Goal: Information Seeking & Learning: Learn about a topic

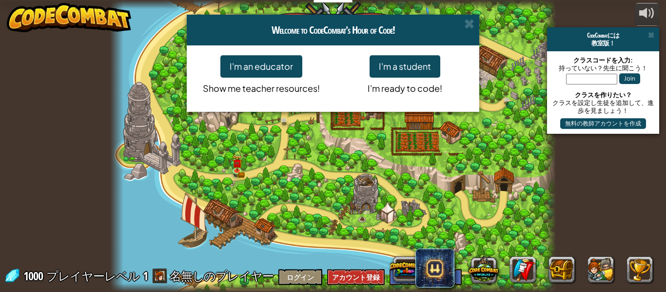
select select "ja"
click at [393, 60] on button "I'm a student" at bounding box center [405, 66] width 71 height 22
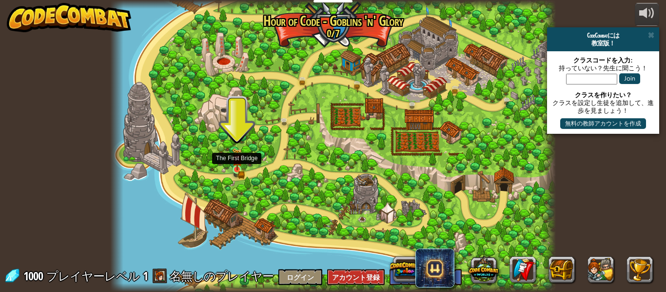
click at [234, 164] on img at bounding box center [237, 159] width 10 height 22
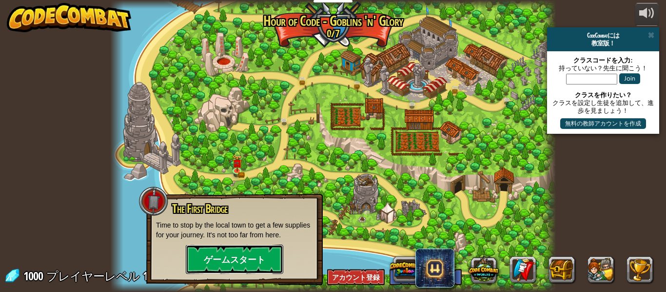
click at [227, 255] on button "ゲームスタート" at bounding box center [235, 258] width 98 height 29
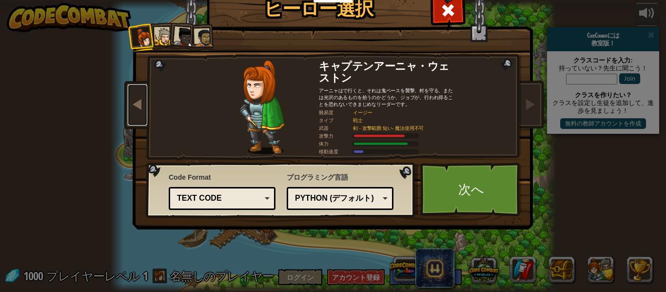
click at [142, 100] on span at bounding box center [138, 104] width 12 height 12
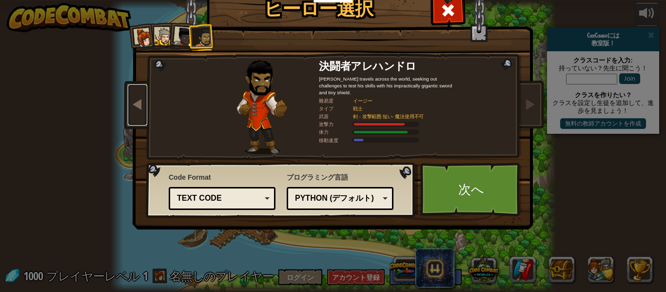
click at [142, 100] on span at bounding box center [138, 104] width 12 height 12
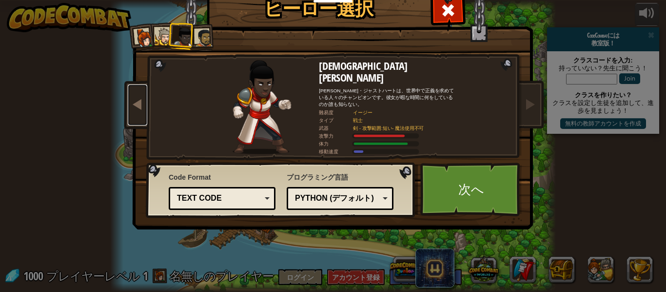
click at [142, 100] on span at bounding box center [138, 104] width 12 height 12
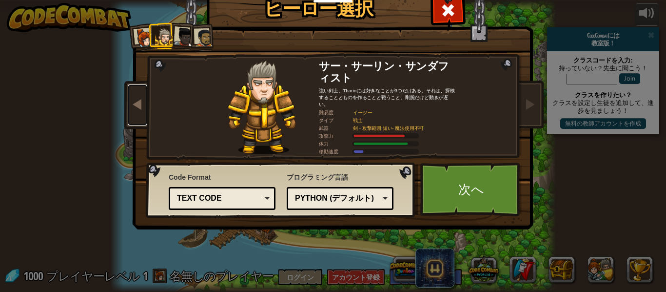
click at [142, 100] on span at bounding box center [138, 104] width 12 height 12
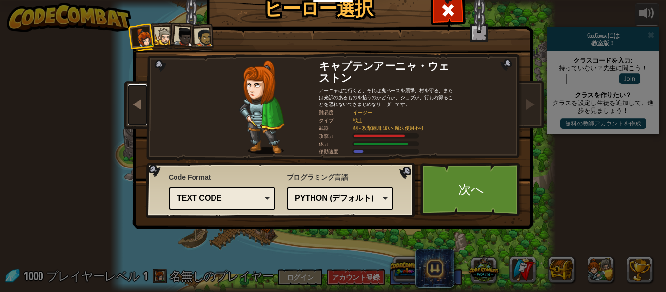
click at [142, 100] on span at bounding box center [138, 104] width 12 height 12
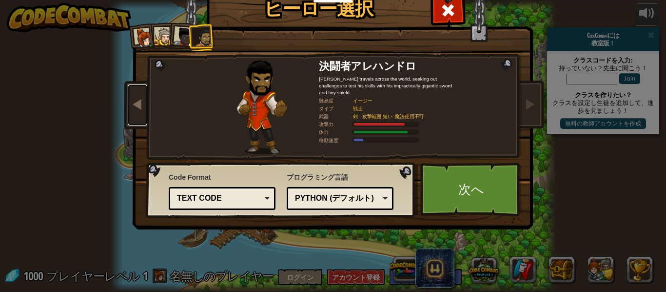
click at [142, 100] on span at bounding box center [138, 104] width 12 height 12
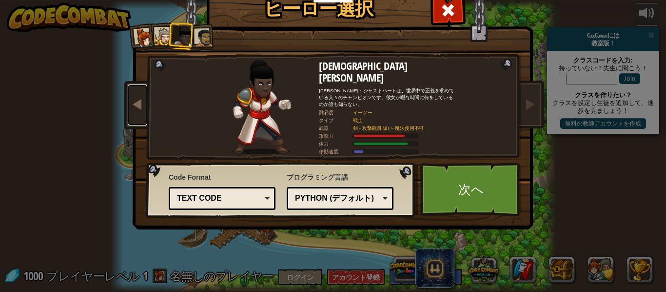
click at [142, 100] on span at bounding box center [138, 104] width 12 height 12
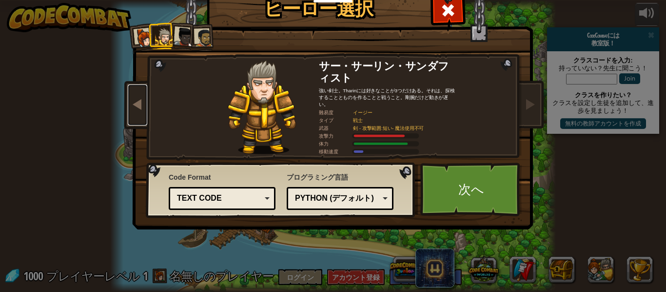
click at [142, 100] on span at bounding box center [138, 104] width 12 height 12
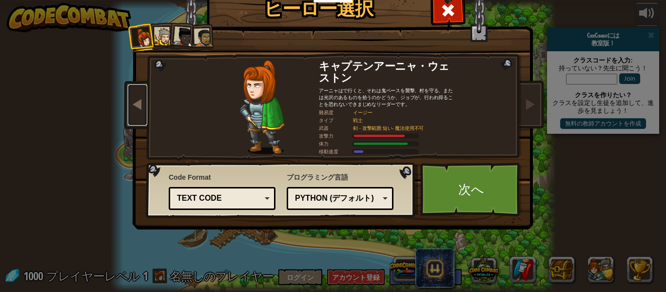
click at [142, 100] on span at bounding box center [138, 104] width 12 height 12
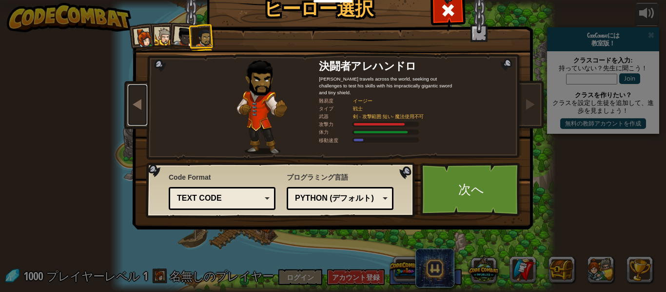
click at [142, 100] on span at bounding box center [138, 104] width 12 height 12
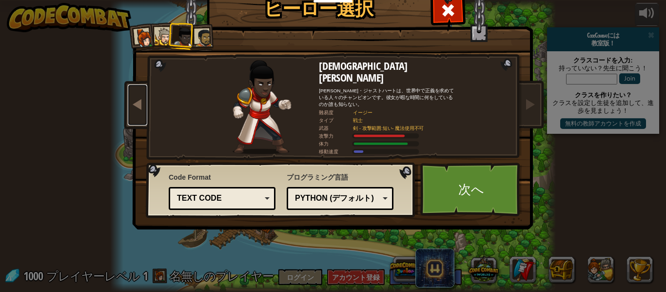
click at [142, 100] on span at bounding box center [138, 104] width 12 height 12
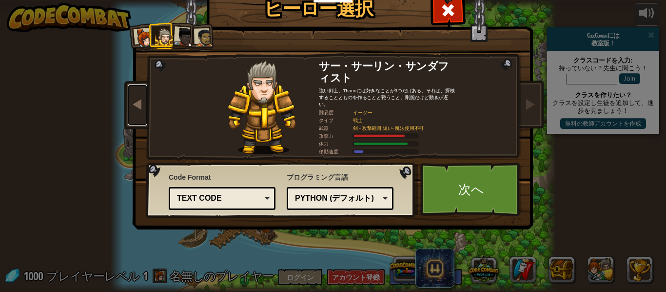
click at [142, 100] on span at bounding box center [138, 104] width 12 height 12
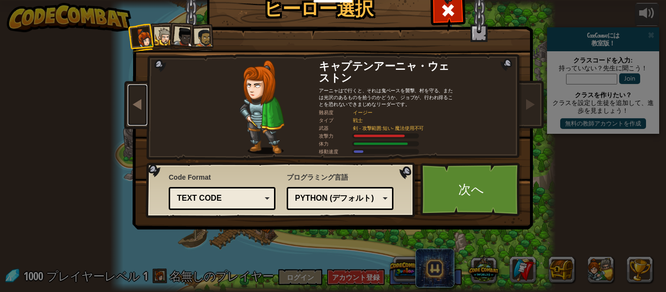
click at [142, 100] on span at bounding box center [138, 104] width 12 height 12
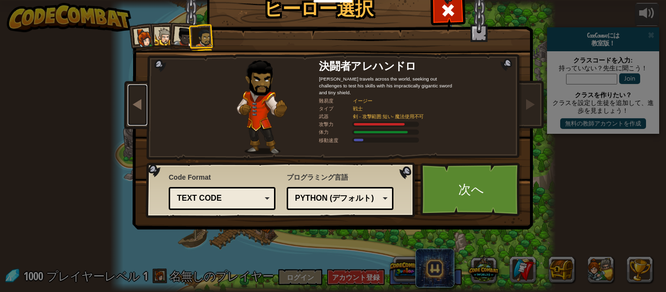
click at [142, 100] on span at bounding box center [138, 104] width 12 height 12
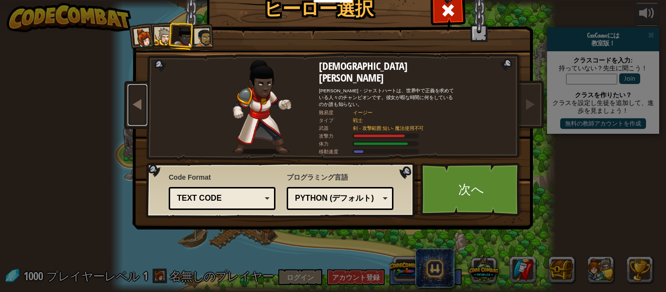
click at [142, 100] on span at bounding box center [138, 104] width 12 height 12
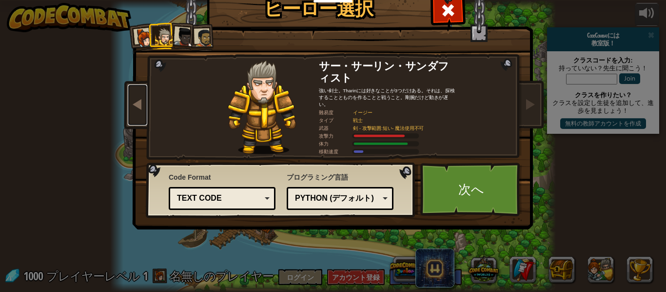
click at [142, 100] on span at bounding box center [138, 104] width 12 height 12
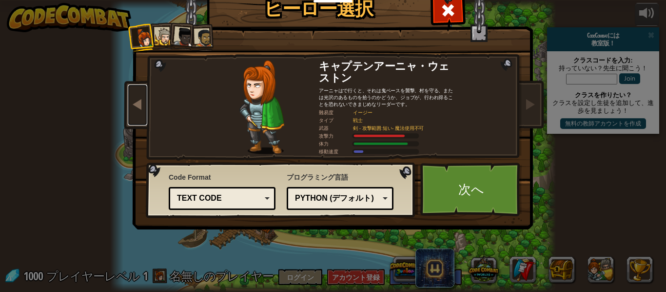
click at [142, 100] on span at bounding box center [138, 104] width 12 height 12
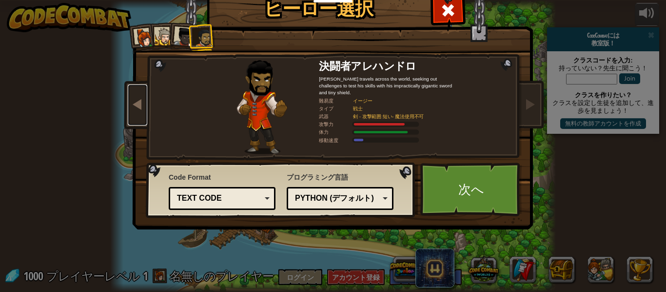
click at [142, 100] on span at bounding box center [138, 104] width 12 height 12
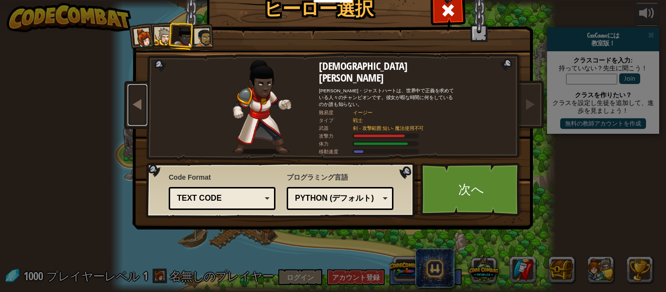
click at [142, 100] on span at bounding box center [138, 104] width 12 height 12
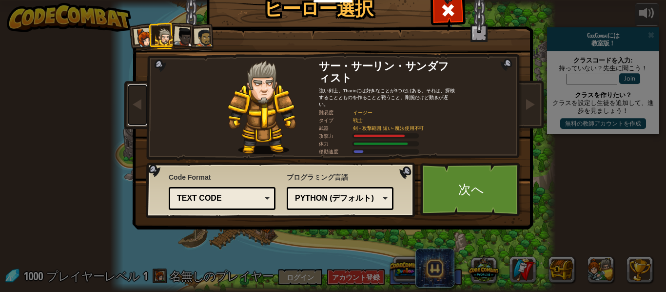
click at [262, 194] on div "Text code" at bounding box center [222, 198] width 94 height 15
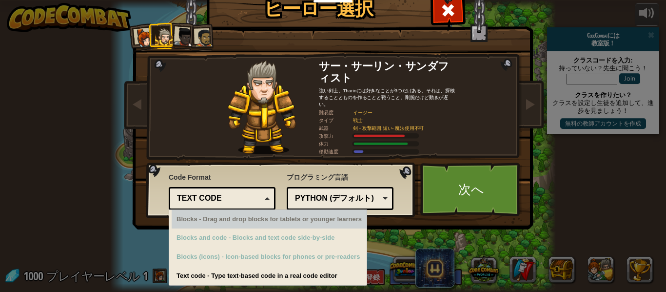
click at [254, 201] on div "Text code" at bounding box center [219, 198] width 84 height 11
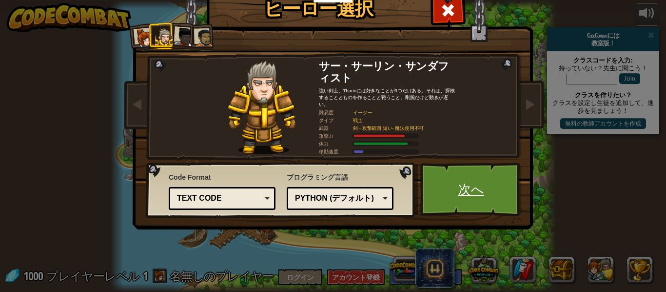
click at [473, 195] on link "次へ" at bounding box center [471, 189] width 102 height 54
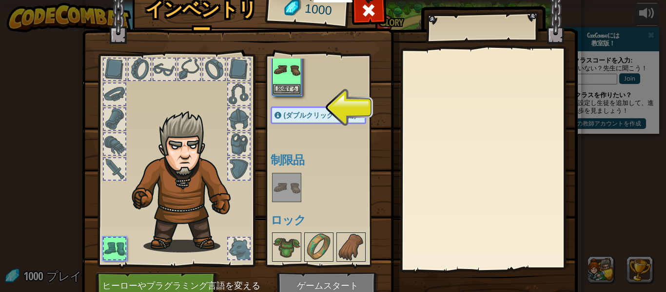
scroll to position [33, 0]
click at [292, 83] on button "装備する" at bounding box center [286, 87] width 27 height 10
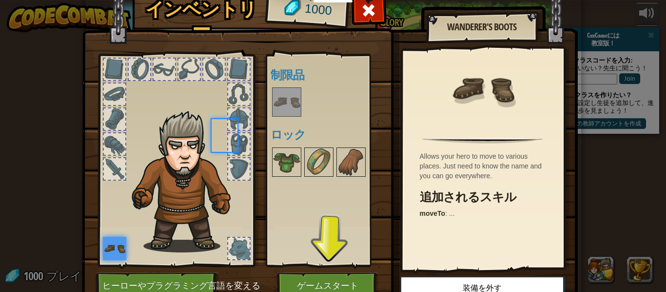
scroll to position [0, 0]
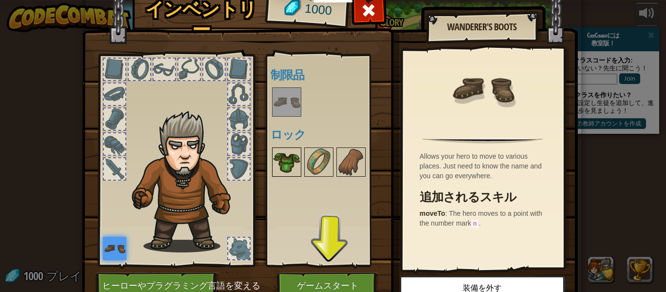
click at [286, 154] on img at bounding box center [286, 161] width 27 height 27
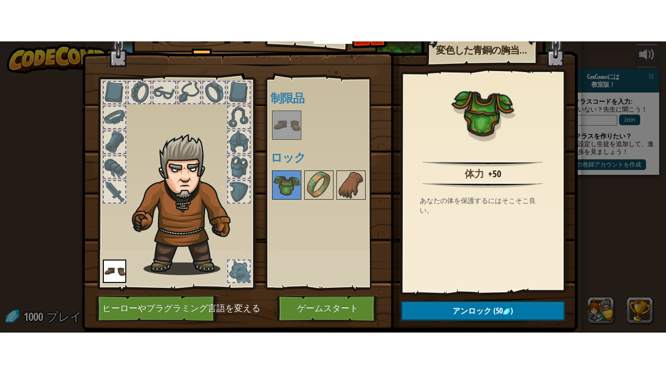
scroll to position [20, 0]
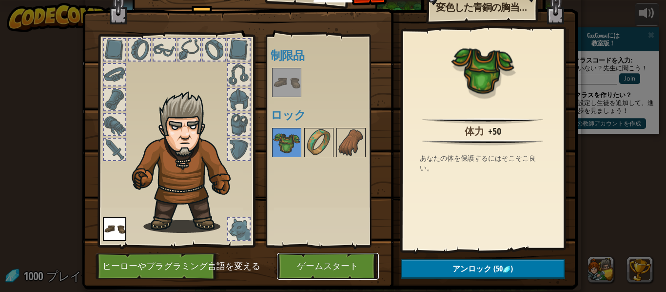
click at [353, 266] on button "ゲームスタート" at bounding box center [328, 266] width 102 height 27
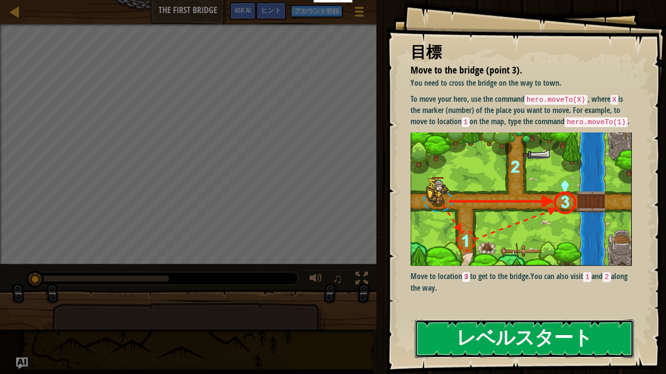
click at [568, 291] on button "レベルスタート" at bounding box center [524, 339] width 219 height 39
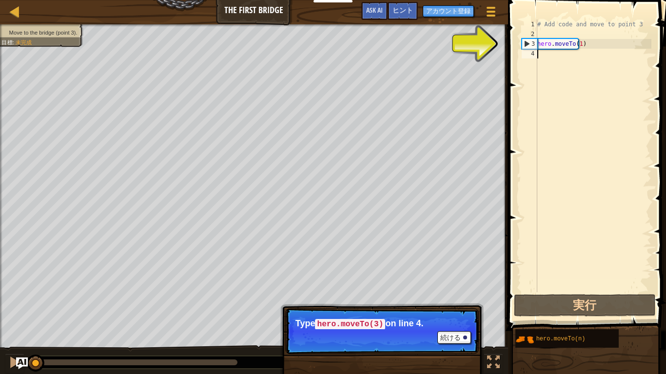
click at [529, 41] on div "3" at bounding box center [529, 44] width 15 height 10
click at [528, 44] on div "3" at bounding box center [529, 44] width 15 height 10
type textarea "hero.moveTo(1)"
click at [557, 44] on div "# Add code and move to point 3 hero . moveTo ( 1 )" at bounding box center [593, 166] width 116 height 293
click at [530, 53] on div "4" at bounding box center [530, 54] width 16 height 10
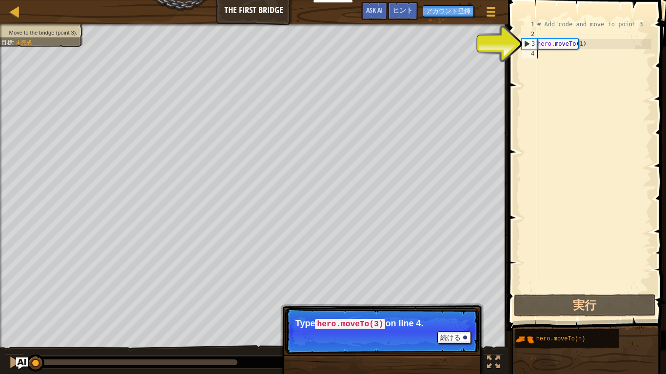
click at [530, 53] on div "4" at bounding box center [530, 54] width 16 height 10
click at [524, 43] on div "3" at bounding box center [529, 44] width 15 height 10
type textarea "hero.moveTo(1)"
click at [524, 43] on div "3" at bounding box center [529, 44] width 15 height 10
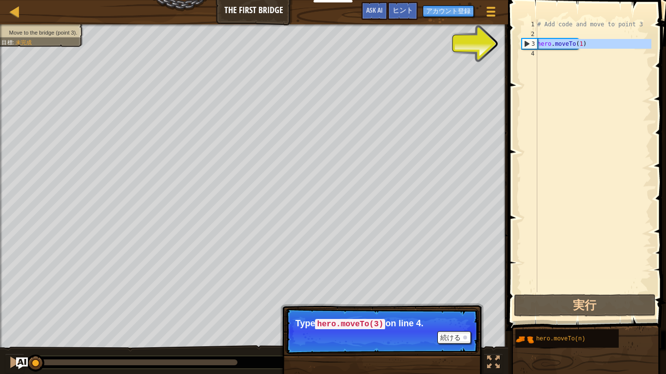
drag, startPoint x: 524, startPoint y: 43, endPoint x: 531, endPoint y: 44, distance: 7.4
click at [531, 44] on div "3" at bounding box center [529, 44] width 15 height 10
click at [563, 45] on div "# Add code and move to point 3 hero . moveTo ( 1 )" at bounding box center [593, 166] width 116 height 293
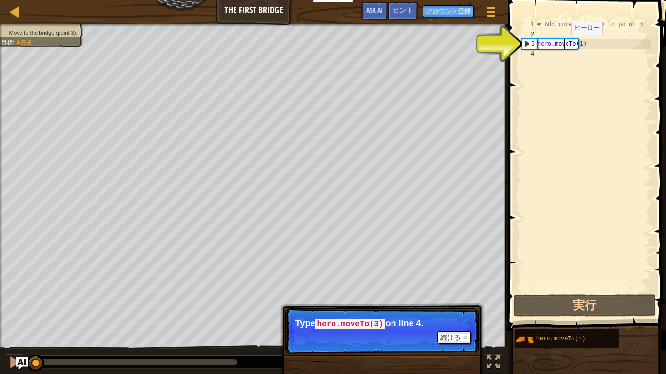
click at [563, 45] on div "# Add code and move to point 3 hero . moveTo ( 1 )" at bounding box center [593, 166] width 116 height 293
click at [563, 45] on div "# Add code and move to point 3 hero . moveTo ( 1 )" at bounding box center [593, 156] width 116 height 273
click at [563, 45] on div "# Add code and move to point 3 hero . moveTo ( 1 )" at bounding box center [593, 166] width 116 height 293
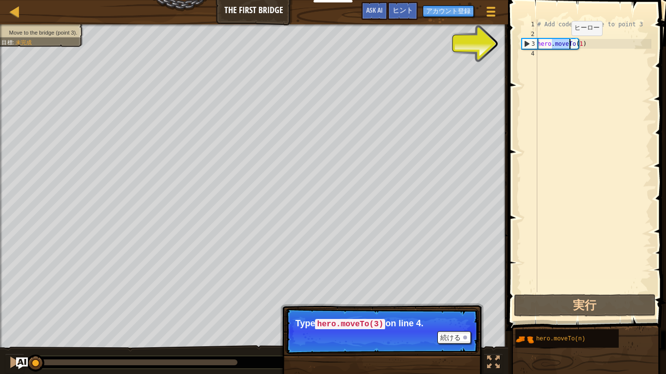
click at [563, 45] on div "# Add code and move to point 3 hero . moveTo ( 1 )" at bounding box center [593, 156] width 116 height 273
click at [563, 45] on div "# Add code and move to point 3 hero . moveTo ( 1 )" at bounding box center [593, 166] width 116 height 293
type textarea "hero.moveTo(1)"
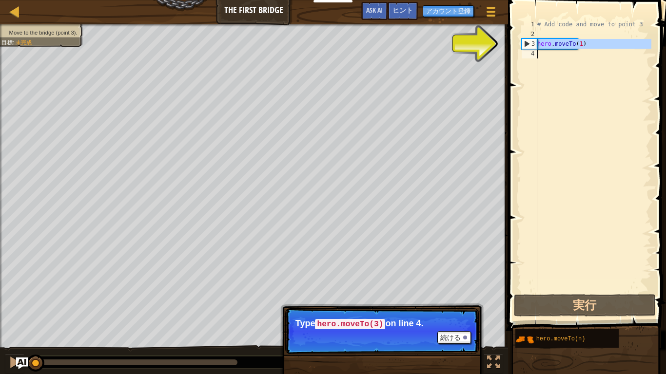
click at [570, 69] on div "# Add code and move to point 3 hero . moveTo ( 1 )" at bounding box center [593, 156] width 116 height 273
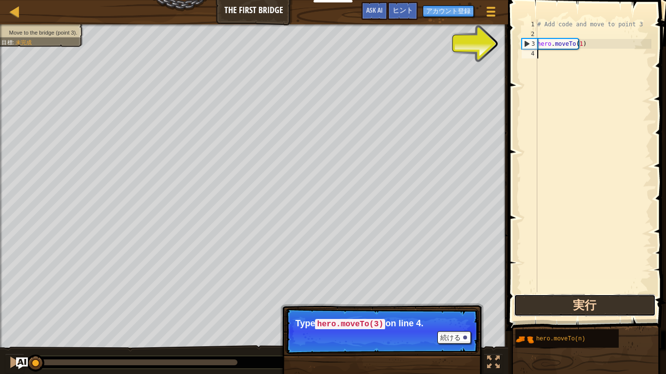
click at [574, 291] on button "実行" at bounding box center [585, 305] width 142 height 22
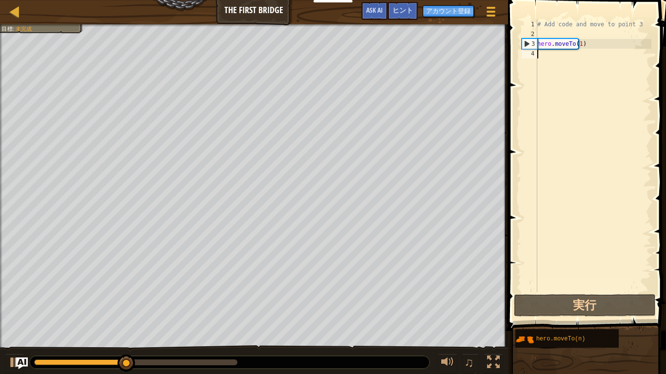
click at [542, 59] on div "# Add code and move to point 3 hero . moveTo ( 1 )" at bounding box center [593, 166] width 116 height 293
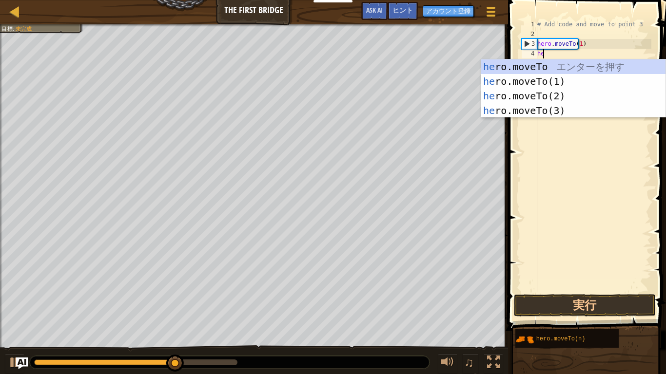
scroll to position [4, 0]
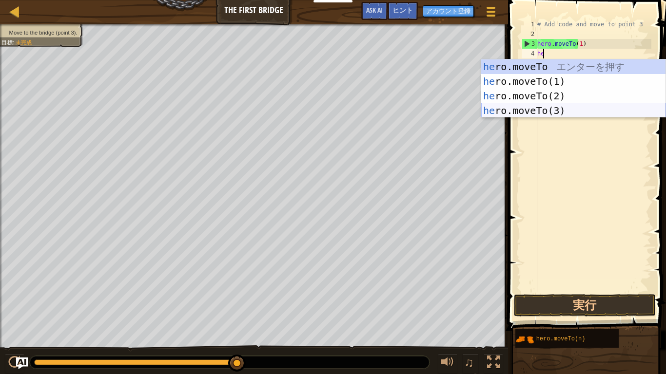
click at [547, 113] on div "he ro.moveTo エ ン タ ー を 押 す he ro.moveTo(1) エ ン タ ー を 押 す he ro.moveTo(2) エ ン タ …" at bounding box center [573, 103] width 184 height 88
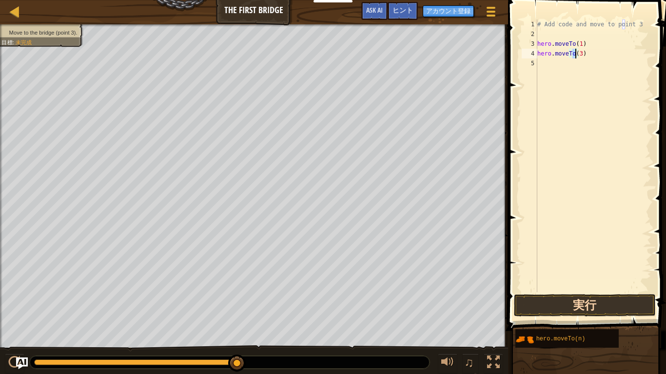
type textarea "hero.moveTo(3)"
click at [603, 291] on button "実行" at bounding box center [585, 305] width 142 height 22
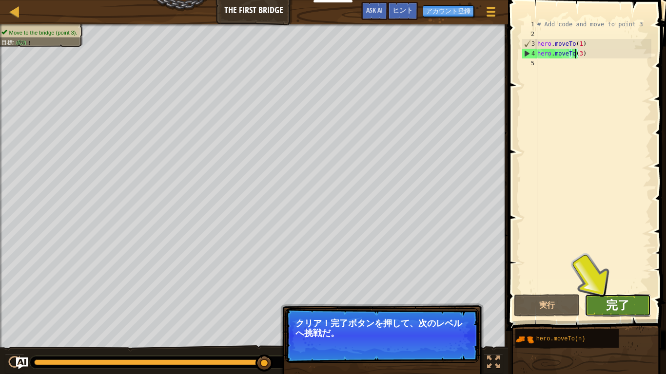
click at [619, 291] on span "完了" at bounding box center [617, 305] width 23 height 16
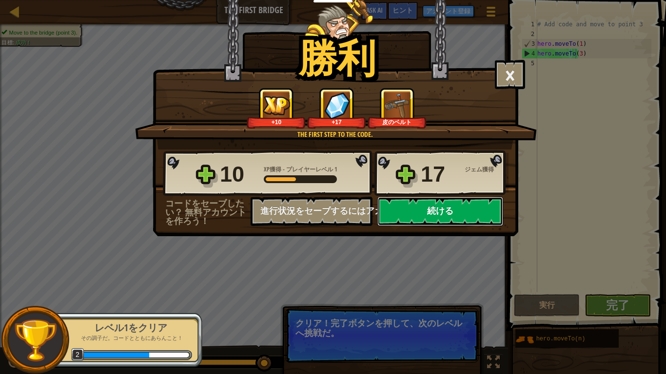
click at [406, 218] on button "続ける" at bounding box center [440, 211] width 126 height 29
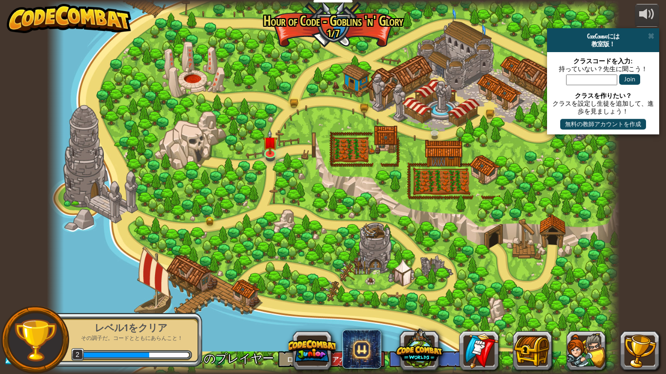
select select "ja"
click at [266, 151] on img at bounding box center [270, 135] width 15 height 33
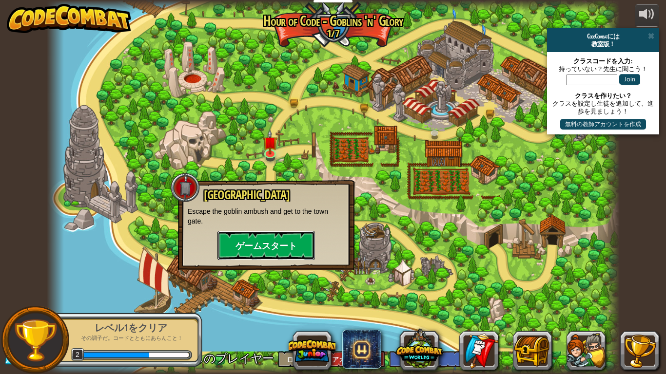
click at [277, 251] on button "ゲームスタート" at bounding box center [266, 245] width 98 height 29
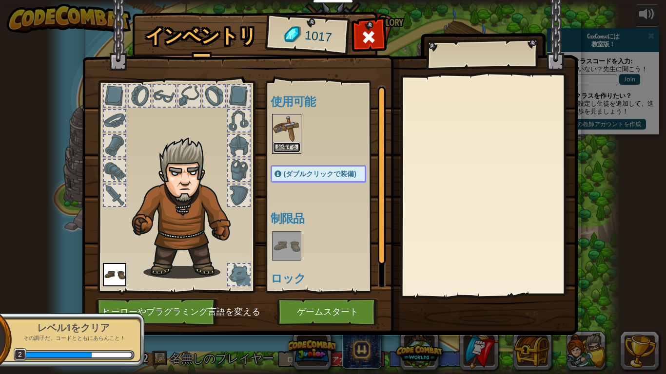
click at [292, 147] on button "装備する" at bounding box center [286, 147] width 27 height 10
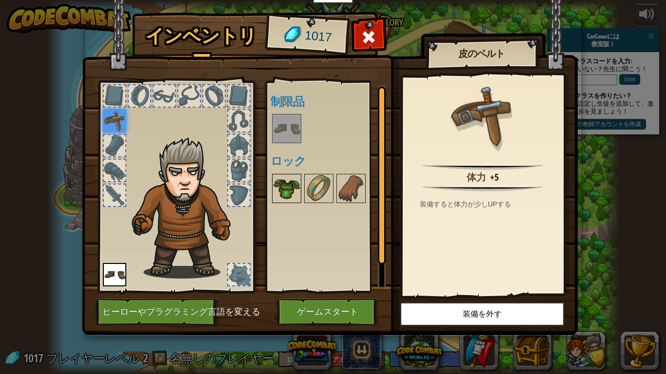
click at [289, 188] on img at bounding box center [286, 188] width 27 height 27
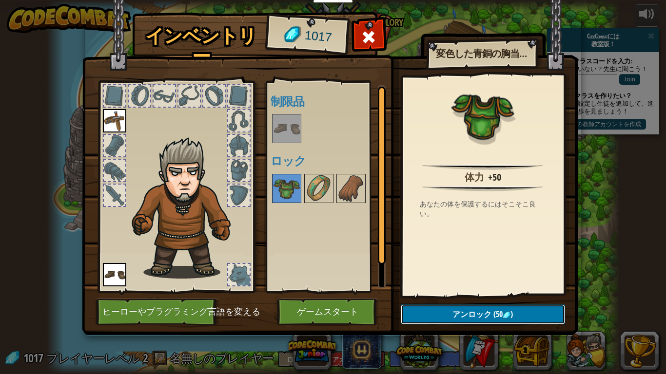
click at [513, 291] on button "アンロック (50 )" at bounding box center [483, 315] width 164 height 20
click at [282, 193] on img at bounding box center [286, 188] width 27 height 27
click at [316, 192] on img at bounding box center [318, 188] width 27 height 27
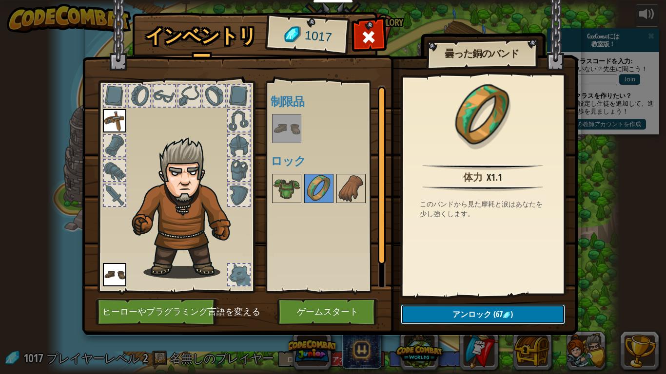
click at [496, 291] on span "(67" at bounding box center [496, 314] width 11 height 11
click at [496, 291] on button "ロックを解除？" at bounding box center [483, 315] width 164 height 20
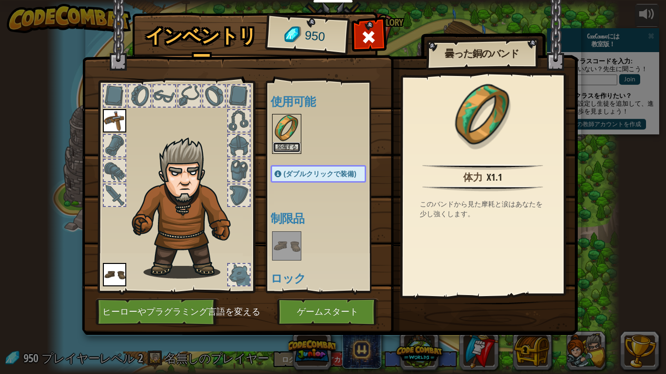
click at [289, 142] on button "装備する" at bounding box center [286, 147] width 27 height 10
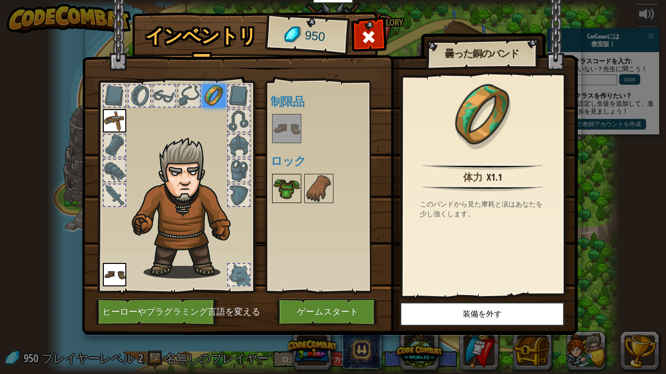
click at [280, 196] on img at bounding box center [286, 188] width 27 height 27
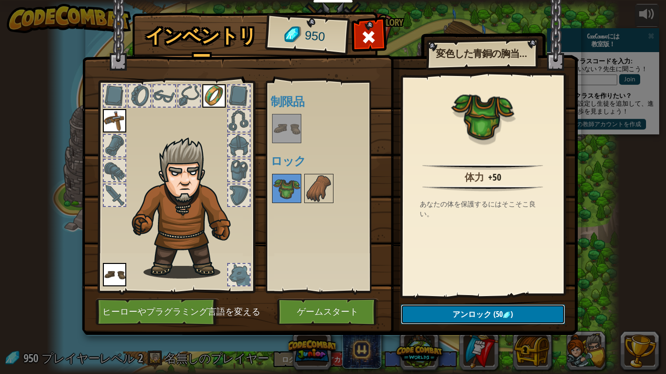
click at [517, 291] on button "アンロック (50 )" at bounding box center [483, 315] width 164 height 20
click at [517, 291] on button "ロックを解除？" at bounding box center [483, 315] width 164 height 20
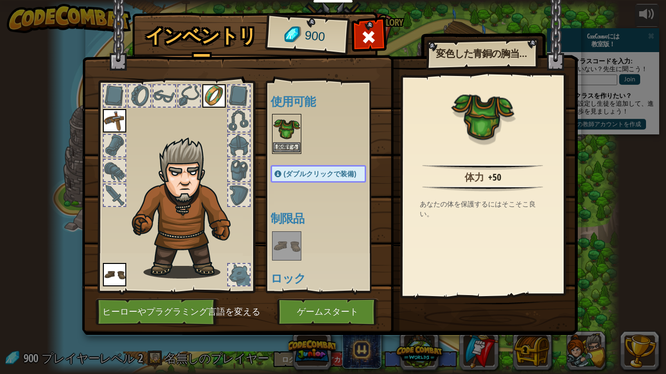
scroll to position [33, 0]
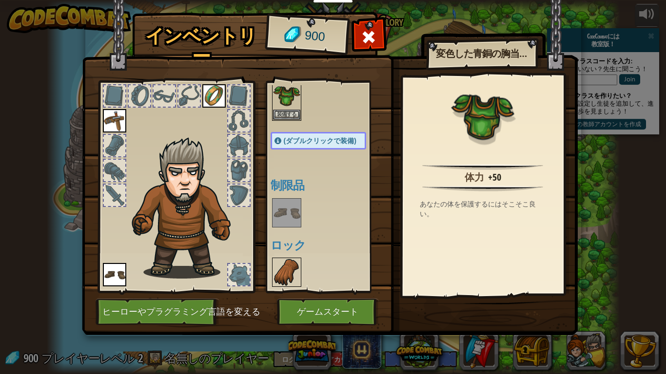
click at [285, 281] on img at bounding box center [286, 272] width 27 height 27
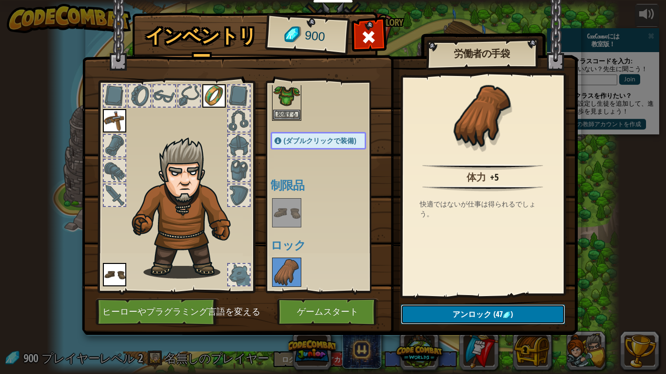
click at [450, 291] on button "アンロック (47 )" at bounding box center [483, 315] width 164 height 20
click at [450, 291] on button "ロックを解除？" at bounding box center [483, 315] width 164 height 20
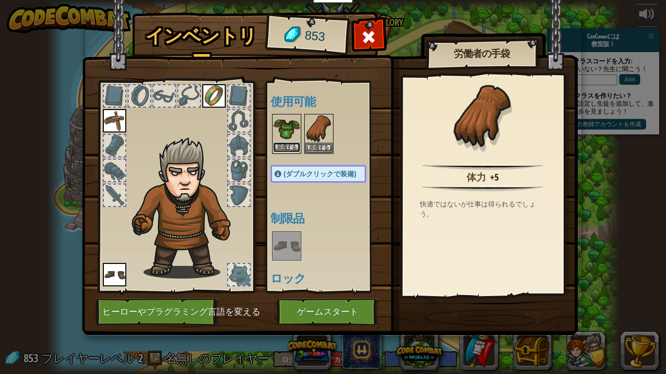
click at [293, 145] on button "装備する" at bounding box center [286, 147] width 27 height 10
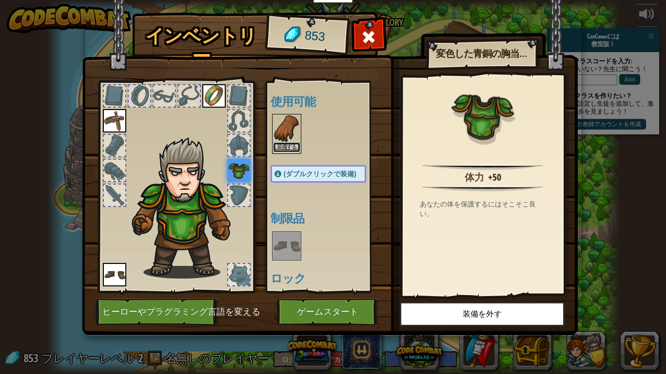
click at [294, 143] on button "装備する" at bounding box center [286, 147] width 27 height 10
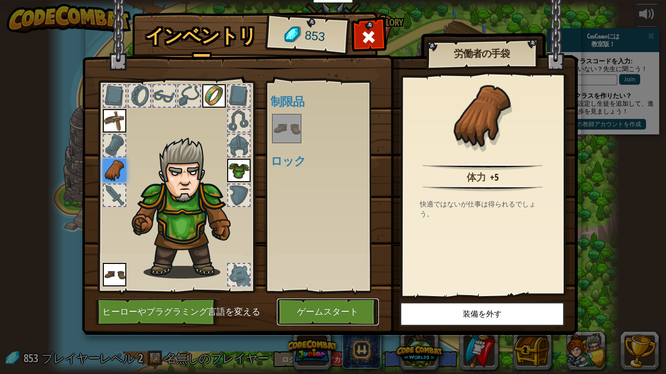
click at [332, 291] on button "ゲームスタート" at bounding box center [328, 312] width 102 height 27
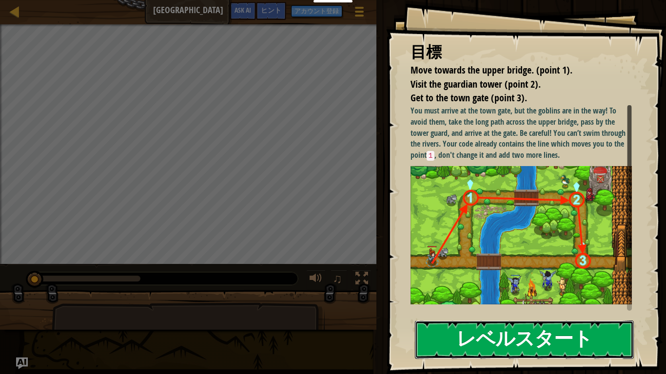
click at [563, 291] on button "レベルスタート" at bounding box center [524, 340] width 219 height 39
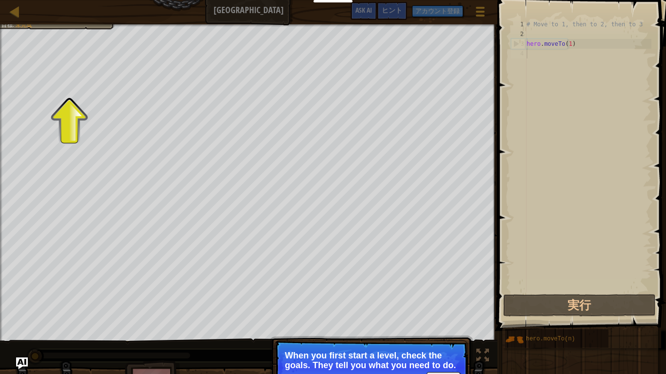
click at [27, 24] on div "マップ Old Town Road ゲームメニュー 完了 アカウント登録 ヒント Ask AI" at bounding box center [248, 12] width 497 height 24
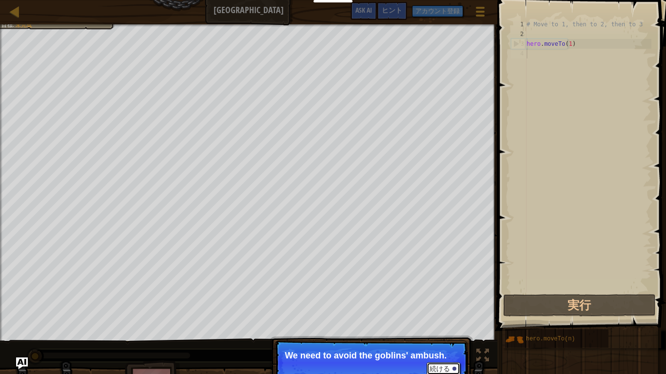
click at [443, 291] on button "続ける" at bounding box center [444, 369] width 34 height 13
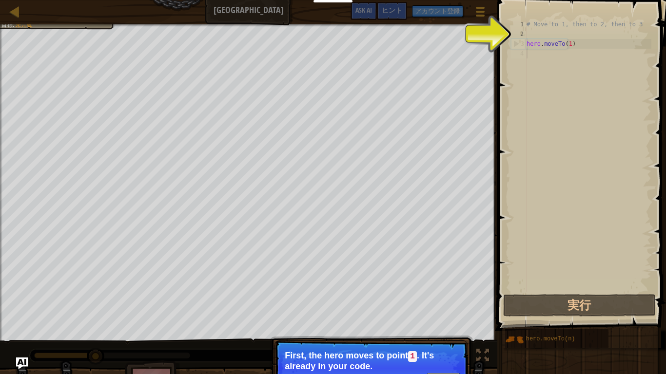
click at [439, 291] on button "続ける" at bounding box center [444, 379] width 34 height 13
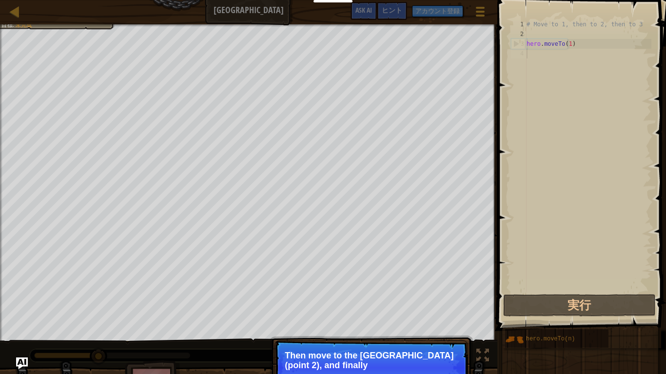
click at [439, 291] on p "続ける Then move to the Guard tower (point 2), and finally" at bounding box center [371, 368] width 194 height 55
click at [439, 291] on button "続ける" at bounding box center [444, 378] width 34 height 13
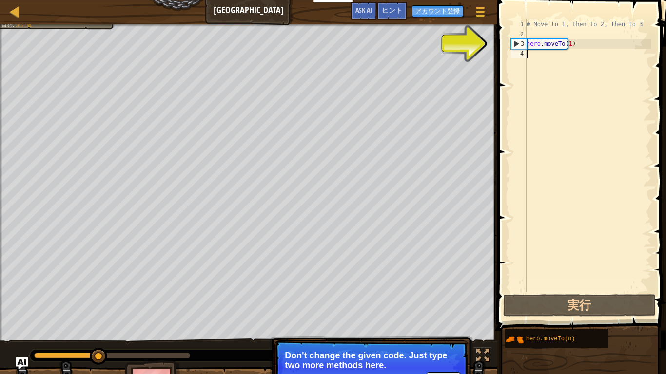
click at [533, 59] on div "# Move to 1, then to 2, then to 3 hero . moveTo ( 1 )" at bounding box center [588, 166] width 127 height 293
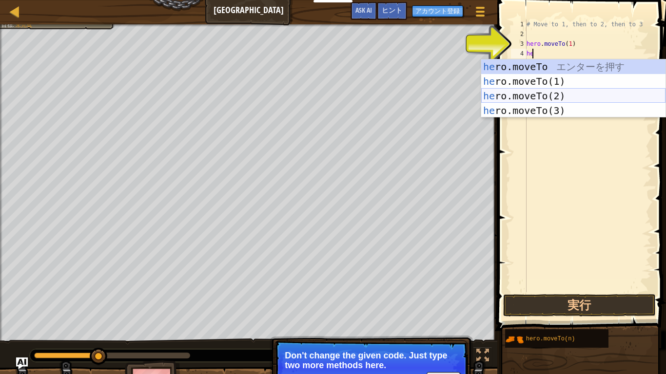
click at [545, 94] on div "he ro.moveTo エ ン タ ー を 押 す he ro.moveTo(1) エ ン タ ー を 押 す he ro.moveTo(2) エ ン タ …" at bounding box center [573, 103] width 184 height 88
type textarea "hero.moveTo(2)"
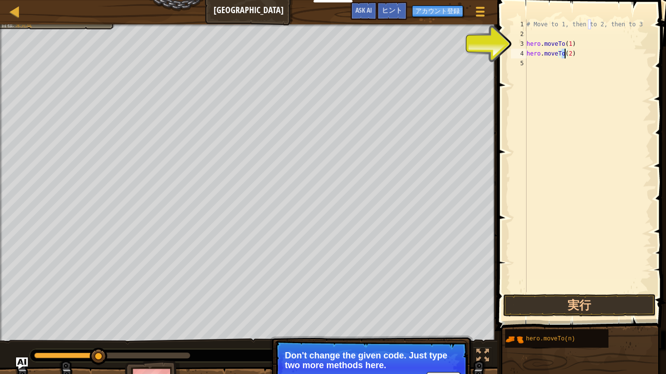
click at [528, 64] on div "# Move to 1, then to 2, then to 3 hero . moveTo ( 1 ) hero . moveTo ( 2 )" at bounding box center [588, 166] width 127 height 293
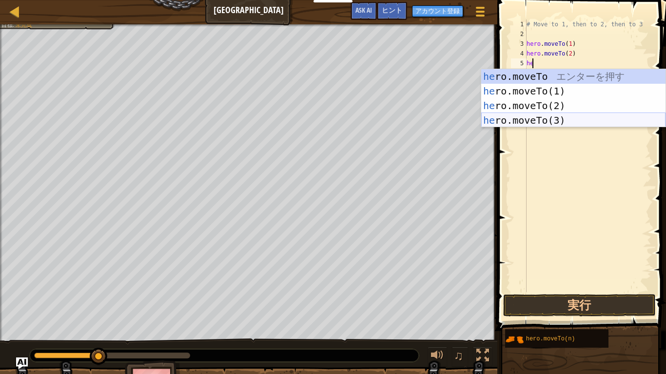
click at [557, 119] on div "he ro.moveTo エ ン タ ー を 押 す he ro.moveTo(1) エ ン タ ー を 押 す he ro.moveTo(2) エ ン タ …" at bounding box center [573, 113] width 184 height 88
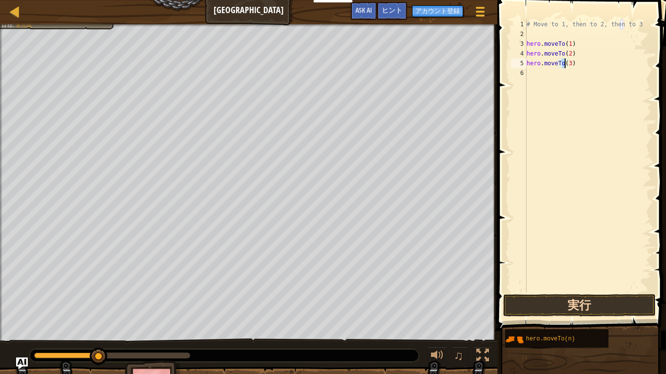
type textarea "hero.moveTo(3)"
click at [586, 291] on button "実行" at bounding box center [579, 305] width 152 height 22
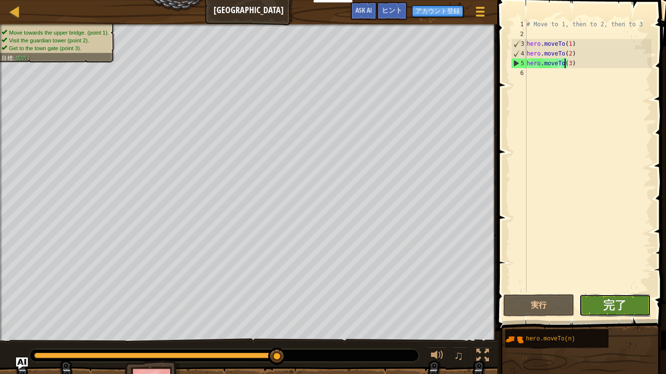
click at [614, 291] on button "完了" at bounding box center [614, 305] width 71 height 22
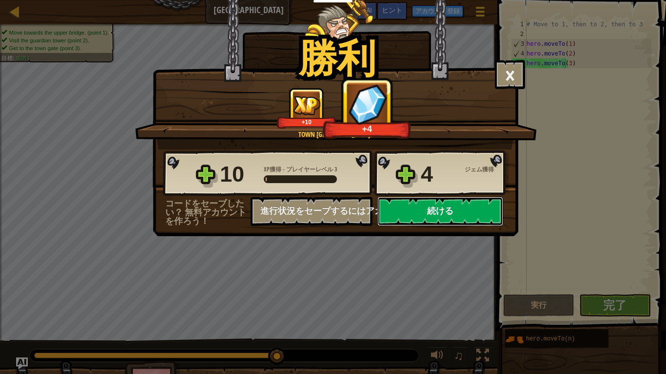
click at [450, 209] on button "続ける" at bounding box center [440, 211] width 126 height 29
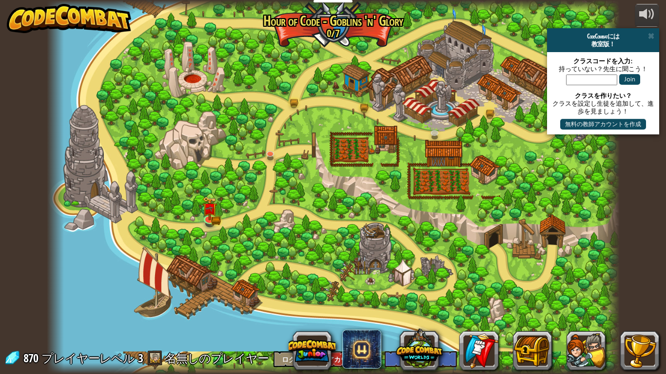
select select "ja"
click at [293, 83] on img at bounding box center [294, 84] width 15 height 32
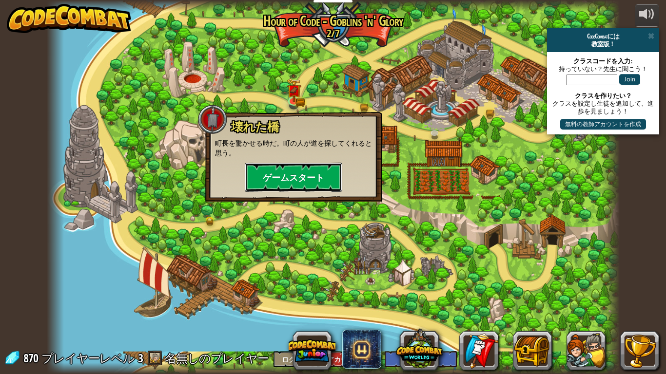
click at [288, 177] on button "ゲームスタート" at bounding box center [294, 177] width 98 height 29
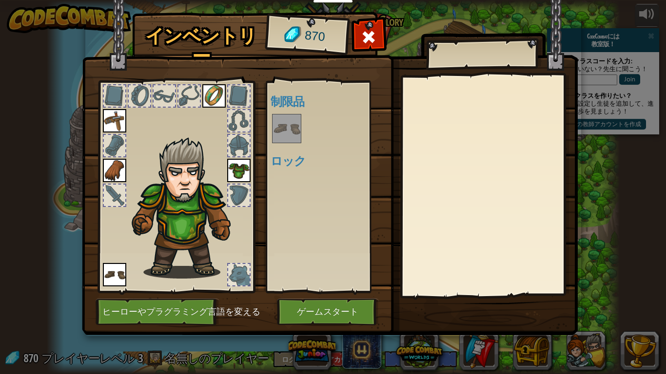
drag, startPoint x: 288, startPoint y: 177, endPoint x: 320, endPoint y: 191, distance: 35.2
click at [320, 191] on div "使用可能 装備する 装備する 装備する 装備する (ダブルクリックで装備) 制限品 ロック" at bounding box center [328, 186] width 115 height 203
click at [364, 291] on button "ゲームスタート" at bounding box center [328, 312] width 102 height 27
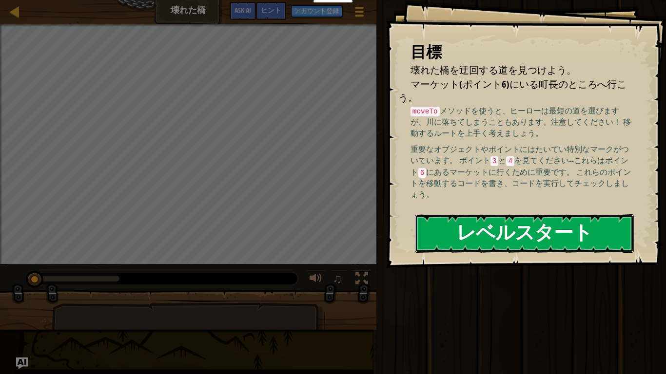
click at [575, 228] on button "レベルスタート" at bounding box center [524, 234] width 219 height 39
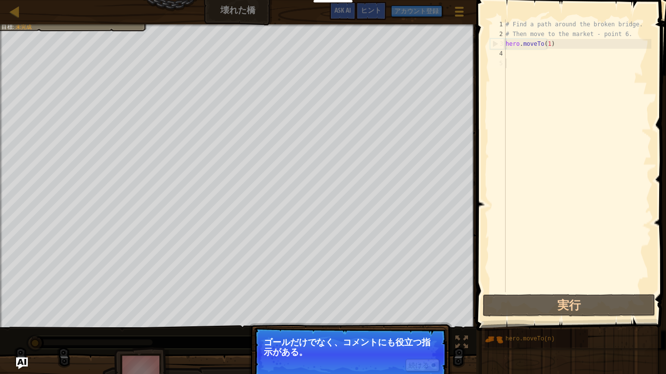
click at [523, 56] on div "# Find a path around the broken bridge. # Then move to the market - point 6. he…" at bounding box center [578, 166] width 148 height 293
click at [503, 53] on div "4" at bounding box center [498, 54] width 16 height 10
click at [508, 53] on div "# Find a path around the broken bridge. # Then move to the market - point 6. he…" at bounding box center [578, 166] width 148 height 293
click at [415, 291] on button "続ける" at bounding box center [423, 365] width 34 height 13
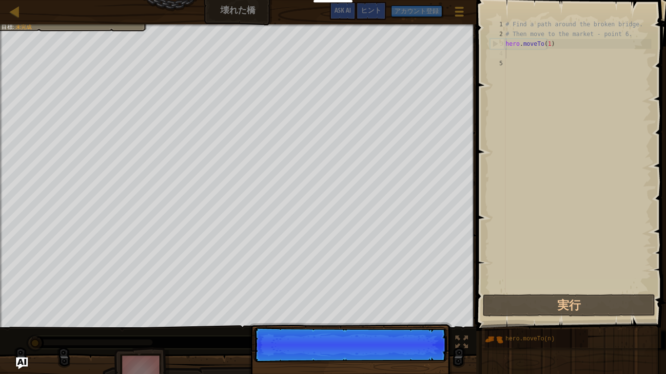
scroll to position [4, 0]
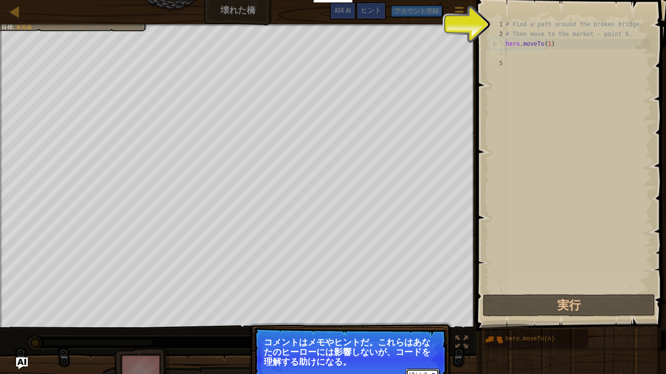
click at [417, 291] on button "続ける" at bounding box center [423, 375] width 34 height 13
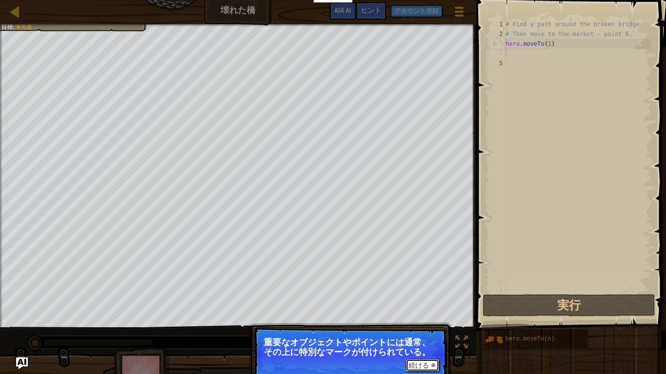
click at [416, 291] on button "続ける" at bounding box center [423, 365] width 34 height 13
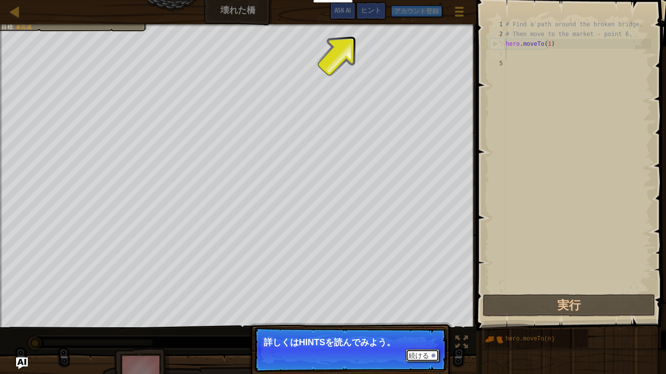
click at [416, 291] on button "続ける" at bounding box center [423, 356] width 34 height 13
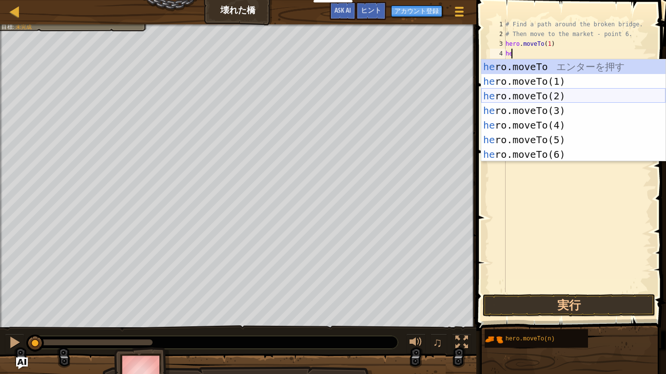
click at [539, 95] on div "he ro.moveTo エ ン タ ー を 押 す he ro.moveTo(1) エ ン タ ー を 押 す he ro.moveTo(2) エ ン タ …" at bounding box center [573, 125] width 184 height 132
type textarea "hero.moveTo(2)"
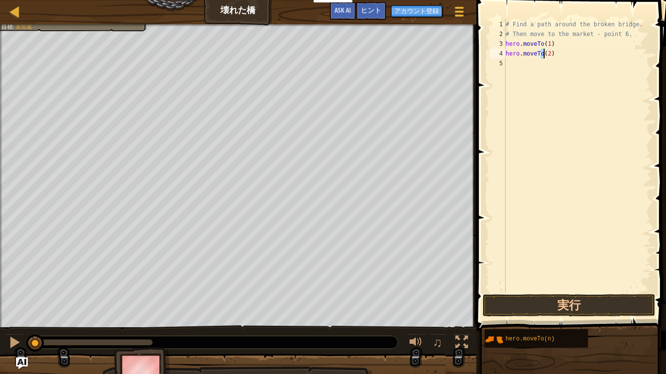
click at [512, 67] on div "# Find a path around the broken bridge. # Then move to the market - point 6. he…" at bounding box center [578, 166] width 148 height 293
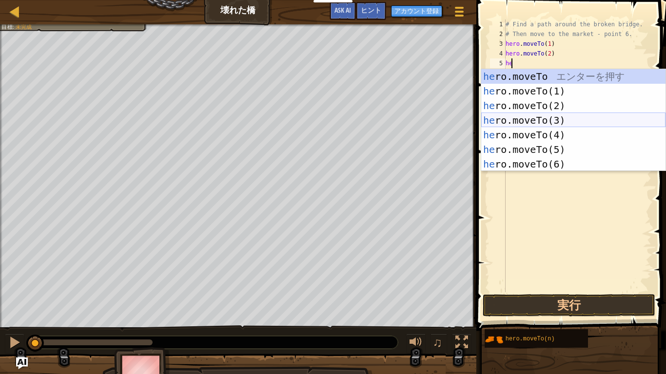
click at [537, 115] on div "he ro.moveTo エ ン タ ー を 押 す he ro.moveTo(1) エ ン タ ー を 押 す he ro.moveTo(2) エ ン タ …" at bounding box center [573, 135] width 184 height 132
type textarea "hero.moveTo(3)"
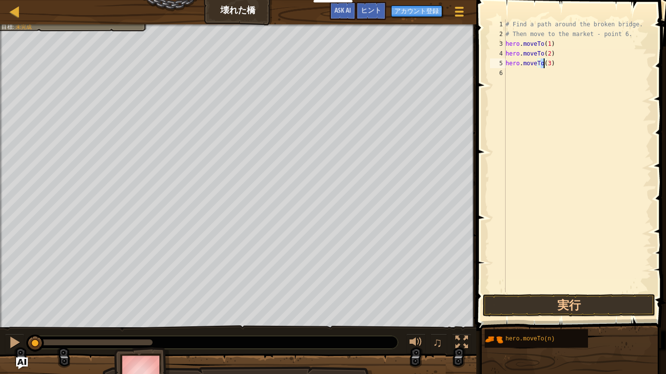
click at [512, 74] on div "# Find a path around the broken bridge. # Then move to the market - point 6. he…" at bounding box center [578, 166] width 148 height 293
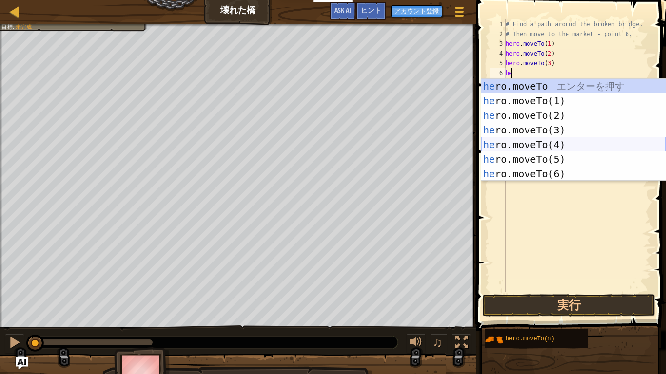
click at [527, 149] on div "he ro.moveTo エ ン タ ー を 押 す he ro.moveTo(1) エ ン タ ー を 押 す he ro.moveTo(2) エ ン タ …" at bounding box center [573, 145] width 184 height 132
type textarea "hero.moveTo(4)"
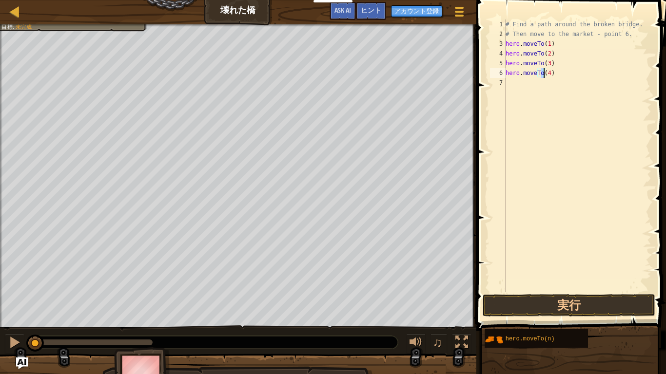
click at [508, 84] on div "# Find a path around the broken bridge. # Then move to the market - point 6. he…" at bounding box center [578, 166] width 148 height 293
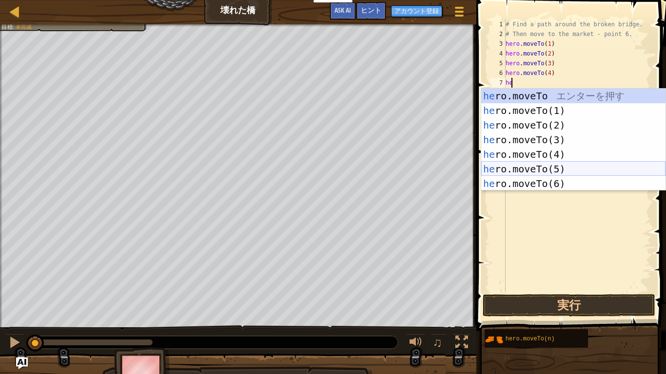
click at [522, 166] on div "he ro.moveTo エ ン タ ー を 押 す he ro.moveTo(1) エ ン タ ー を 押 す he ro.moveTo(2) エ ン タ …" at bounding box center [573, 155] width 184 height 132
type textarea "hero.moveTo(5)"
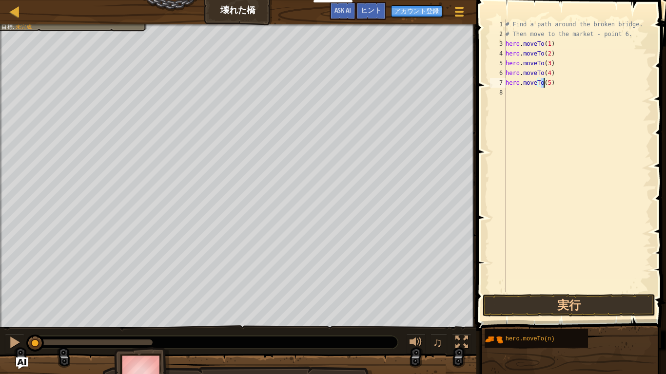
click at [523, 96] on div "# Find a path around the broken bridge. # Then move to the market - point 6. he…" at bounding box center [578, 166] width 148 height 293
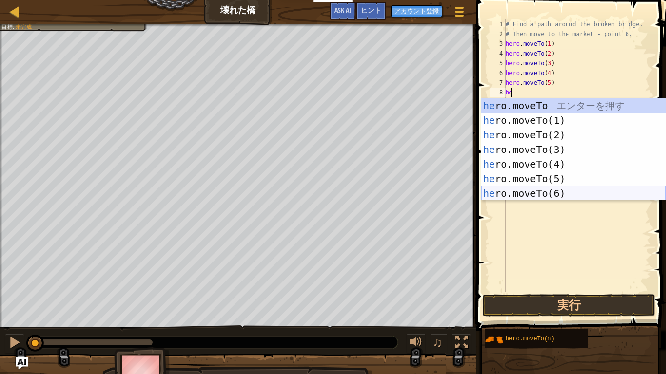
click at [561, 188] on div "he ro.moveTo エ ン タ ー を 押 す he ro.moveTo(1) エ ン タ ー を 押 す he ro.moveTo(2) エ ン タ …" at bounding box center [573, 164] width 184 height 132
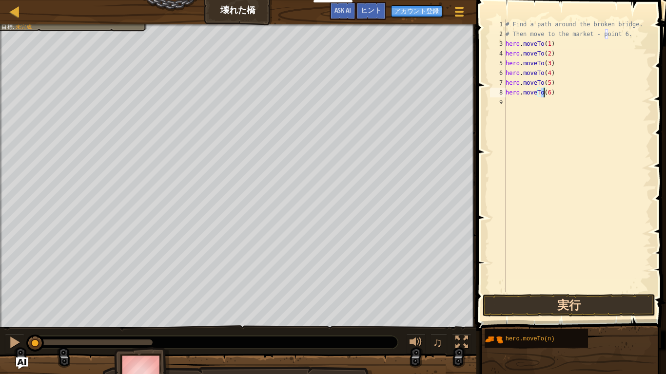
type textarea "hero.moveTo(6)"
click at [602, 291] on button "実行" at bounding box center [569, 305] width 173 height 22
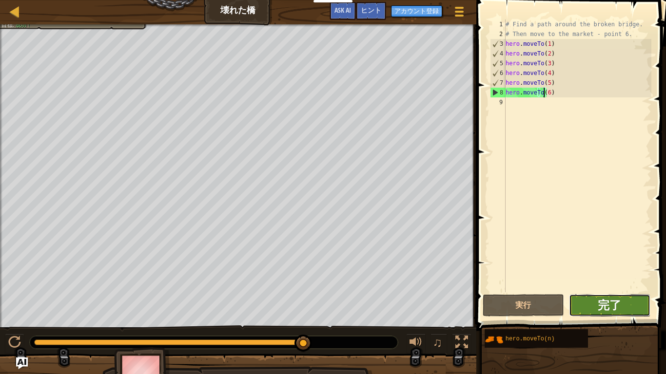
click at [608, 291] on span "完了" at bounding box center [609, 305] width 23 height 16
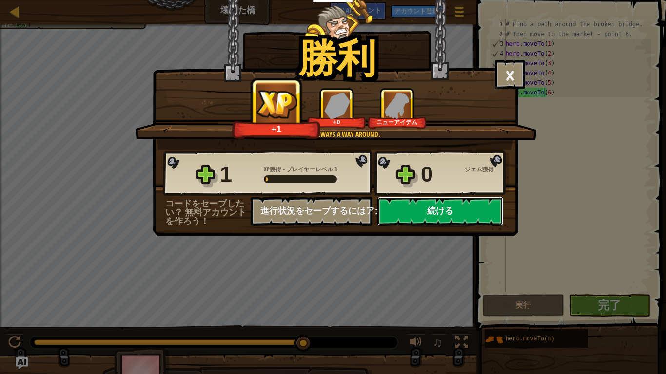
click at [439, 213] on button "続ける" at bounding box center [440, 211] width 126 height 29
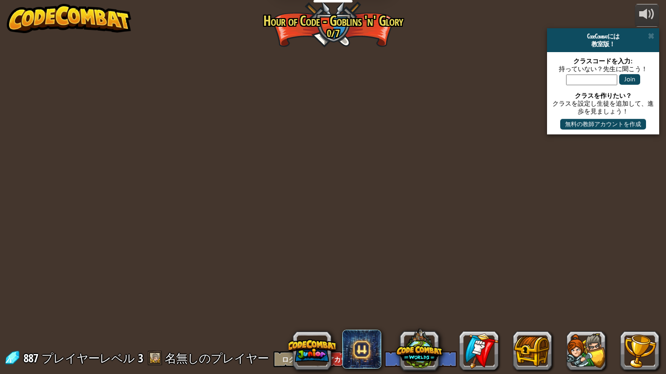
select select "ja"
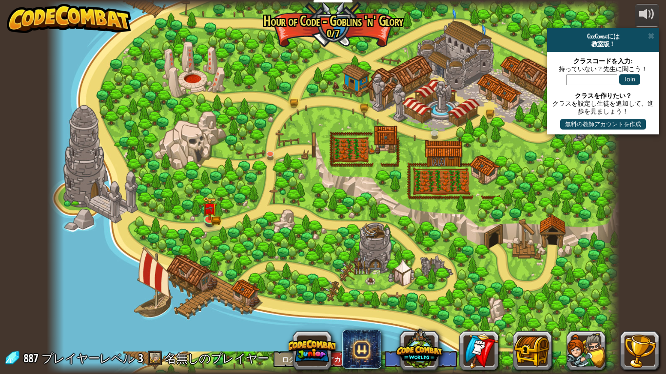
select select "ja"
click at [363, 108] on link at bounding box center [365, 105] width 20 height 20
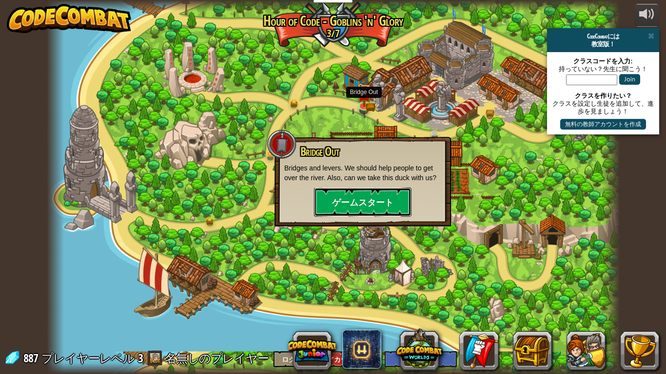
click at [359, 195] on button "ゲームスタート" at bounding box center [363, 202] width 98 height 29
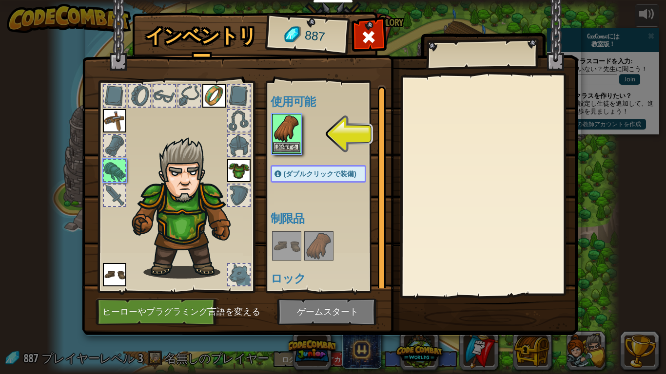
click at [285, 139] on img at bounding box center [286, 128] width 27 height 27
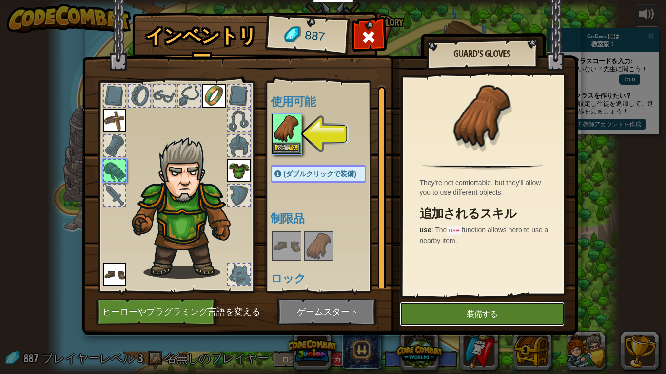
click at [471, 291] on button "装備する" at bounding box center [482, 314] width 165 height 24
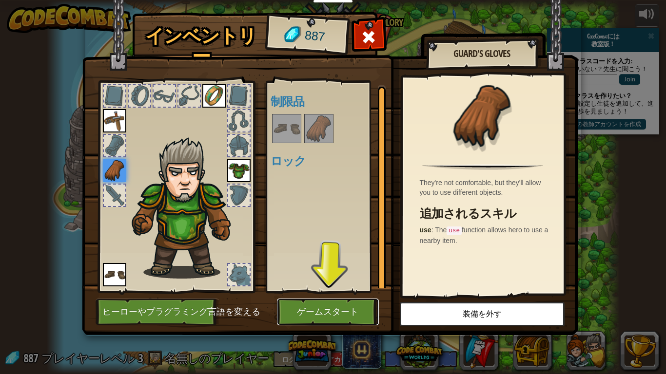
click at [353, 291] on button "ゲームスタート" at bounding box center [328, 312] width 102 height 27
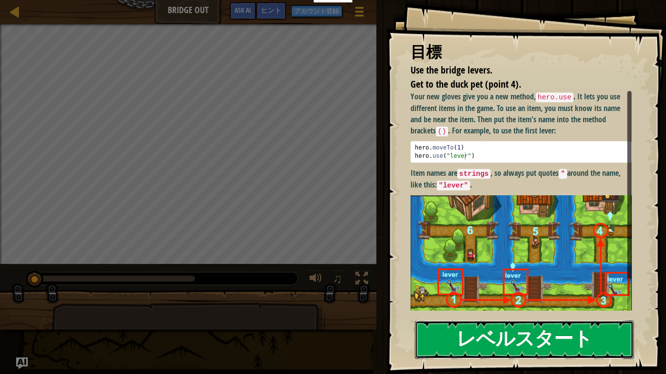
click at [585, 291] on button "レベルスタート" at bounding box center [524, 340] width 219 height 39
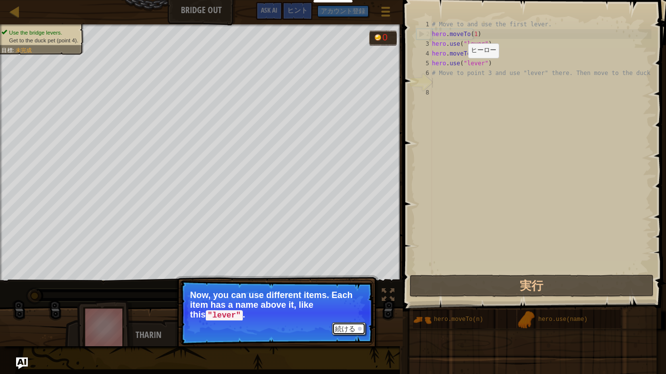
click at [337, 291] on button "続ける" at bounding box center [349, 329] width 34 height 13
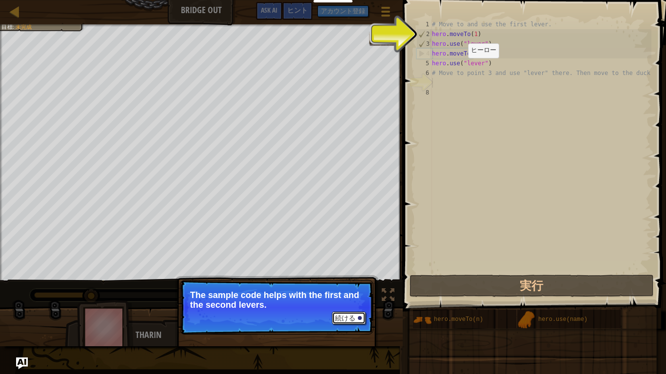
click at [356, 291] on button "続ける" at bounding box center [349, 318] width 34 height 13
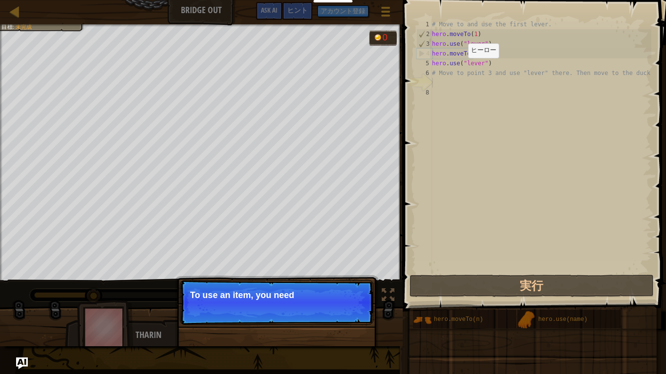
click at [356, 291] on p "続ける To use an item, you need" at bounding box center [277, 302] width 194 height 45
click at [356, 291] on p "続ける To use an item, you need to be near it." at bounding box center [277, 302] width 194 height 45
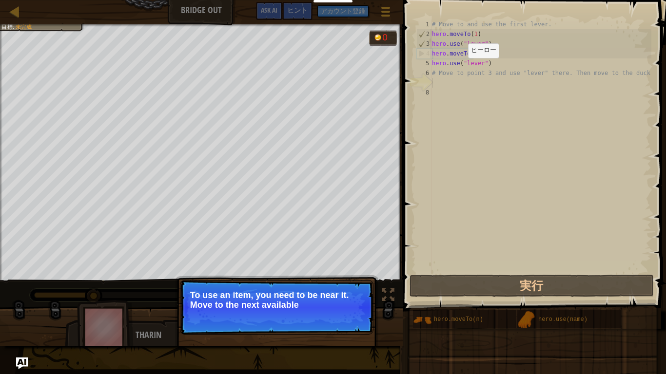
click at [356, 291] on p "続ける To use an item, you need to be near it. Move to the next available" at bounding box center [277, 307] width 194 height 55
click at [356, 291] on p "続ける To use an item, you need to be near it. Move to the next available bridge (…" at bounding box center [277, 307] width 194 height 55
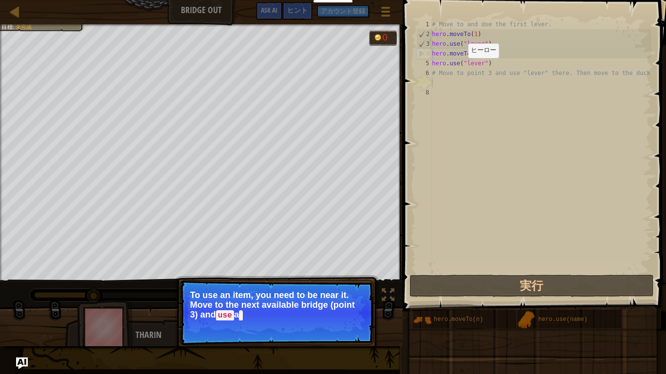
click at [356, 291] on p "続ける To use an item, you need to be near it. Move to the next available bridge (…" at bounding box center [277, 312] width 194 height 65
click at [356, 291] on button "続ける" at bounding box center [349, 329] width 34 height 13
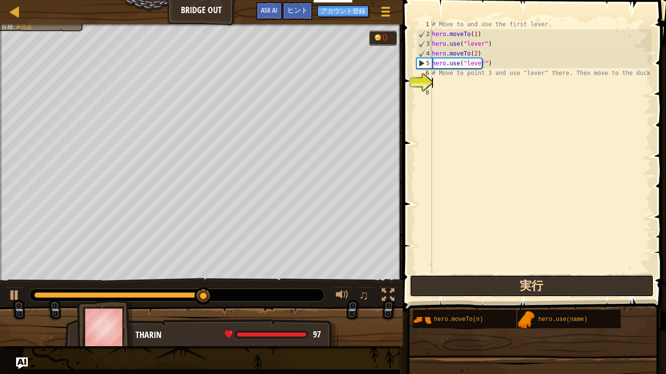
click at [501, 283] on button "実行" at bounding box center [532, 286] width 244 height 22
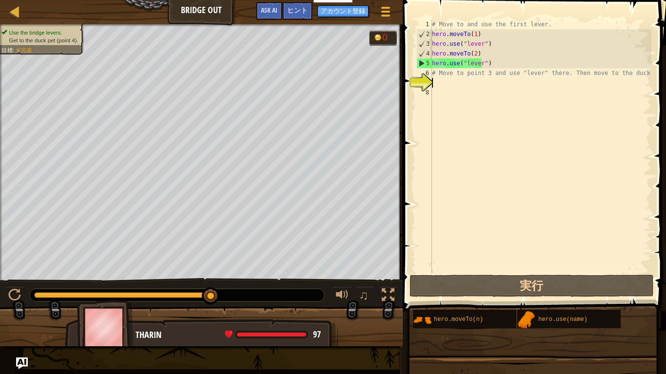
click at [440, 88] on div "# Move to and use the first lever. hero . moveTo ( 1 ) hero . use ( "lever" ) h…" at bounding box center [540, 156] width 221 height 273
click at [432, 80] on div "7" at bounding box center [424, 83] width 16 height 10
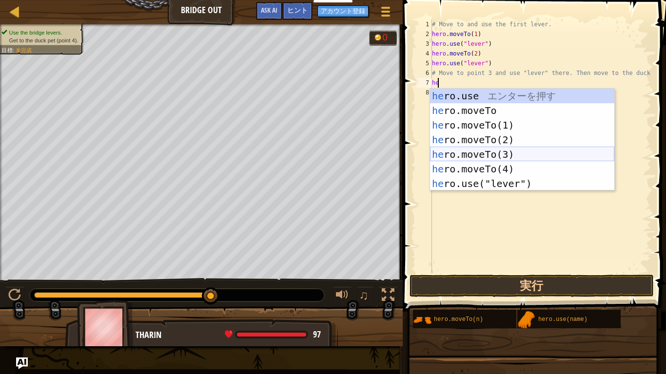
click at [495, 148] on div "he ro.use エ ン タ ー を 押 す he ro.moveTo エ ン タ ー を 押 す he ro.moveTo(1) エ ン タ ー を 押 …" at bounding box center [522, 155] width 184 height 132
type textarea "hero.moveTo(3)"
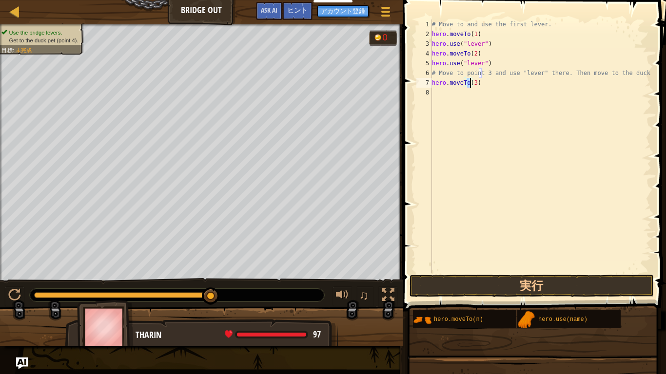
click at [447, 104] on div "# Move to and use the first lever. hero . moveTo ( 1 ) hero . use ( "lever" ) h…" at bounding box center [540, 156] width 221 height 273
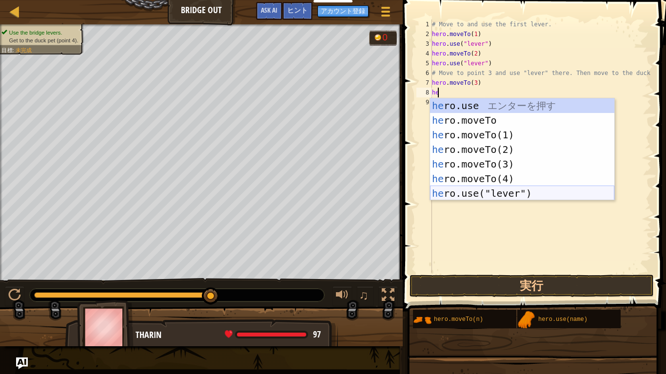
click at [509, 192] on div "he ro.use エ ン タ ー を 押 す he ro.moveTo エ ン タ ー を 押 す he ro.moveTo(1) エ ン タ ー を 押 …" at bounding box center [522, 164] width 184 height 132
type textarea "hero.use("lever")"
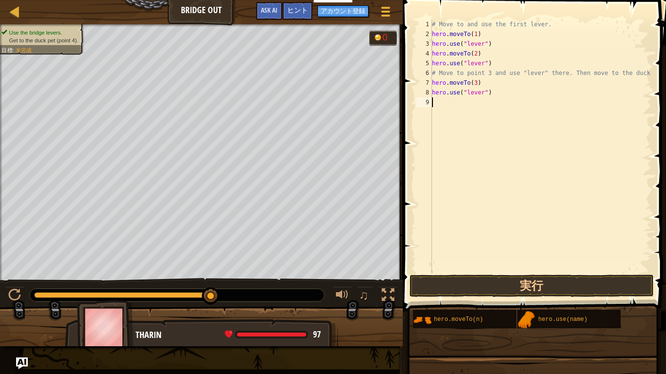
click at [440, 104] on div "# Move to and use the first lever. hero . moveTo ( 1 ) hero . use ( "lever" ) h…" at bounding box center [540, 156] width 221 height 273
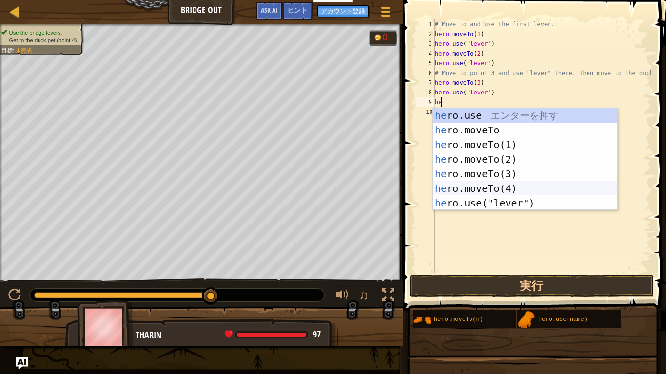
click at [490, 187] on div "he ro.use エ ン タ ー を 押 す he ro.moveTo エ ン タ ー を 押 す he ro.moveTo(1) エ ン タ ー を 押 …" at bounding box center [525, 174] width 184 height 132
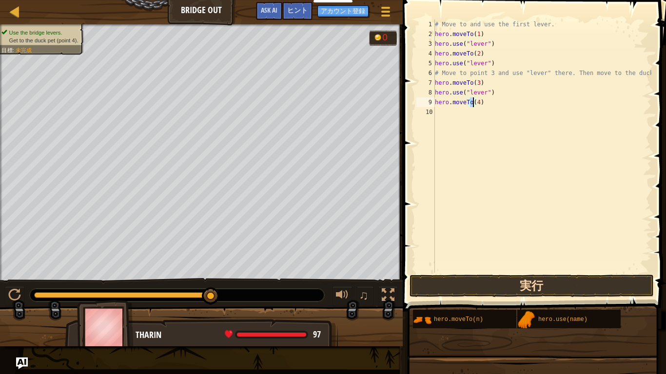
type textarea "hero.moveTo(4)"
click at [533, 290] on button "実行" at bounding box center [532, 286] width 244 height 22
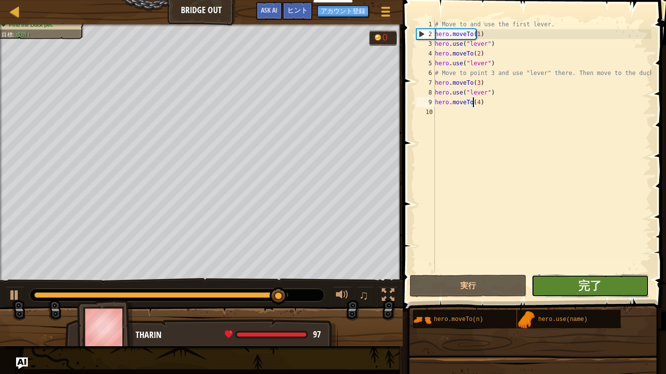
click at [602, 281] on button "完了" at bounding box center [589, 286] width 117 height 22
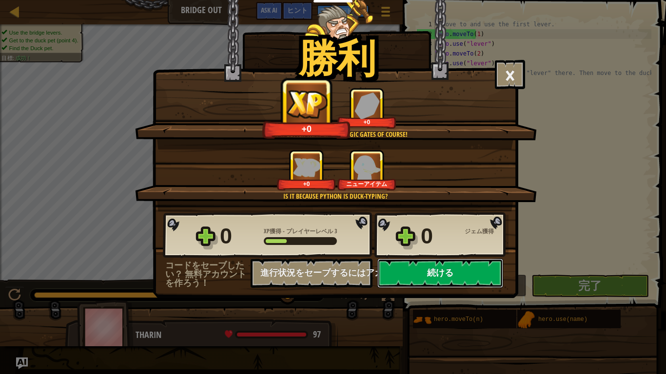
click at [423, 272] on button "続ける" at bounding box center [440, 273] width 126 height 29
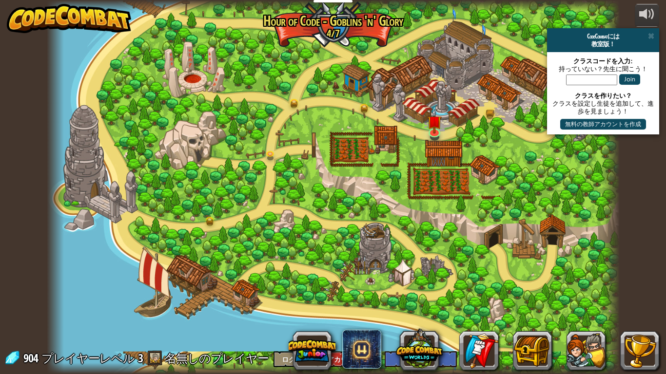
select select "ja"
click at [440, 125] on img at bounding box center [434, 114] width 15 height 33
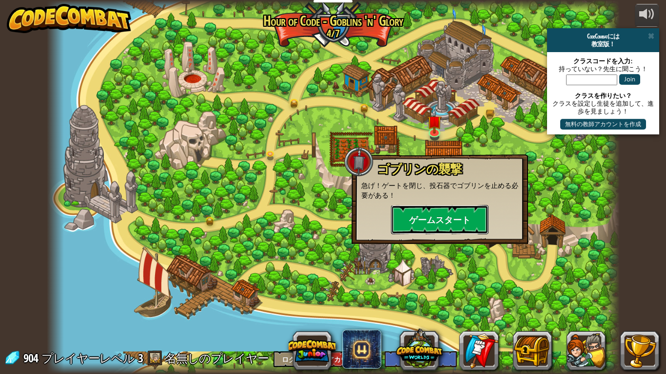
click at [448, 219] on button "ゲームスタート" at bounding box center [440, 219] width 98 height 29
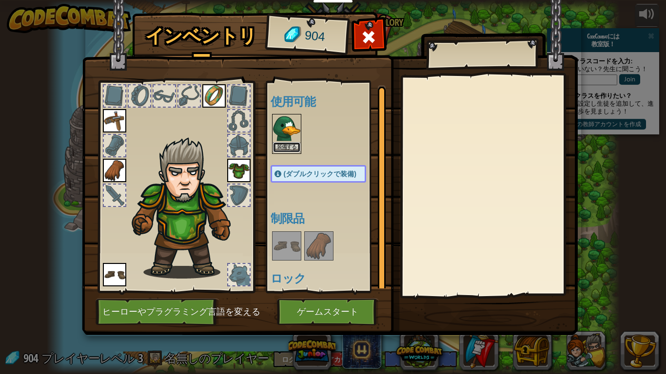
click at [285, 146] on button "装備する" at bounding box center [286, 147] width 27 height 10
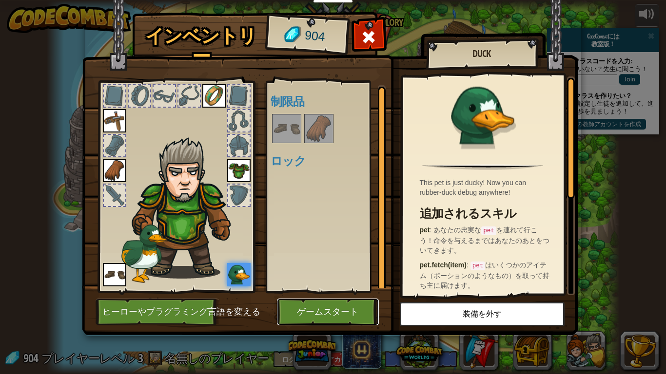
click at [357, 291] on button "ゲームスタート" at bounding box center [328, 312] width 102 height 27
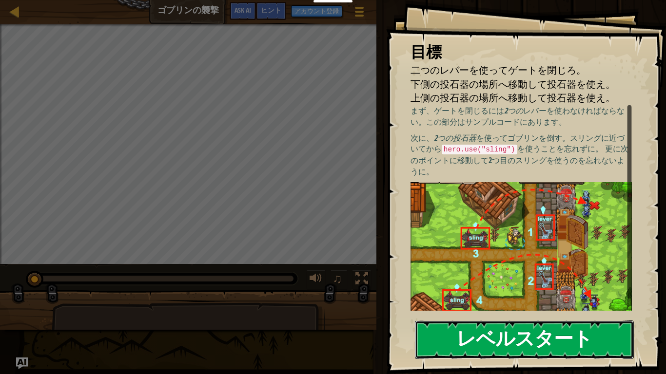
click at [523, 291] on button "レベルスタート" at bounding box center [524, 340] width 219 height 39
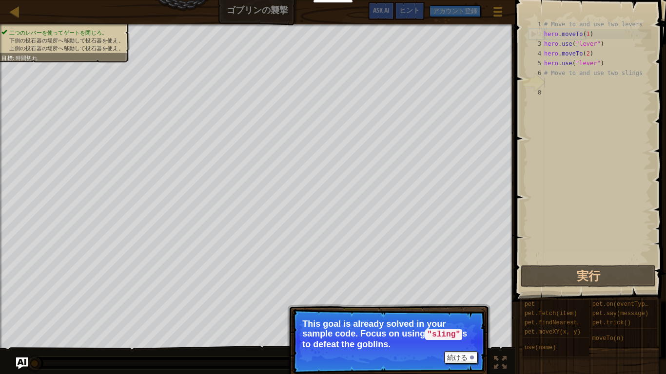
click at [463, 291] on p "続ける This goal is already solved in your sample code. Focus on using "sling" s t…" at bounding box center [389, 341] width 194 height 65
click at [459, 291] on button "続ける" at bounding box center [461, 357] width 34 height 13
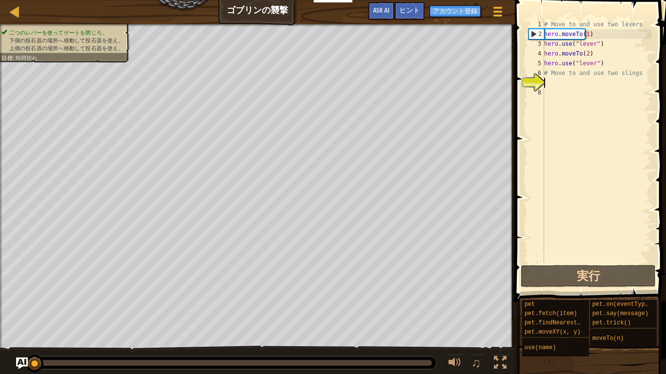
scroll to position [4, 0]
click at [566, 271] on button "実行" at bounding box center [588, 276] width 135 height 22
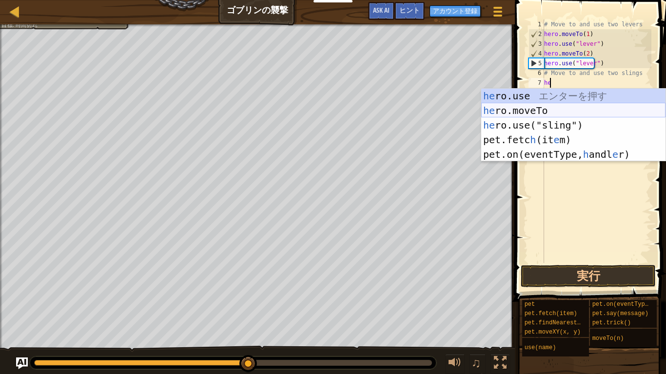
click at [563, 112] on div "he ro.use エ ン タ ー を 押 す he ro.moveTo エ ン タ ー を 押 す he ro.use("sling") エ ン タ ー を…" at bounding box center [573, 140] width 184 height 102
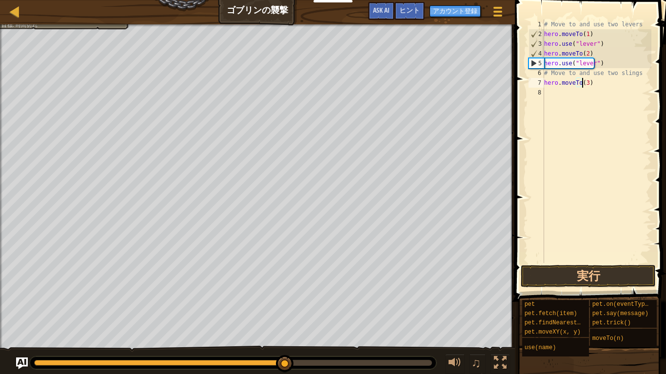
scroll to position [4, 3]
type textarea "hero.moveTo(4)"
click at [560, 90] on div "# Move to and use two levers hero . moveTo ( 1 ) hero . use ( "lever" ) hero . …" at bounding box center [596, 151] width 109 height 263
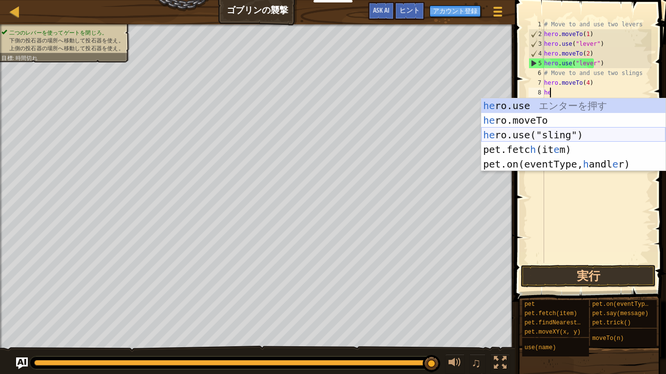
click at [569, 137] on div "he ro.use エ ン タ ー を 押 す he ro.moveTo エ ン タ ー を 押 す he ro.use("sling") エ ン タ ー を…" at bounding box center [573, 149] width 184 height 102
type textarea "hero.use("sling")"
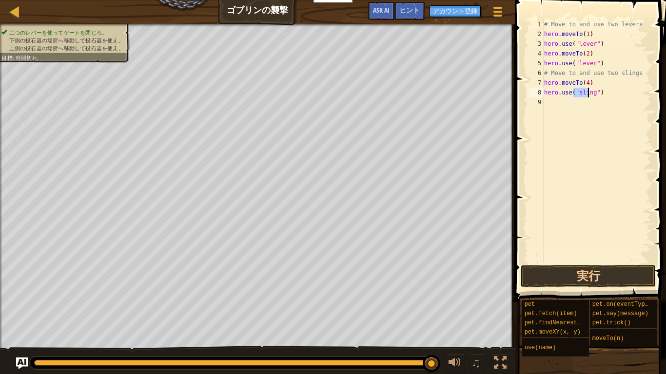
click at [546, 103] on div "# Move to and use two levers hero . moveTo ( 1 ) hero . use ( "lever" ) hero . …" at bounding box center [596, 151] width 109 height 263
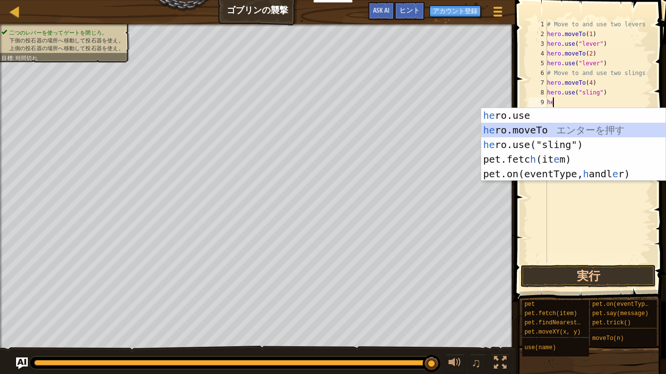
click at [558, 135] on div "he ro.use エ ン タ ー を 押 す he ro.moveTo エ ン タ ー を 押 す he ro.use("sling") エ ン タ ー を…" at bounding box center [573, 159] width 184 height 102
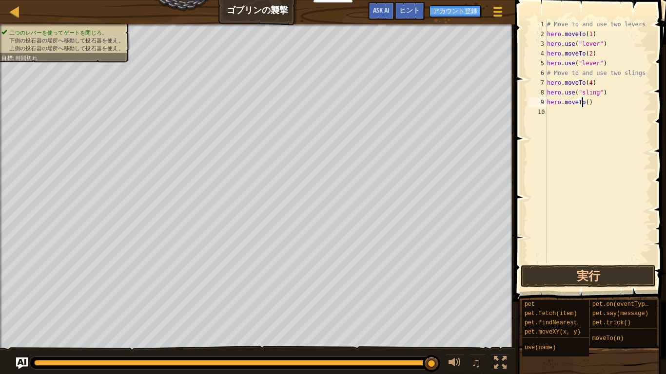
type textarea "hero.moveTo(3)"
click at [547, 116] on div "# Move to and use two levers hero . moveTo ( 1 ) hero . use ( "lever" ) hero . …" at bounding box center [598, 151] width 106 height 263
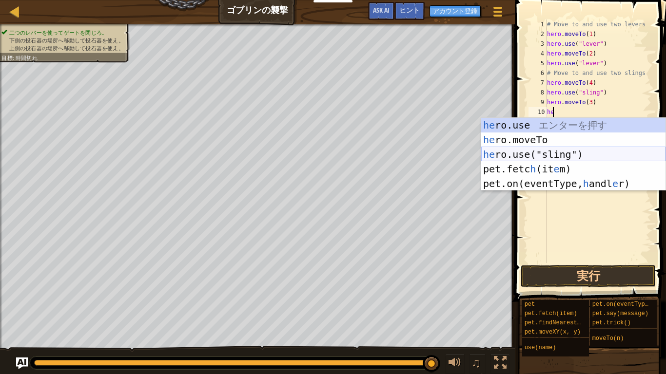
click at [550, 153] on div "he ro.use エ ン タ ー を 押 す he ro.moveTo エ ン タ ー を 押 す he ro.use("sling") エ ン タ ー を…" at bounding box center [573, 169] width 184 height 102
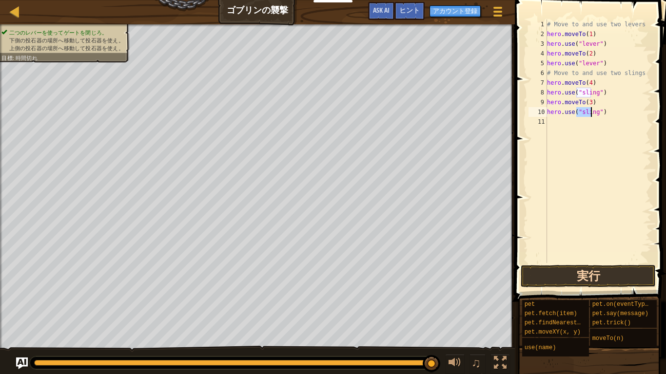
type textarea "hero.use("sling")"
click at [605, 273] on button "実行" at bounding box center [588, 276] width 135 height 22
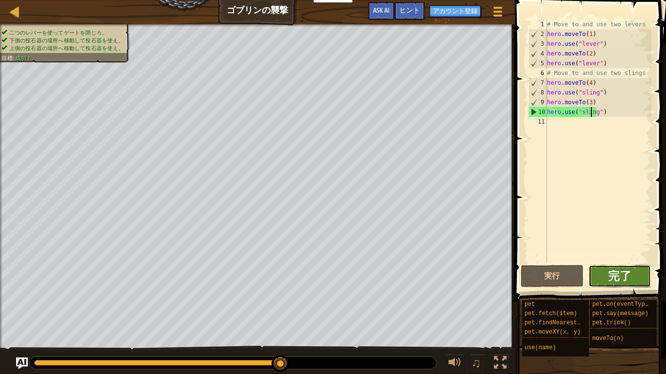
click at [610, 281] on span "完了" at bounding box center [619, 276] width 23 height 16
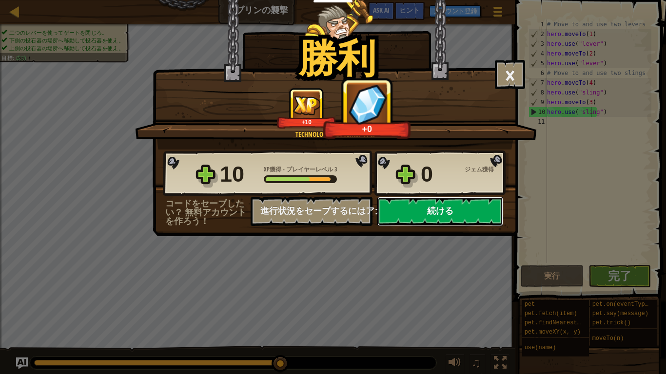
click at [446, 217] on button "続ける" at bounding box center [440, 211] width 126 height 29
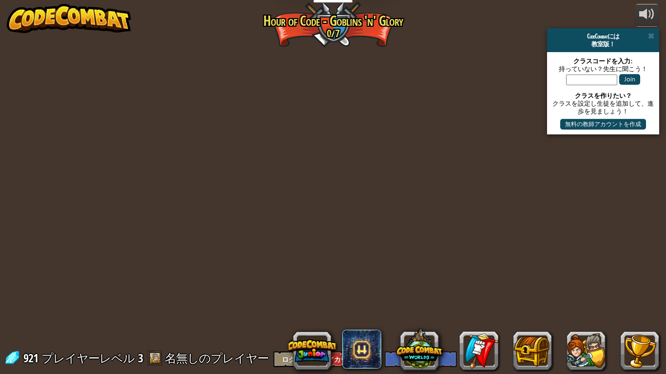
select select "ja"
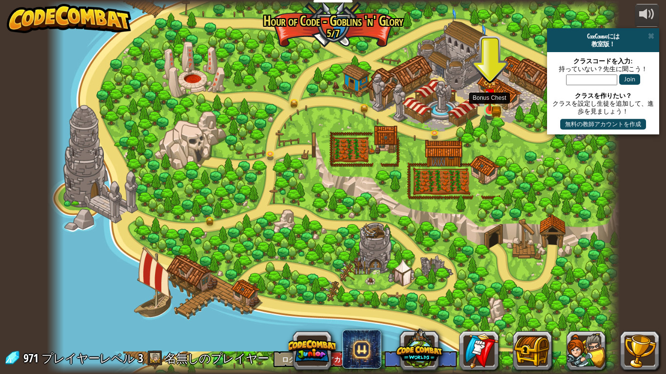
click at [493, 103] on img at bounding box center [490, 95] width 15 height 32
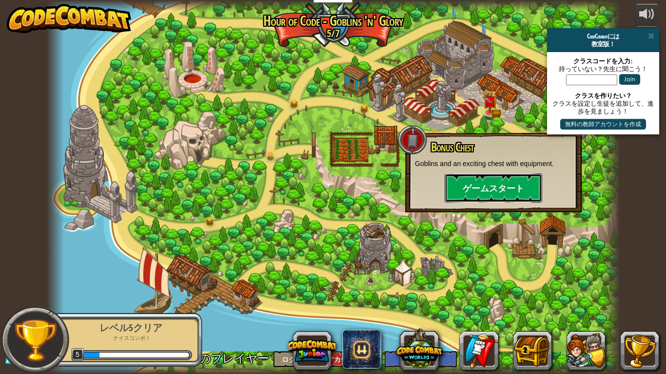
click at [468, 180] on button "ゲームスタート" at bounding box center [494, 188] width 98 height 29
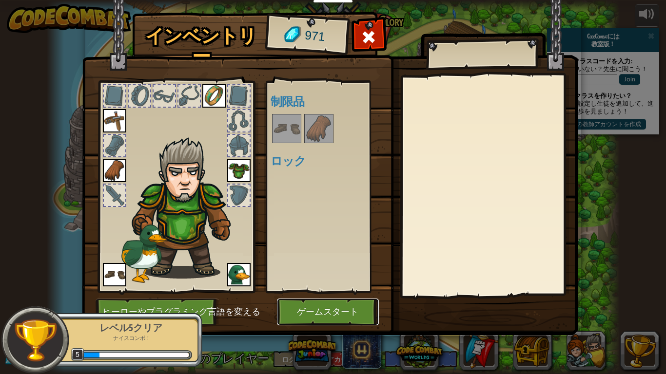
click at [332, 291] on button "ゲームスタート" at bounding box center [328, 312] width 102 height 27
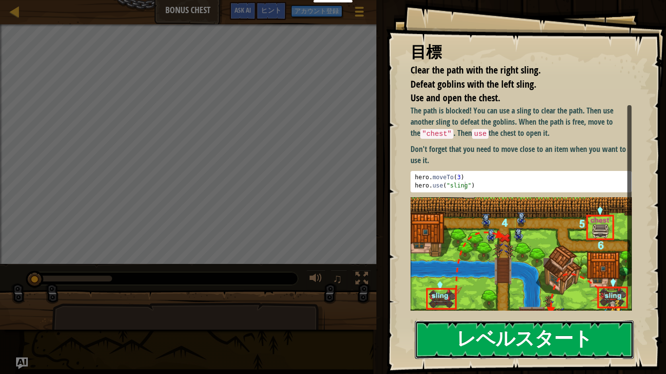
click at [474, 291] on button "レベルスタート" at bounding box center [524, 340] width 219 height 39
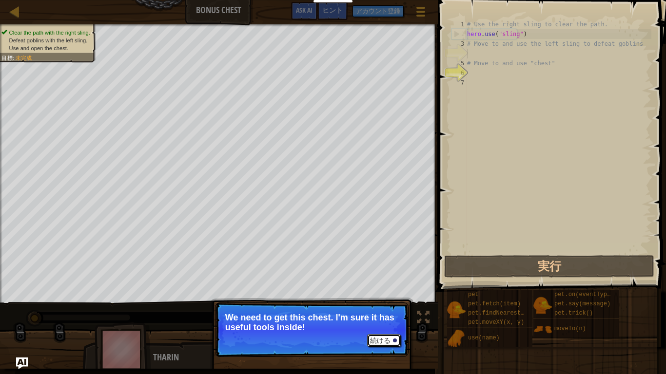
click at [389, 291] on button "続ける" at bounding box center [384, 340] width 34 height 13
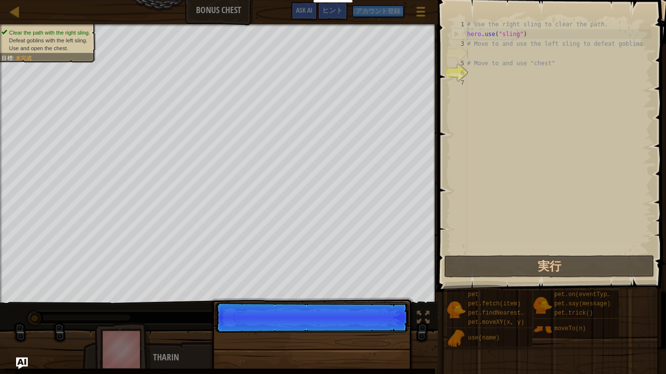
scroll to position [4, 0]
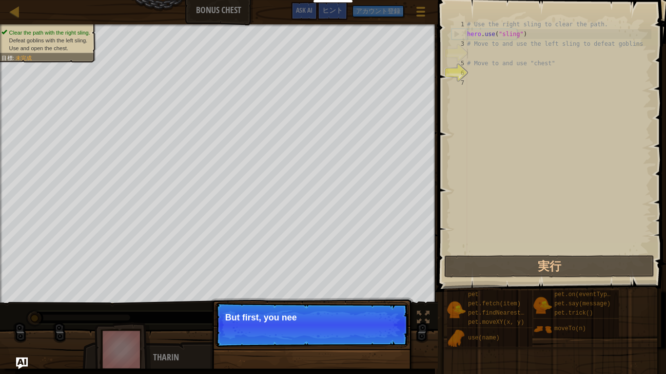
click at [389, 291] on p "続ける But first, you nee" at bounding box center [312, 325] width 194 height 45
click at [389, 291] on p "続ける But first, you need to use" at bounding box center [312, 325] width 194 height 45
click at [389, 291] on p "続ける But first, you need to use thos" at bounding box center [312, 325] width 194 height 45
click at [389, 291] on p "続ける But first, you need to use those slings" at bounding box center [312, 325] width 194 height 45
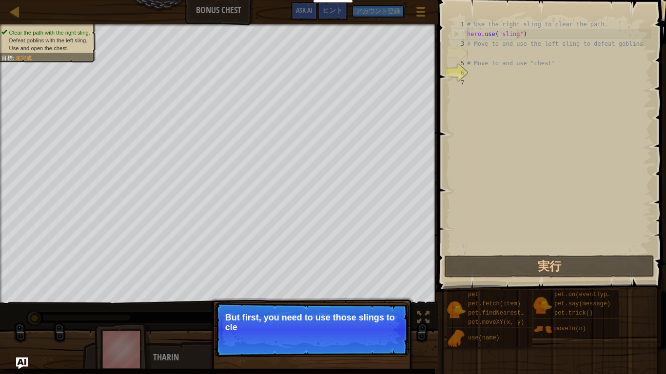
click at [389, 291] on p "続ける But first, you need to use those slings to cle" at bounding box center [312, 330] width 194 height 55
click at [389, 291] on p "続ける But first, you need to use those slings to clear the" at bounding box center [312, 330] width 194 height 55
click at [389, 291] on p "続ける But first, you need to use those slings to clear the path a" at bounding box center [312, 330] width 194 height 55
click at [386, 291] on button "続ける" at bounding box center [384, 340] width 34 height 13
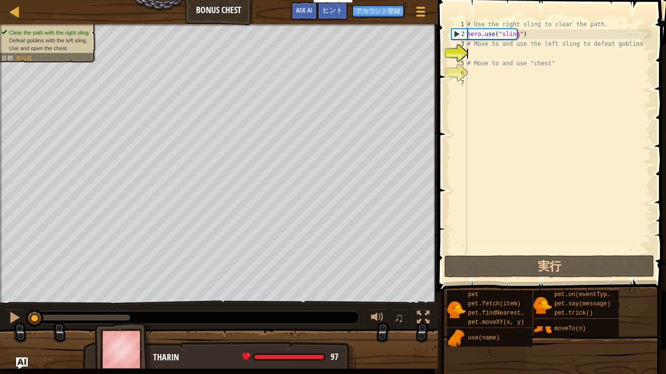
click at [386, 291] on div at bounding box center [219, 353] width 438 height 49
click at [427, 291] on div at bounding box center [423, 318] width 13 height 13
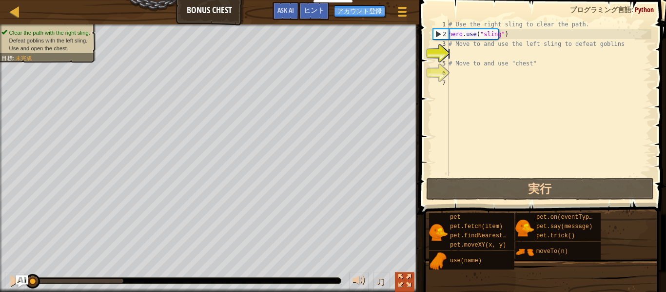
click at [407, 281] on div at bounding box center [404, 280] width 13 height 13
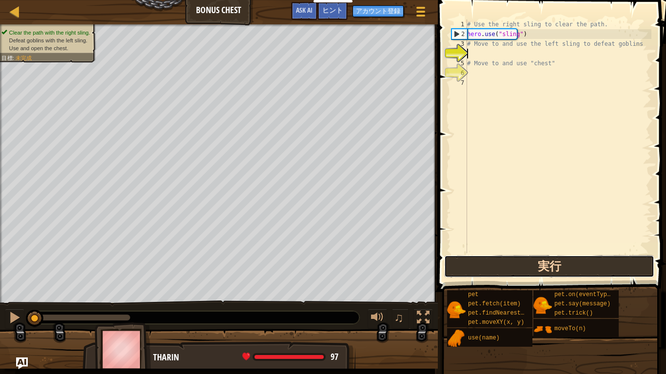
click at [527, 259] on button "実行" at bounding box center [549, 266] width 210 height 22
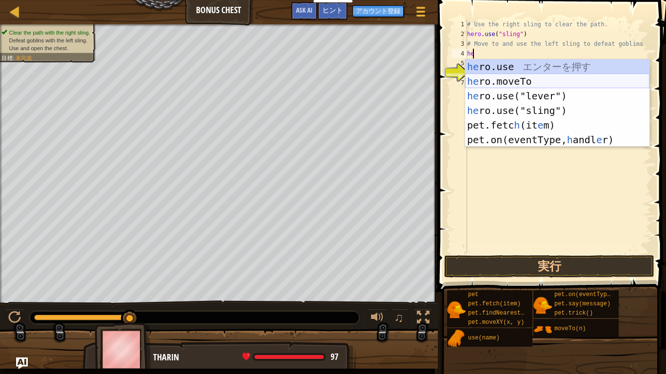
click at [513, 80] on div "he ro.use エ ン タ ー を 押 す he ro.moveTo エ ン タ ー を 押 す he ro.use("lever") エ ン タ ー を…" at bounding box center [557, 117] width 184 height 117
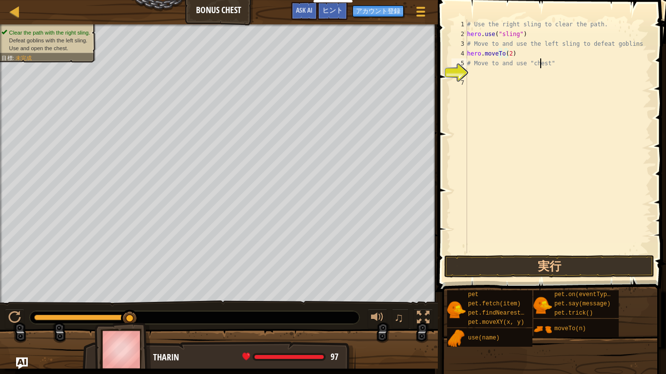
click at [539, 67] on div "# Use the right sling to clear the path. hero . use ( "sling" ) # Move to and u…" at bounding box center [558, 147] width 186 height 254
type textarea "# Move to and use "chest""
click at [575, 265] on button "実行" at bounding box center [549, 266] width 210 height 22
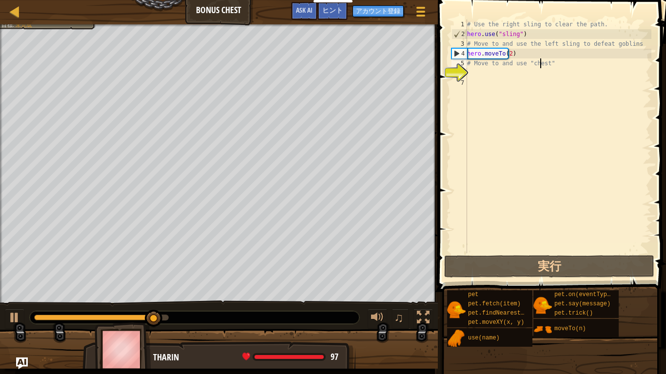
click at [476, 76] on div "# Use the right sling to clear the path. hero . use ( "sling" ) # Move to and u…" at bounding box center [558, 147] width 186 height 254
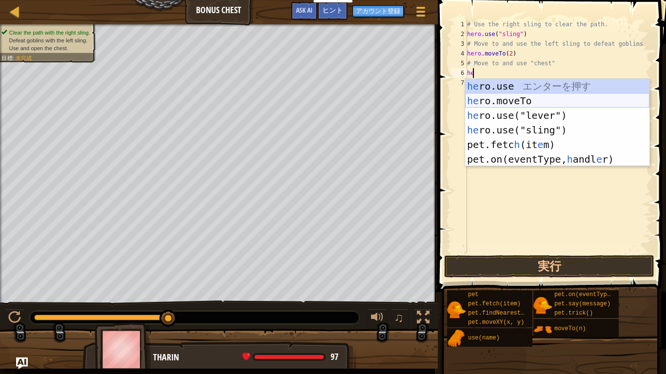
click at [546, 98] on div "he ro.use エ ン タ ー を 押 す he ro.moveTo エ ン タ ー を 押 す he ro.use("lever") エ ン タ ー を…" at bounding box center [557, 137] width 184 height 117
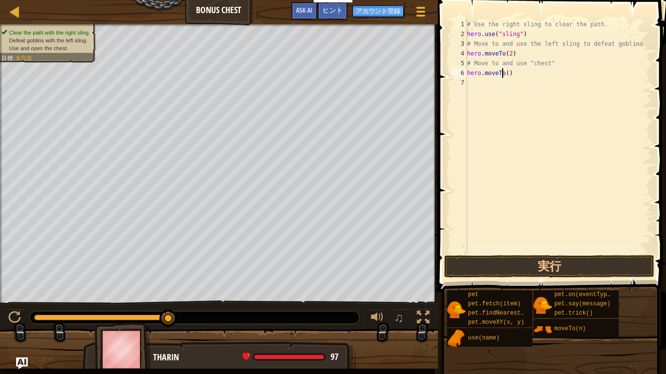
type textarea "hero.moveTo(3)"
click at [477, 84] on div "# Use the right sling to clear the path. hero . use ( "sling" ) # Move to and u…" at bounding box center [558, 147] width 186 height 254
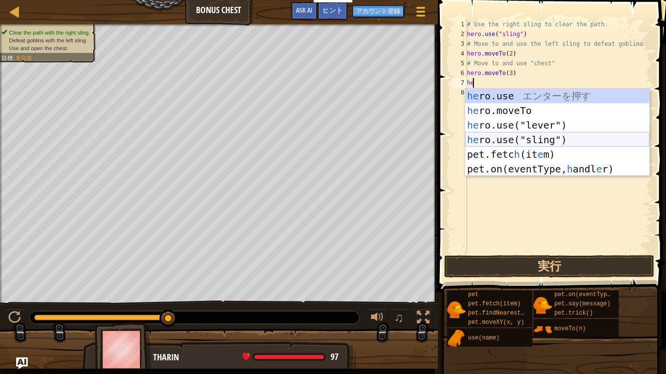
click at [551, 139] on div "he ro.use エ ン タ ー を 押 す he ro.moveTo エ ン タ ー を 押 す he ro.use("lever") エ ン タ ー を…" at bounding box center [557, 147] width 184 height 117
type textarea "hero.use("sling")"
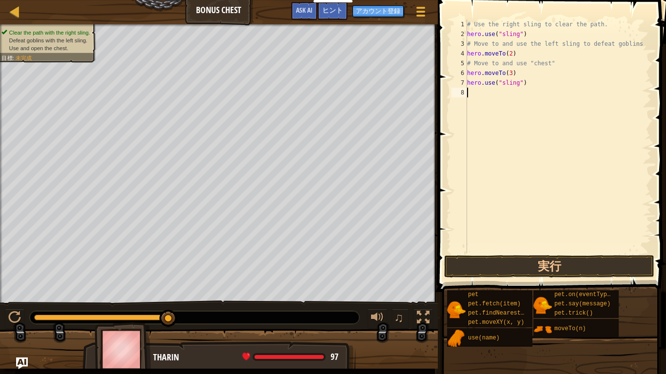
click at [490, 99] on div "# Use the right sling to clear the path. hero . use ( "sling" ) # Move to and u…" at bounding box center [558, 147] width 186 height 254
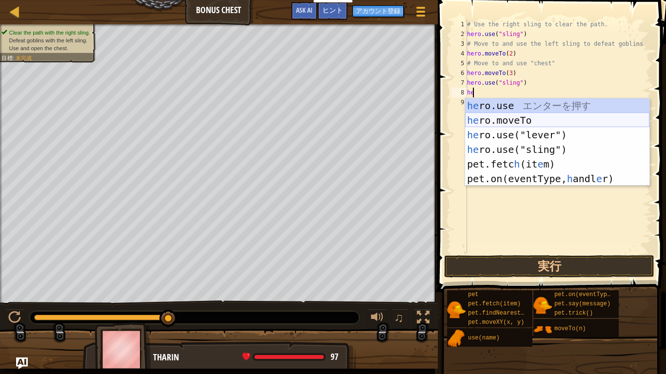
click at [527, 123] on div "he ro.use エ ン タ ー を 押 す he ro.moveTo エ ン タ ー を 押 す he ro.use("lever") エ ン タ ー を…" at bounding box center [557, 156] width 184 height 117
type textarea "hero.moveTo(2)"
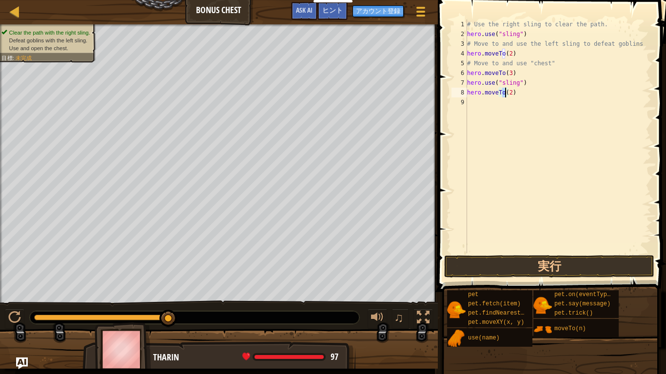
click at [469, 99] on div "# Use the right sling to clear the path. hero . use ( "sling" ) # Move to and u…" at bounding box center [558, 147] width 186 height 254
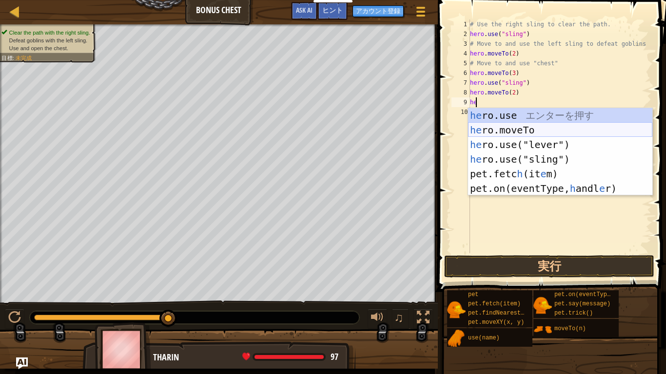
click at [517, 133] on div "he ro.use エ ン タ ー を 押 す he ro.moveTo エ ン タ ー を 押 す he ro.use("lever") エ ン タ ー を…" at bounding box center [560, 166] width 184 height 117
type textarea "hero.moveTo(2)"
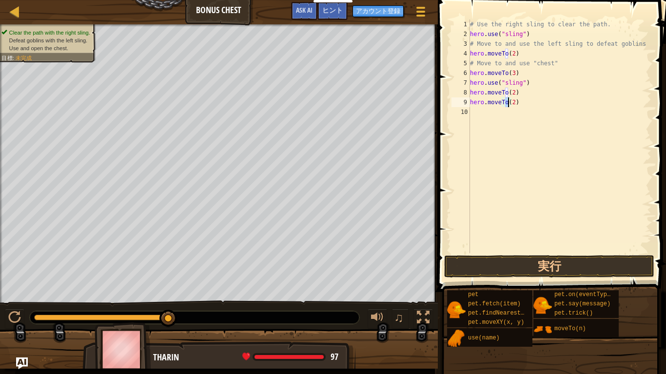
click at [517, 133] on div "# Use the right sling to clear the path. hero . use ( "sling" ) # Move to and u…" at bounding box center [559, 147] width 183 height 254
click at [507, 107] on div "# Use the right sling to clear the path. hero . use ( "sling" ) # Move to and u…" at bounding box center [559, 147] width 183 height 254
type textarea "hero.moveTo(4)"
click at [481, 112] on div "# Use the right sling to clear the path. hero . use ( "sling" ) # Move to and u…" at bounding box center [559, 147] width 183 height 254
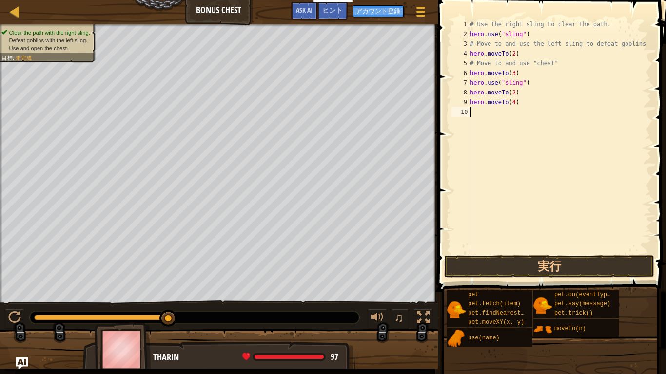
scroll to position [4, 0]
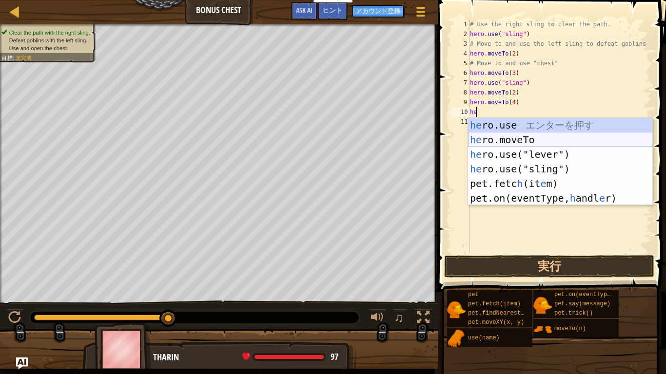
click at [520, 136] on div "he ro.use エ ン タ ー を 押 す he ro.moveTo エ ン タ ー を 押 す he ro.use("lever") エ ン タ ー を…" at bounding box center [560, 176] width 184 height 117
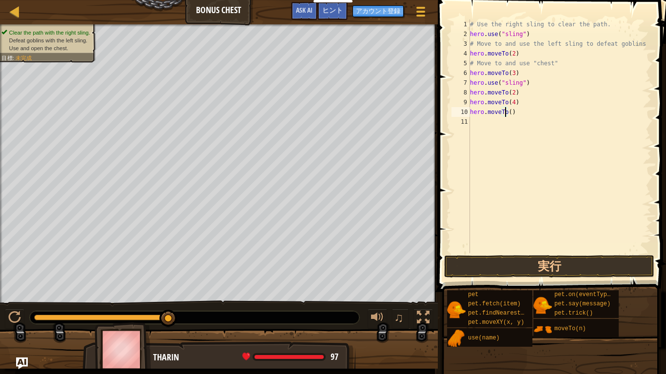
type textarea "hero.moveTo(5)"
click at [484, 124] on div "# Use the right sling to clear the path. hero . use ( "sling" ) # Move to and u…" at bounding box center [559, 147] width 183 height 254
click at [505, 115] on div "# Use the right sling to clear the path. hero . use ( "sling" ) # Move to and u…" at bounding box center [559, 147] width 183 height 254
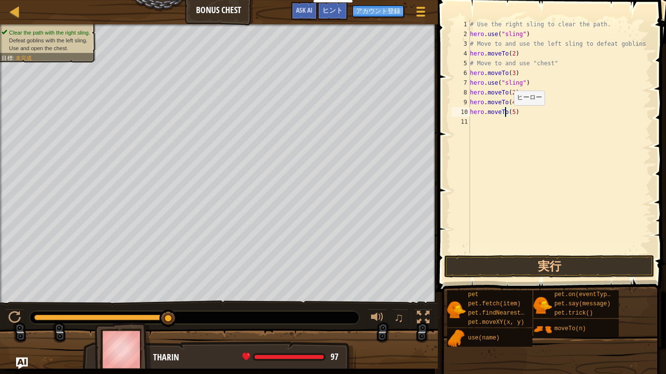
click at [508, 115] on div "# Use the right sling to clear the path. hero . use ( "sling" ) # Move to and u…" at bounding box center [559, 147] width 183 height 254
type textarea "hero.moveTo(6)"
click at [573, 265] on button "実行" at bounding box center [549, 266] width 210 height 22
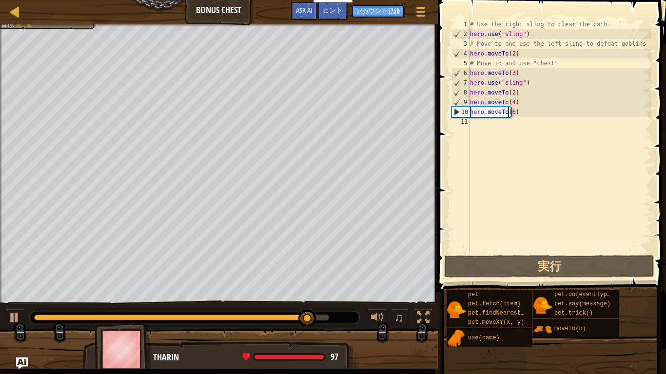
click at [477, 127] on div "# Use the right sling to clear the path. hero . use ( "sling" ) # Move to and u…" at bounding box center [559, 147] width 183 height 254
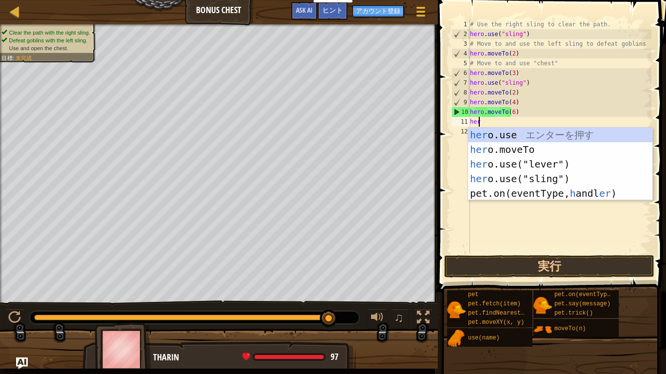
scroll to position [4, 0]
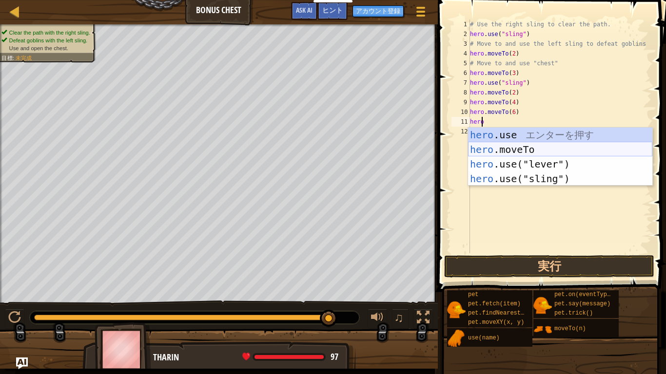
click at [517, 152] on div "hero .use エ ン タ ー を 押 す hero .moveTo エ ン タ ー を 押 す hero .use("lever") エ ン タ ー を…" at bounding box center [560, 172] width 184 height 88
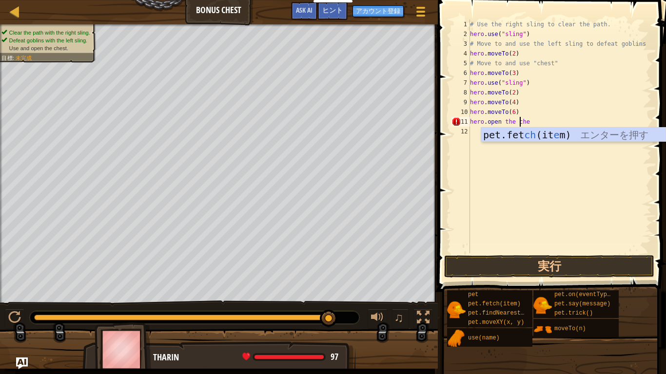
scroll to position [4, 4]
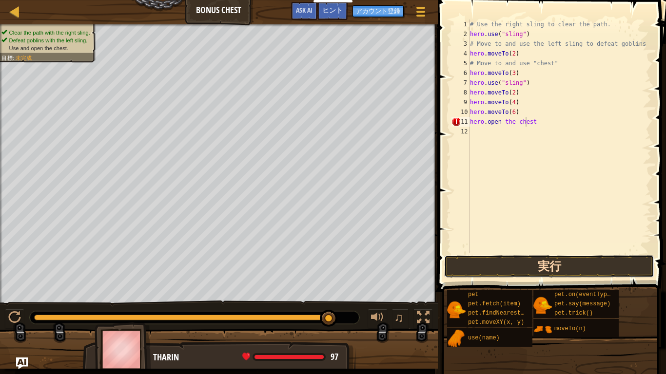
click at [567, 262] on button "実行" at bounding box center [549, 266] width 210 height 22
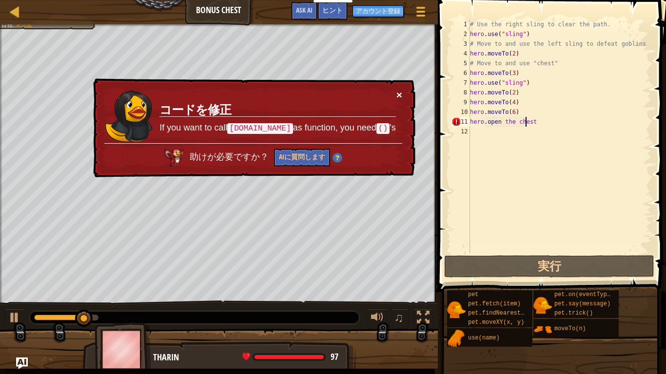
click at [400, 96] on button "×" at bounding box center [399, 95] width 6 height 10
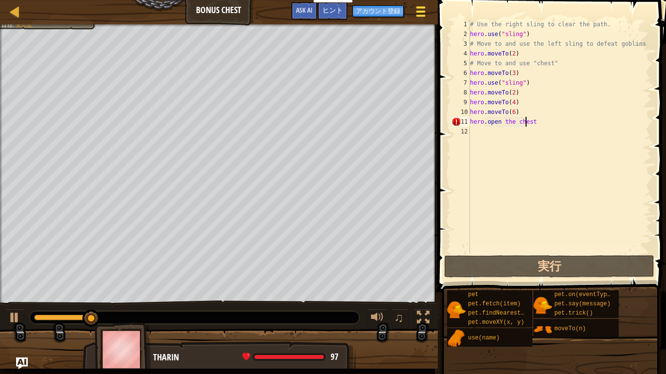
click at [429, 13] on button "ゲームメニュー" at bounding box center [421, 13] width 26 height 24
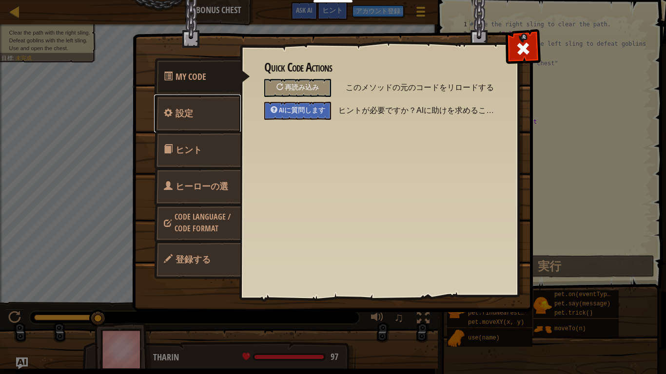
click at [224, 109] on link "設定" at bounding box center [197, 114] width 87 height 38
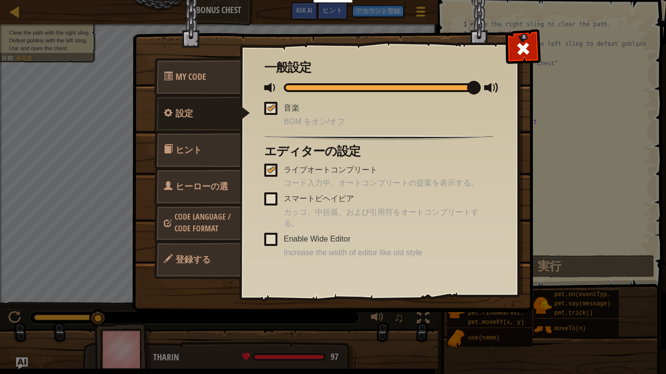
click at [196, 146] on span "ヒント" at bounding box center [189, 150] width 26 height 12
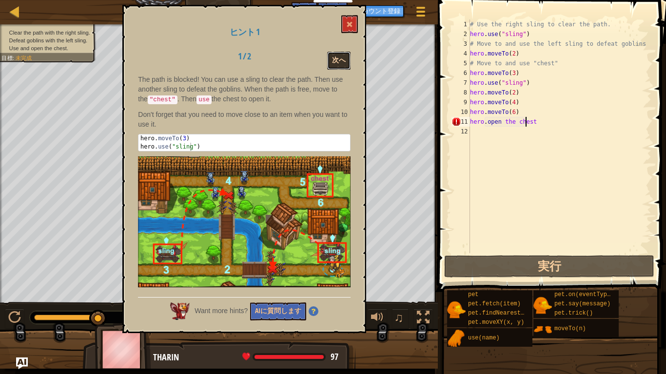
click at [338, 65] on button "次へ" at bounding box center [338, 61] width 23 height 18
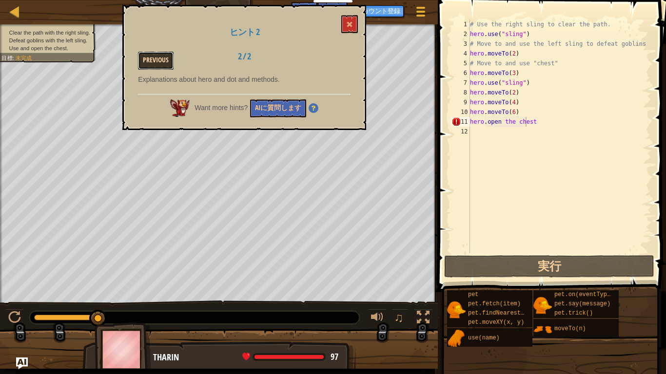
click at [167, 60] on button "Previous" at bounding box center [156, 61] width 36 height 18
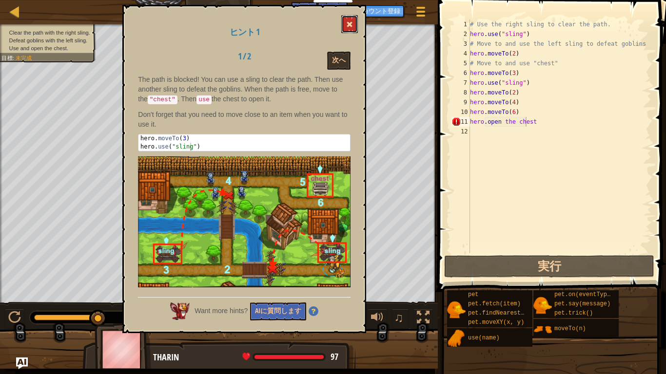
click at [351, 25] on span at bounding box center [349, 24] width 7 height 7
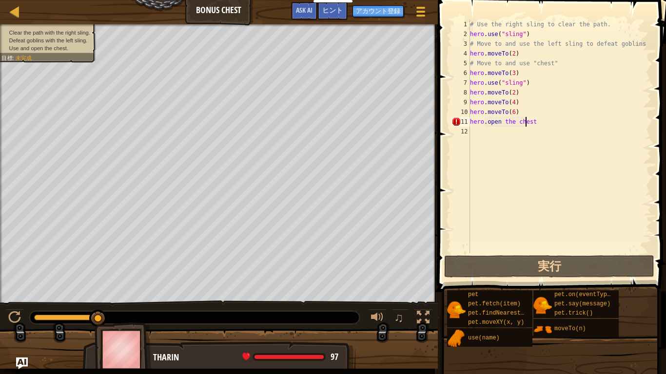
click at [525, 124] on div "# Use the right sling to clear the path. hero . use ( "sling" ) # Move to and u…" at bounding box center [559, 147] width 183 height 254
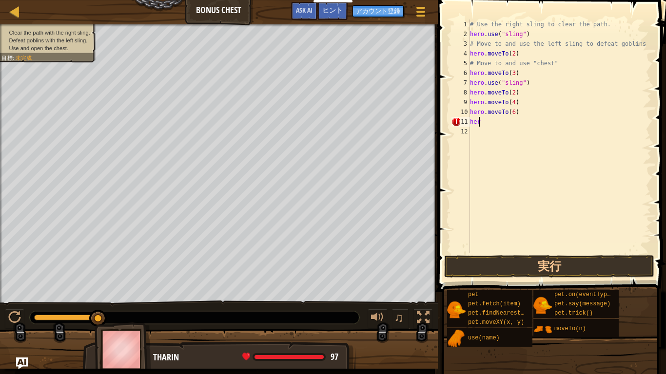
scroll to position [4, 0]
type textarea "h"
click at [485, 124] on div "マップ Bonus Chest ゲームメニュー 完了 アカウント登録 ヒント Ask AI 1 ההההההההההההההההההההההההההההההה…" at bounding box center [333, 187] width 666 height 374
click at [465, 103] on div "マップ Bonus Chest ゲームメニュー 完了 アカウント登録 ヒント Ask AI 1 ההההההההההההההההההההההההההההההה…" at bounding box center [333, 187] width 666 height 374
drag, startPoint x: 474, startPoint y: 64, endPoint x: 545, endPoint y: 62, distance: 70.2
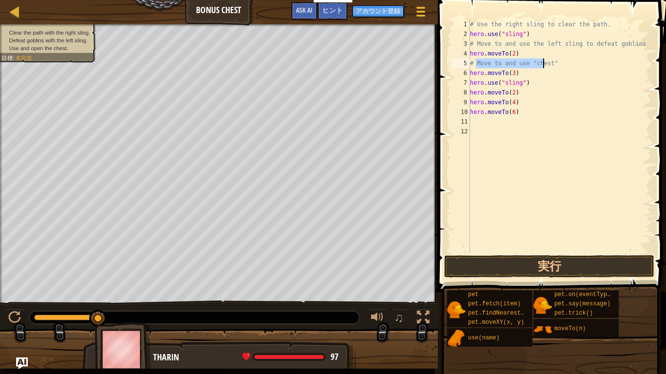
click at [545, 62] on div "# Use the right sling to clear the path. hero . use ( "sling" ) # Move to and u…" at bounding box center [559, 147] width 183 height 254
type textarea "hero.moveTo(6)"
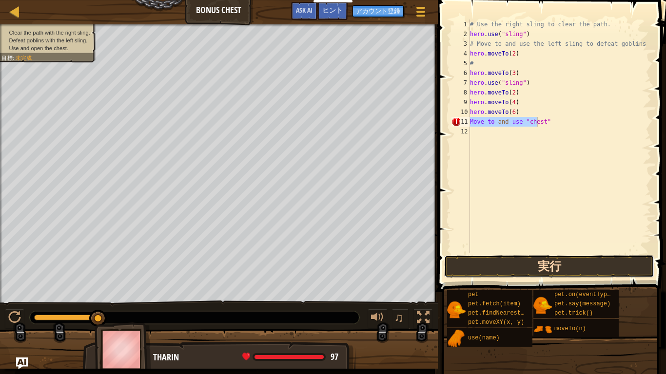
click at [625, 268] on button "実行" at bounding box center [549, 266] width 210 height 22
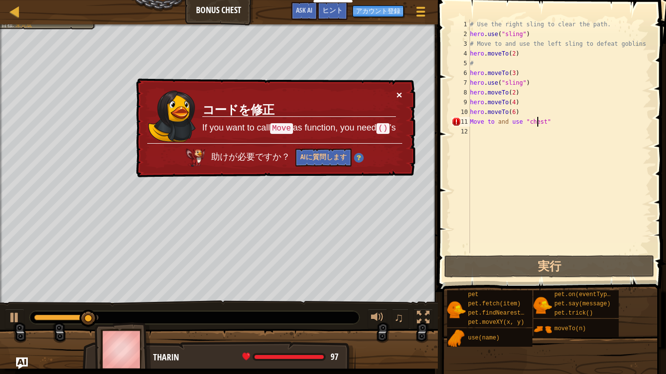
click at [397, 91] on button "×" at bounding box center [399, 95] width 6 height 10
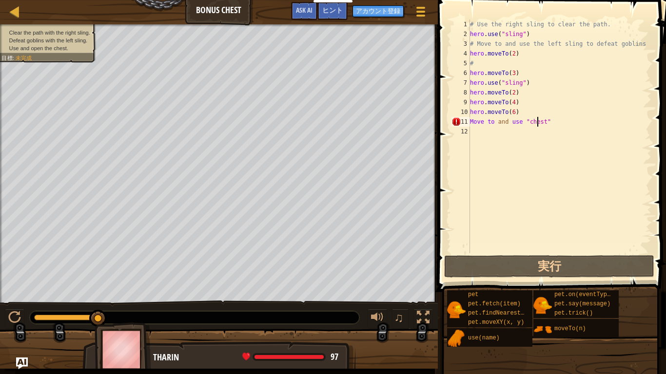
click at [473, 67] on div "# Use the right sling to clear the path. hero . use ( "sling" ) # Move to and u…" at bounding box center [559, 147] width 183 height 254
click at [469, 67] on div "# 1 2 3 4 5 6 7 8 9 10 11 12 # Use the right sling to clear the path. hero . us…" at bounding box center [550, 137] width 202 height 234
type textarea "Move to and use "chest""
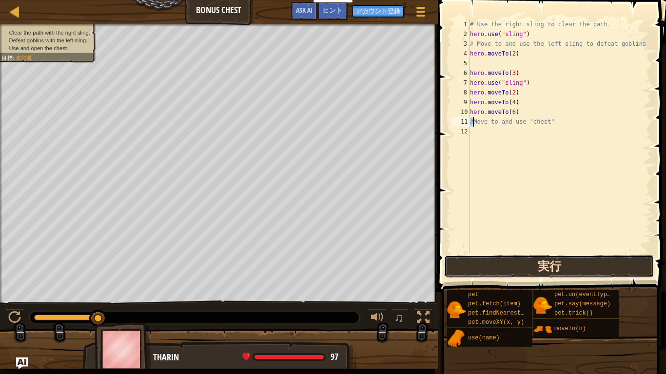
click at [605, 263] on button "実行" at bounding box center [549, 266] width 210 height 22
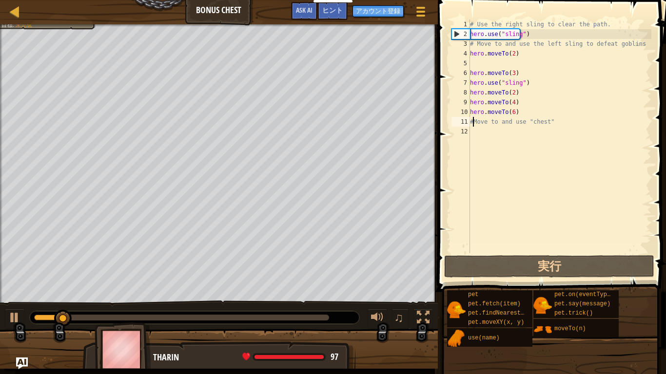
click at [225, 291] on div at bounding box center [181, 318] width 295 height 6
click at [16, 291] on div at bounding box center [14, 318] width 13 height 13
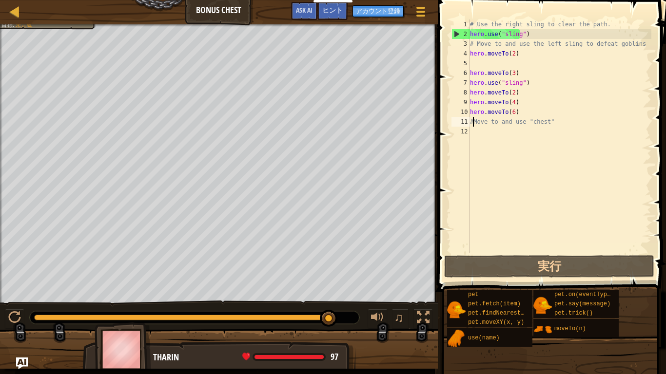
click at [33, 25] on div at bounding box center [219, 25] width 438 height 2
click at [516, 123] on div "# Use the right sling to clear the path. hero . use ( "sling" ) # Move to and u…" at bounding box center [559, 147] width 183 height 254
click at [517, 123] on div "# Use the right sling to clear the path. hero . use ( "sling" ) # Move to and u…" at bounding box center [559, 147] width 183 height 254
click at [519, 123] on div "# Use the right sling to clear the path. hero . use ( "sling" ) # Move to and u…" at bounding box center [559, 147] width 183 height 254
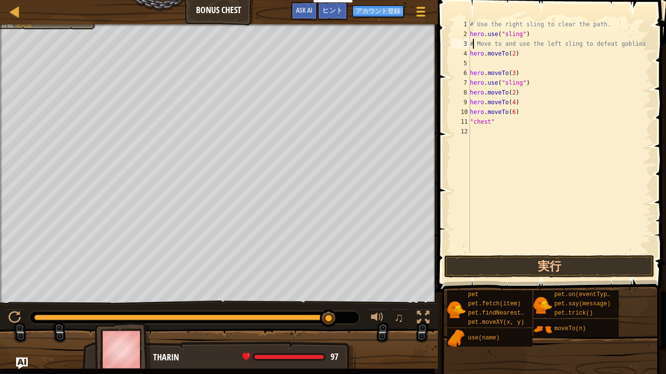
click at [472, 44] on div "# Use the right sling to clear the path. hero . use ( "sling" ) # Move to and u…" at bounding box center [559, 147] width 183 height 254
click at [470, 44] on div "# Use the right sling to clear the path. hero . use ( "sling" ) # Move to and u…" at bounding box center [559, 147] width 183 height 254
drag, startPoint x: 470, startPoint y: 44, endPoint x: 522, endPoint y: 41, distance: 51.8
click at [522, 41] on div "# Use the right sling to clear the path. hero . use ( "sling" ) # Move to and u…" at bounding box center [559, 147] width 183 height 254
click at [504, 50] on div "# Use the right sling to clear the path. hero . use ( "sling" ) # Move to and u…" at bounding box center [559, 147] width 183 height 254
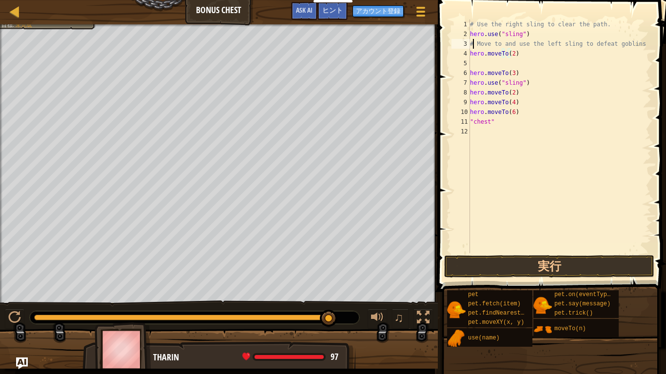
click at [472, 44] on div "# Use the right sling to clear the path. hero . use ( "sling" ) # Move to and u…" at bounding box center [559, 147] width 183 height 254
drag, startPoint x: 470, startPoint y: 44, endPoint x: 517, endPoint y: 45, distance: 46.8
click at [517, 45] on div "# Use the right sling to clear the path. hero . use ( "sling" ) # Move to and u…" at bounding box center [559, 147] width 183 height 254
click at [472, 39] on div "# Use the right sling to clear the path. hero . use ( "sling" ) # Move to and u…" at bounding box center [559, 137] width 183 height 234
click at [470, 40] on div "# Use the right sling to clear the path. hero . use ( "sling" ) # Move to and u…" at bounding box center [559, 147] width 183 height 254
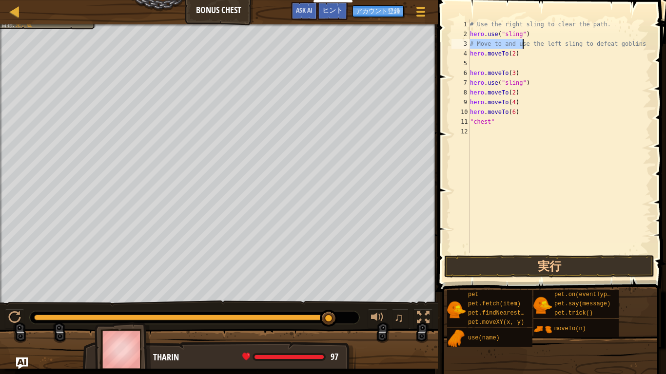
drag, startPoint x: 470, startPoint y: 40, endPoint x: 523, endPoint y: 41, distance: 53.2
click at [523, 41] on div "# Use the right sling to clear the path. hero . use ( "sling" ) # Move to and u…" at bounding box center [559, 147] width 183 height 254
type textarea "hero.moveTo(2)"
type textarea ""chest""
type textarea "# Move to and use "chest""
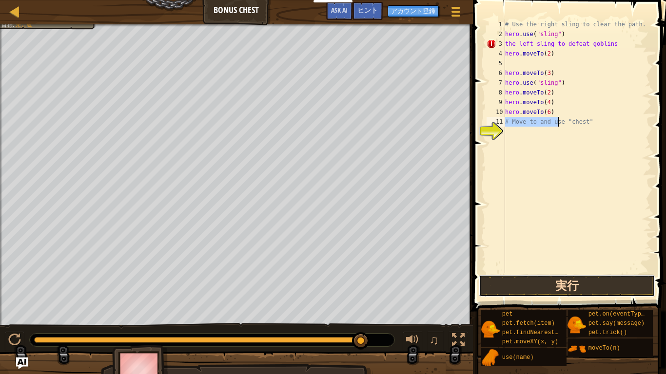
click at [600, 281] on button "実行" at bounding box center [567, 286] width 176 height 22
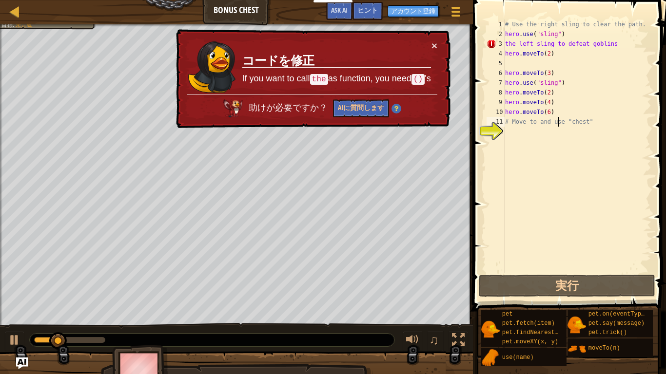
click at [319, 77] on code "the" at bounding box center [319, 79] width 18 height 11
click at [418, 77] on code "()" at bounding box center [417, 79] width 13 height 11
click at [315, 82] on code "the" at bounding box center [319, 79] width 18 height 11
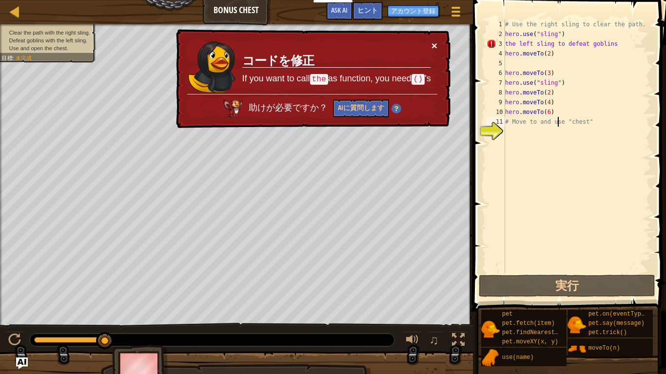
click at [435, 42] on button "×" at bounding box center [434, 45] width 6 height 10
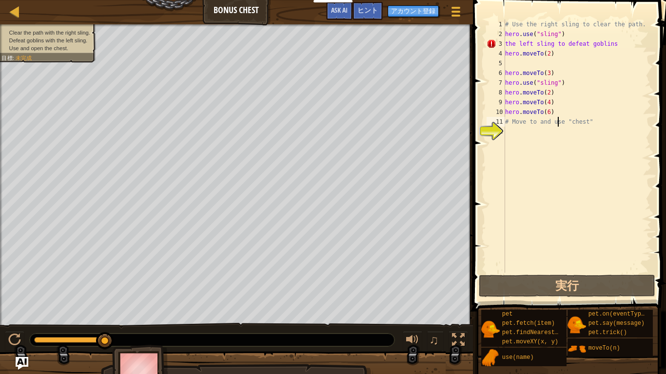
click at [19, 291] on img "Ask AI" at bounding box center [22, 363] width 13 height 13
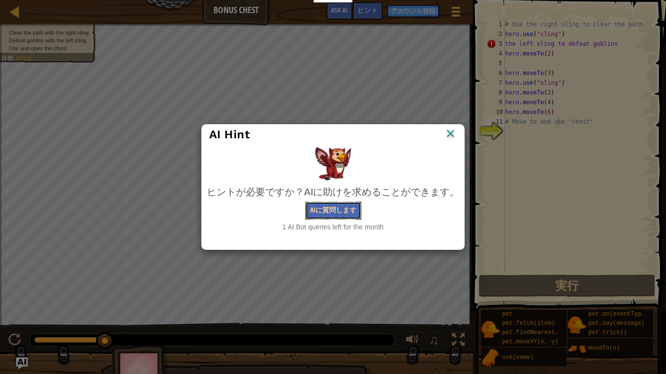
click at [340, 219] on button "AIに質問します" at bounding box center [333, 211] width 56 height 18
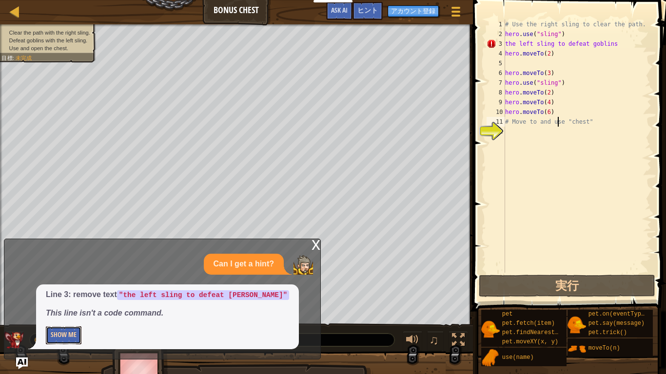
click at [57, 291] on button "Show Me" at bounding box center [64, 336] width 36 height 18
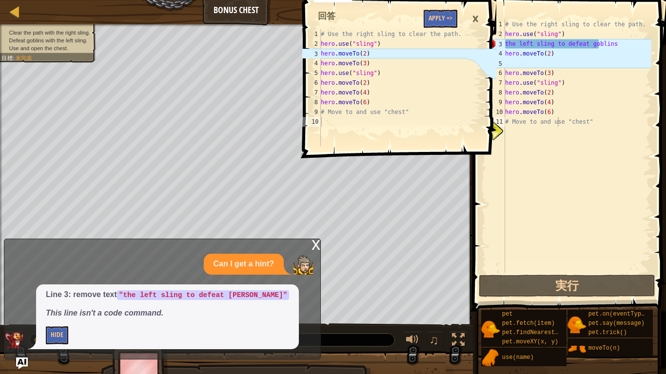
click at [475, 15] on div "×" at bounding box center [475, 19] width 17 height 22
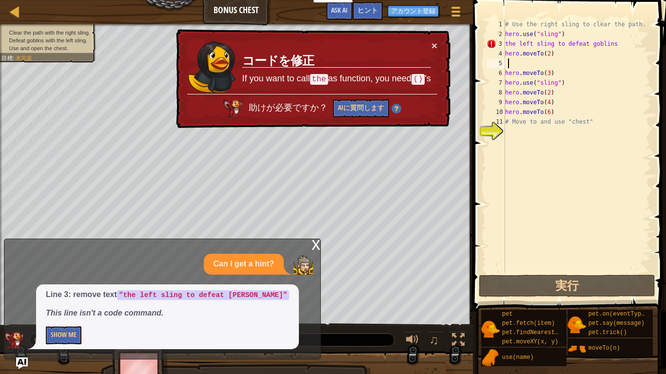
click at [508, 63] on div "# Use the right sling to clear the path. hero . use ( "sling" ) the left sling …" at bounding box center [577, 156] width 148 height 273
click at [507, 129] on div "# Use the right sling to clear the path. hero . use ( "sling" ) the left sling …" at bounding box center [577, 156] width 148 height 273
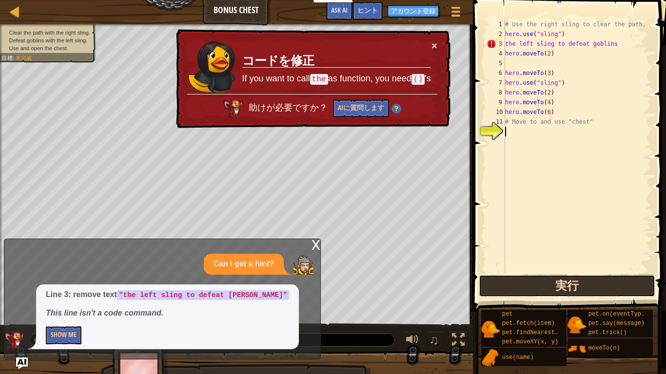
click at [575, 291] on button "実行" at bounding box center [567, 286] width 176 height 22
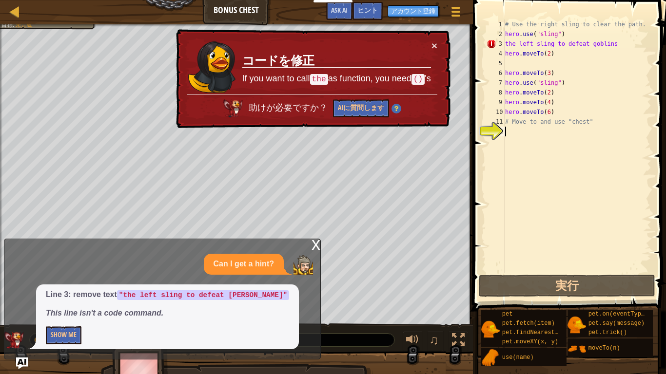
click at [316, 246] on div "x" at bounding box center [316, 244] width 9 height 10
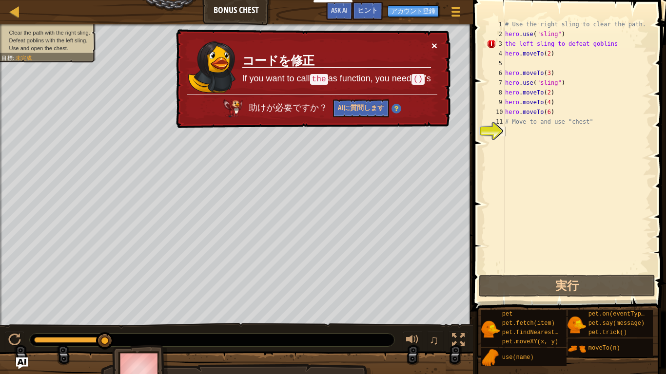
click at [437, 43] on button "×" at bounding box center [434, 45] width 6 height 10
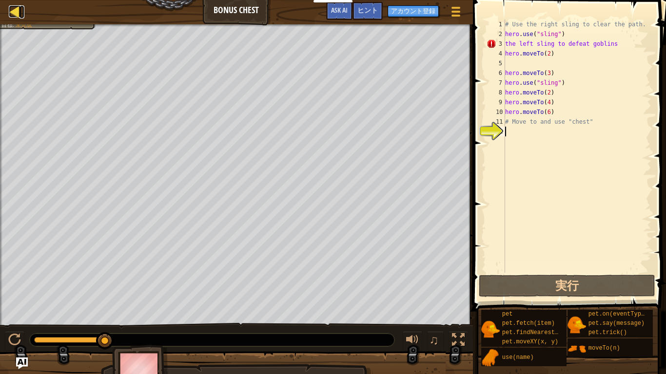
click at [14, 10] on div at bounding box center [15, 11] width 12 height 12
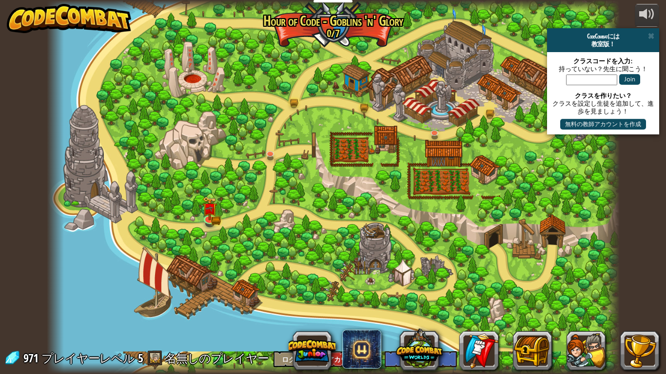
select select "ja"
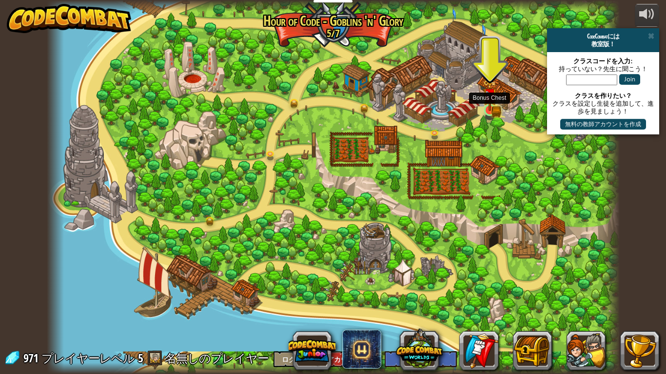
click at [495, 100] on img at bounding box center [490, 95] width 15 height 32
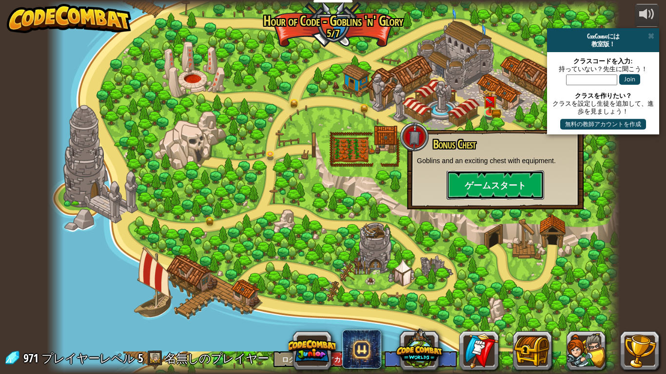
click at [478, 187] on button "ゲームスタート" at bounding box center [496, 185] width 98 height 29
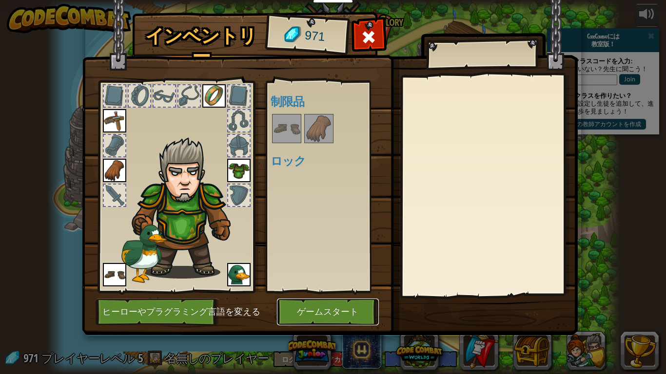
click at [313, 291] on button "ゲームスタート" at bounding box center [328, 312] width 102 height 27
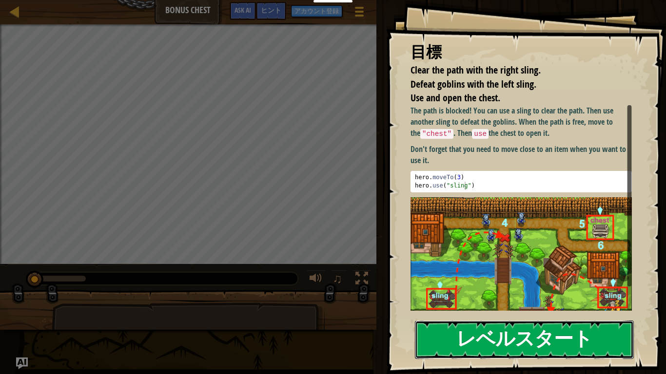
click at [500, 291] on button "レベルスタート" at bounding box center [524, 340] width 219 height 39
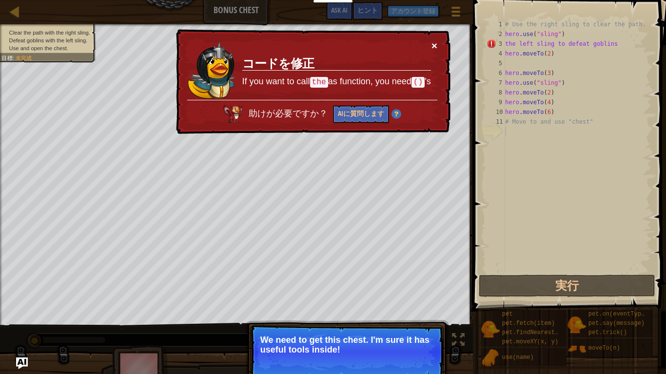
click at [434, 49] on button "×" at bounding box center [434, 45] width 6 height 10
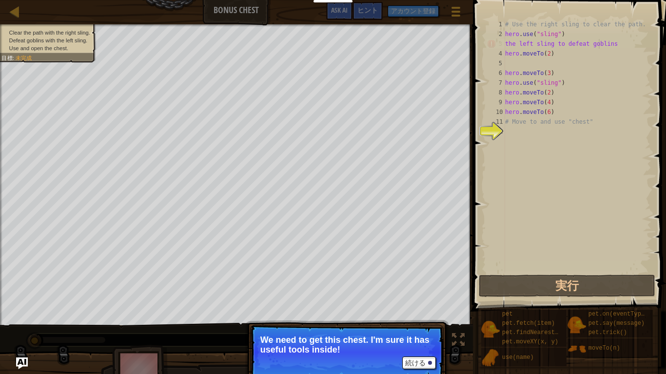
click at [606, 44] on div "# Use the right sling to clear the path. hero . use ( "sling" ) the left sling …" at bounding box center [577, 156] width 148 height 273
click at [417, 291] on button "続ける" at bounding box center [419, 363] width 34 height 13
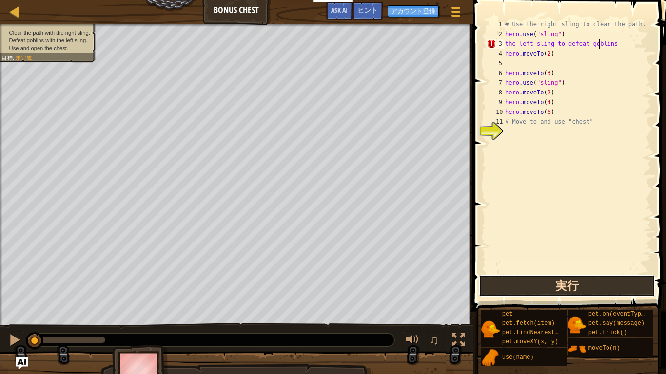
click at [511, 291] on button "実行" at bounding box center [567, 286] width 176 height 22
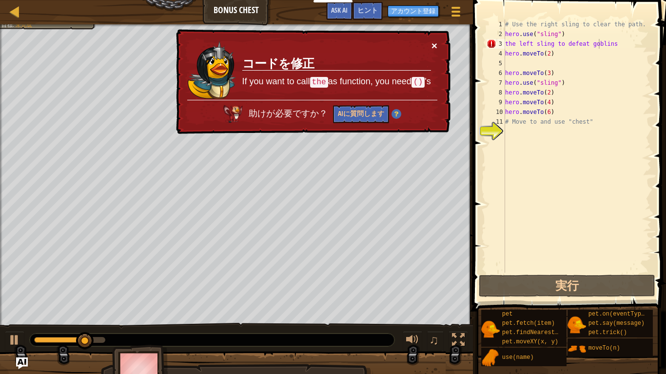
click at [435, 41] on button "×" at bounding box center [434, 45] width 6 height 10
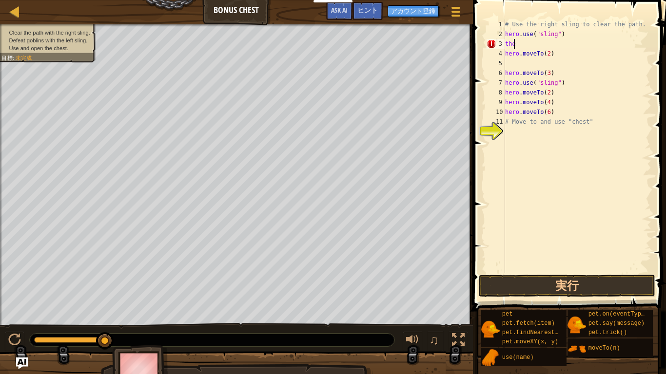
scroll to position [4, 0]
type textarea "t"
click at [525, 291] on button "実行" at bounding box center [567, 286] width 176 height 22
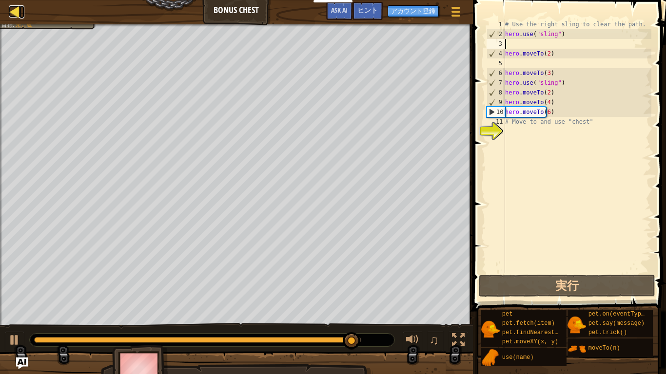
click at [14, 9] on div at bounding box center [15, 11] width 12 height 12
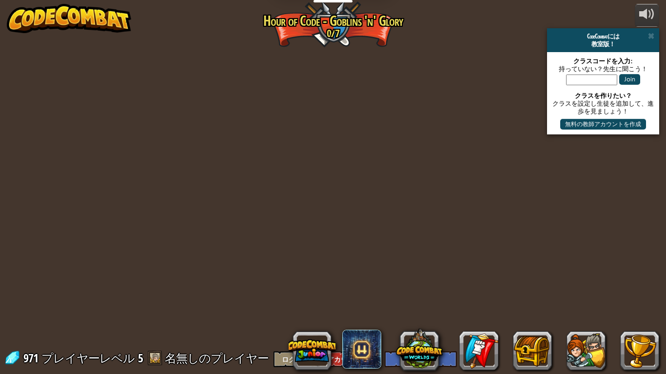
select select "ja"
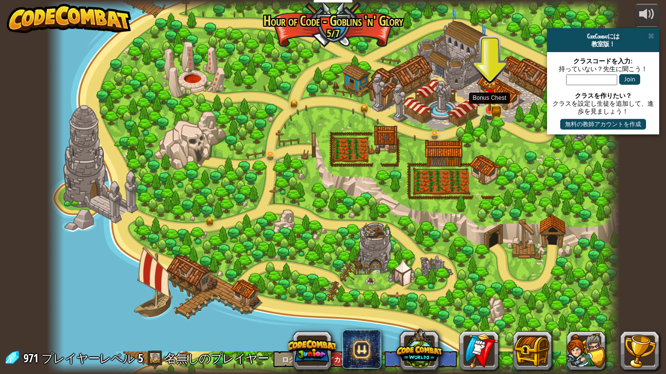
click at [491, 96] on img at bounding box center [490, 95] width 9 height 9
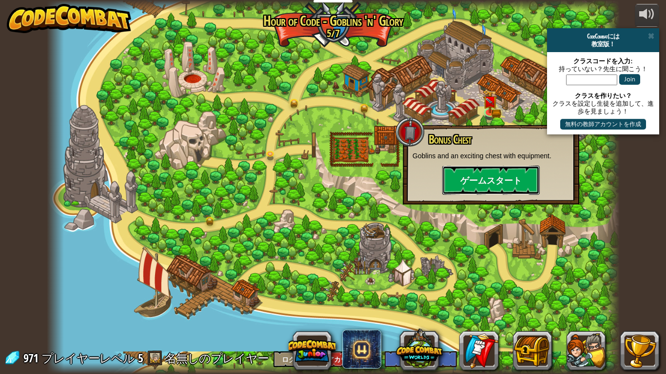
click at [480, 181] on button "ゲームスタート" at bounding box center [491, 180] width 98 height 29
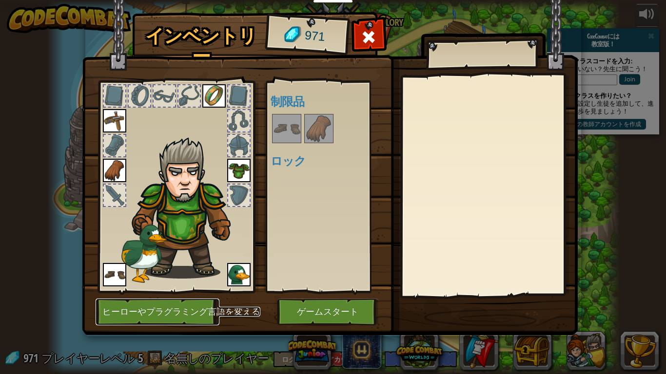
click at [188, 291] on button "ヒーローやプラグラミング言語を変える" at bounding box center [158, 312] width 124 height 27
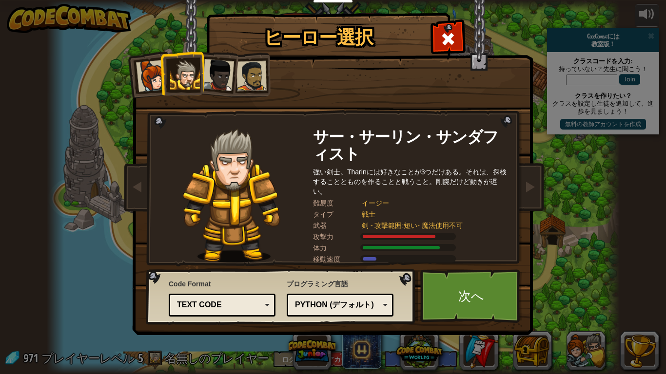
click at [365, 291] on div "Python (デフォルト)" at bounding box center [337, 305] width 84 height 11
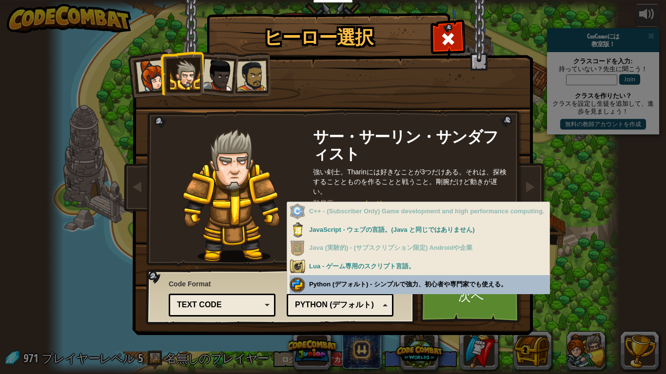
click at [265, 291] on div "Text code" at bounding box center [222, 305] width 94 height 15
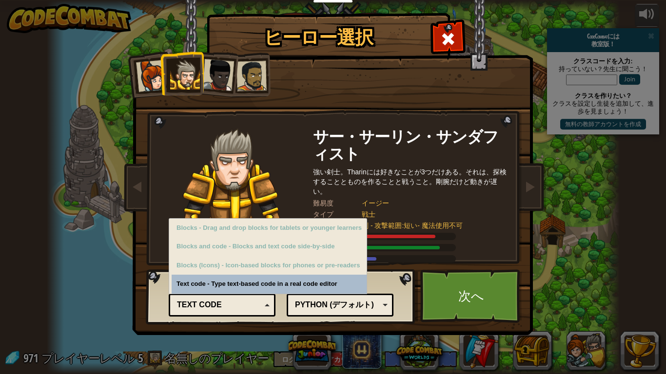
click at [253, 278] on div "Text code - Type text-based code in a real code editor" at bounding box center [269, 284] width 195 height 19
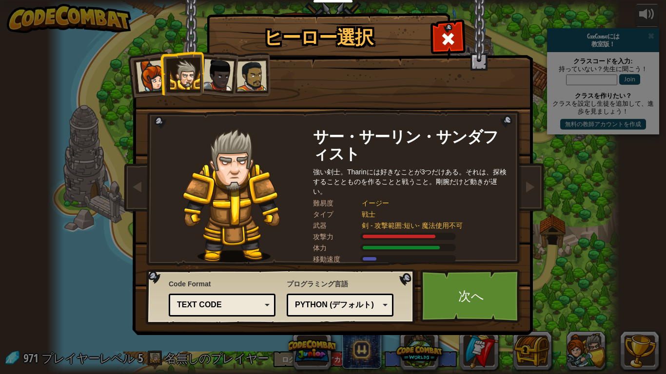
click at [377, 291] on div "Python (デフォルト)" at bounding box center [337, 305] width 84 height 11
click at [379, 291] on div "JavaScript" at bounding box center [337, 305] width 84 height 11
click at [388, 291] on div "Python (デフォルト) JavaScript Lua C++ Java (実験的) Python (デフォルト)" at bounding box center [340, 305] width 107 height 23
click at [465, 291] on link "次へ" at bounding box center [471, 297] width 102 height 54
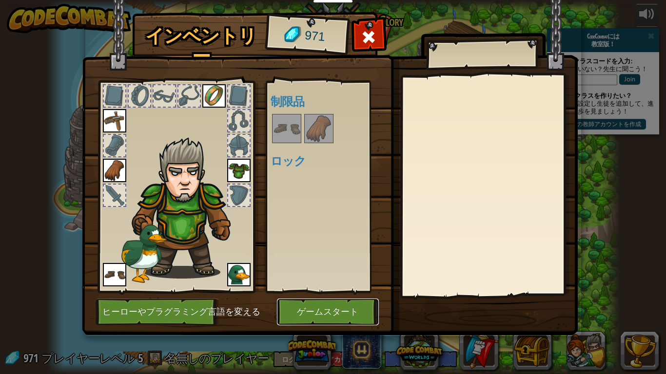
click at [367, 291] on button "ゲームスタート" at bounding box center [328, 312] width 102 height 27
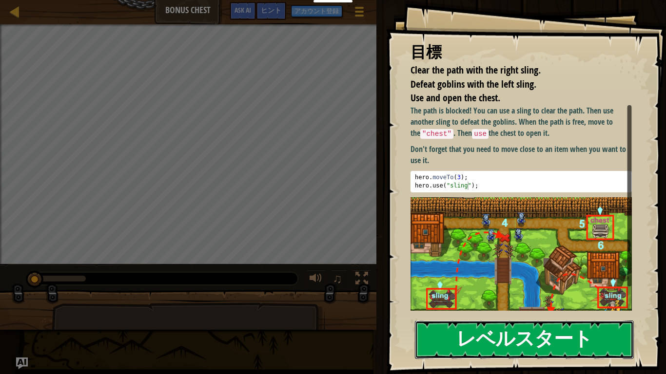
click at [473, 291] on button "レベルスタート" at bounding box center [524, 340] width 219 height 39
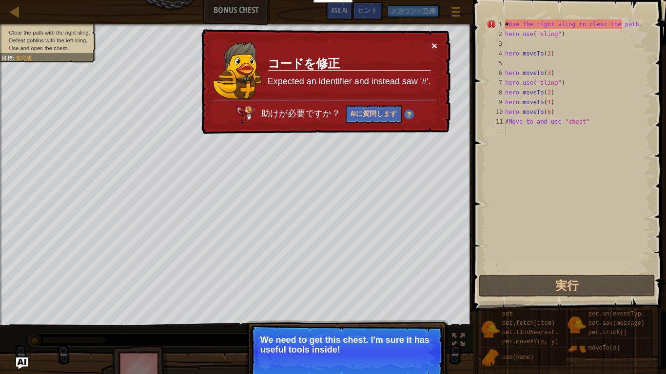
click at [436, 42] on button "×" at bounding box center [434, 45] width 6 height 10
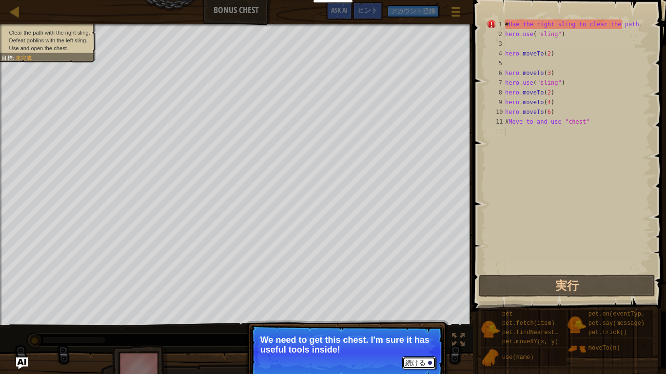
click at [412, 291] on button "続ける" at bounding box center [419, 363] width 34 height 13
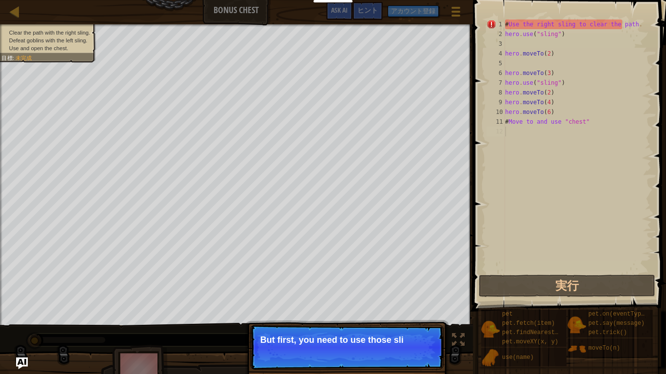
click at [412, 291] on p "続ける But first, you need to use those sli" at bounding box center [347, 347] width 194 height 45
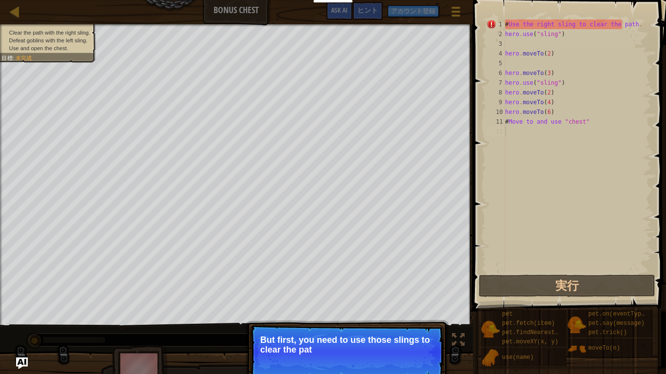
click at [412, 291] on p "続ける But first, you need to use those slings to clear the pat" at bounding box center [347, 352] width 194 height 55
click at [412, 291] on button "続ける" at bounding box center [419, 363] width 34 height 13
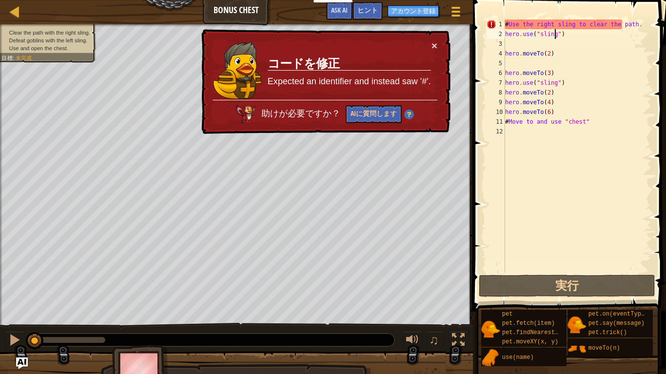
click at [625, 29] on div "# Use the right sling to clear the path . hero . use ( "sling" ) hero . moveTo …" at bounding box center [577, 156] width 148 height 273
click at [622, 25] on div "# Use the right sling to clear the path . hero . use ( "sling" ) hero . moveTo …" at bounding box center [577, 156] width 148 height 273
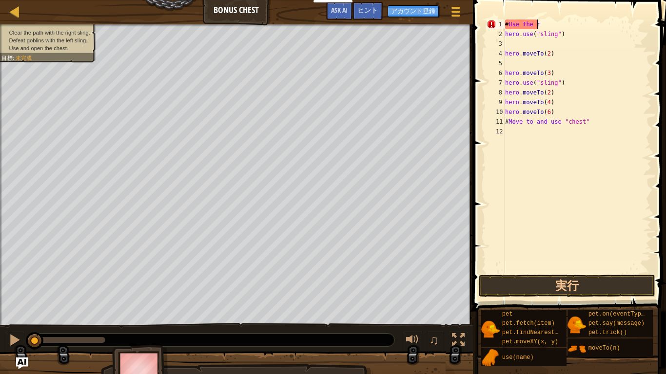
type textarea "#"
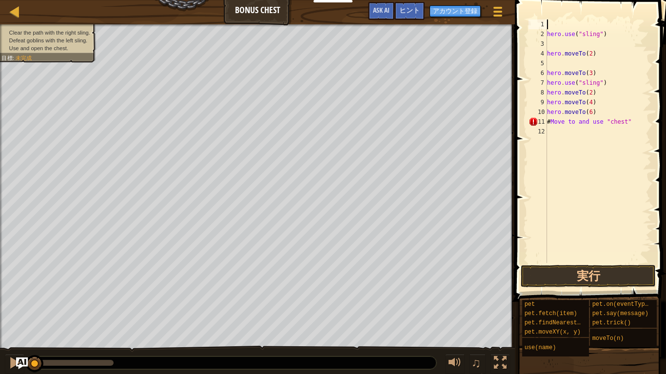
click at [620, 121] on div "hero . use ( "sling" ) hero . moveTo ( 2 ) hero . moveTo ( 3 ) hero . use ( "sl…" at bounding box center [598, 151] width 106 height 263
type textarea "# Move to and use "chest""
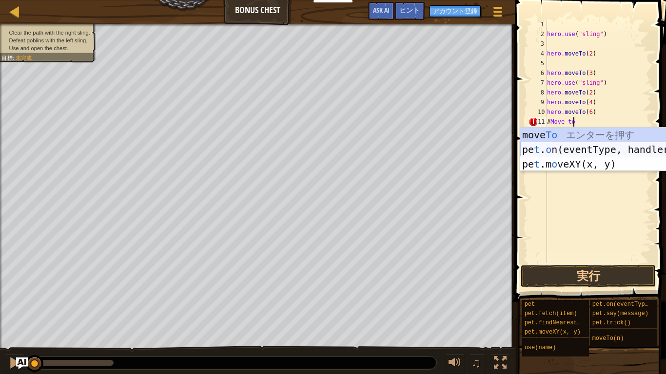
click at [590, 152] on div "move To エ ン タ ー を 押 す pe t . o n(eventType, handler) エ ン タ ー を 押 す pe t .m o ve…" at bounding box center [612, 164] width 184 height 73
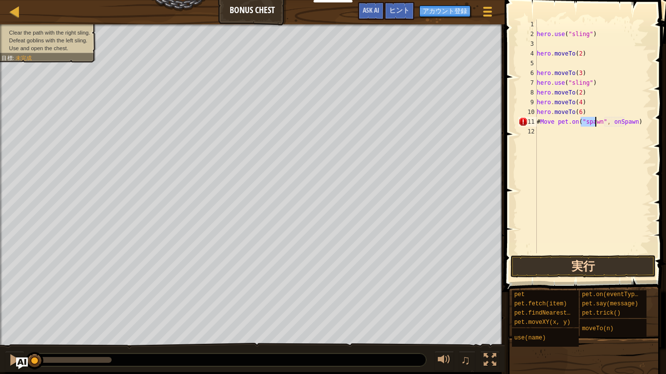
type textarea "# Move pet.on("spawn", onSpawn)"
click at [592, 272] on button "実行" at bounding box center [582, 266] width 145 height 22
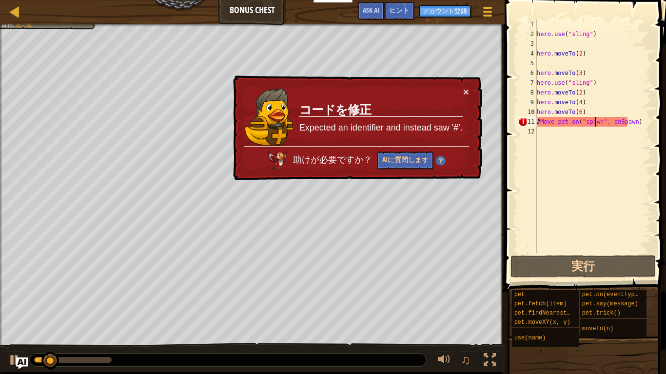
click at [626, 120] on div "hero . use ( "sling" ) hero . moveTo ( 2 ) hero . moveTo ( 3 ) hero . use ( "sl…" at bounding box center [593, 147] width 117 height 254
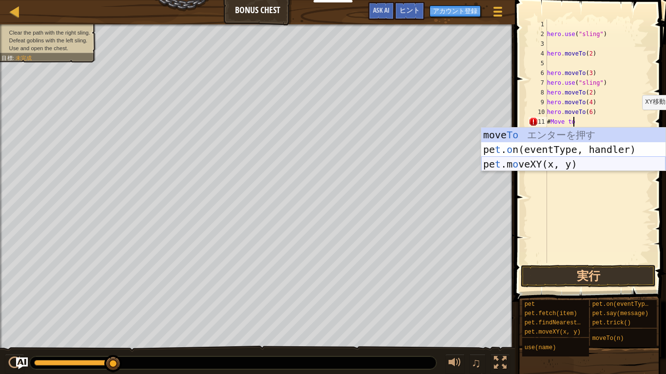
click at [614, 163] on div "move To エ ン タ ー を 押 す pe t . o n(eventType, handler) エ ン タ ー を 押 す pe t .m o ve…" at bounding box center [573, 164] width 184 height 73
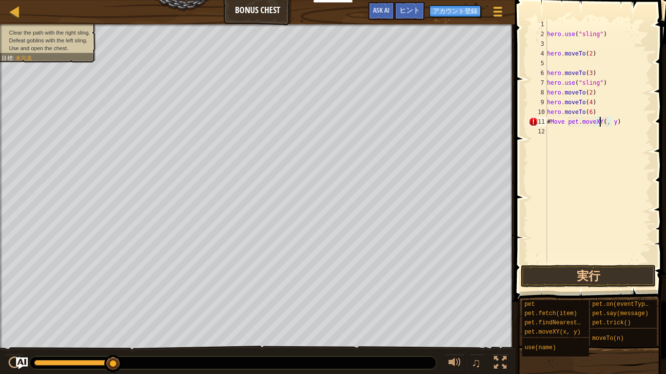
click at [625, 122] on div "hero . use ( "sling" ) hero . moveTo ( 2 ) hero . moveTo ( 3 ) hero . use ( "sl…" at bounding box center [598, 151] width 106 height 263
type textarea "#"
click at [615, 275] on button "実行" at bounding box center [588, 276] width 135 height 22
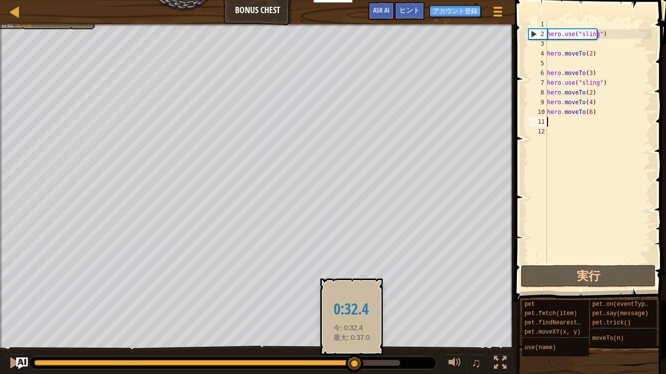
drag, startPoint x: 81, startPoint y: 365, endPoint x: 358, endPoint y: 356, distance: 276.6
click at [358, 291] on div at bounding box center [355, 364] width 18 height 18
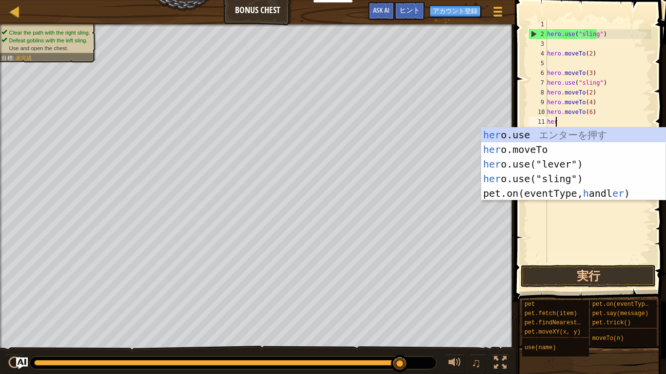
scroll to position [4, 0]
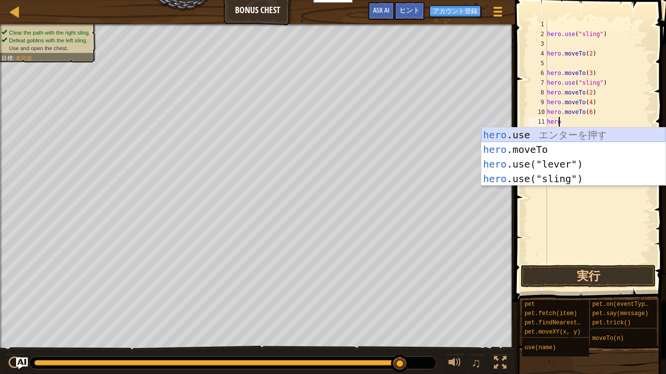
click at [563, 133] on div "hero .use エ ン タ ー を 押 す hero .moveTo エ ン タ ー を 押 す hero .use("lever") エ ン タ ー を…" at bounding box center [573, 172] width 184 height 88
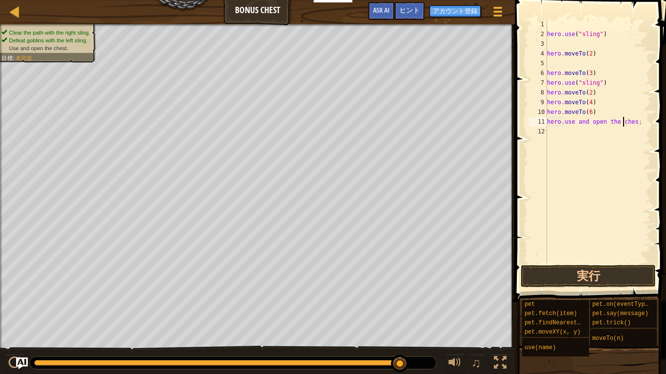
scroll to position [4, 6]
type textarea "hero.use and open the chest"
click at [605, 280] on button "実行" at bounding box center [588, 276] width 135 height 22
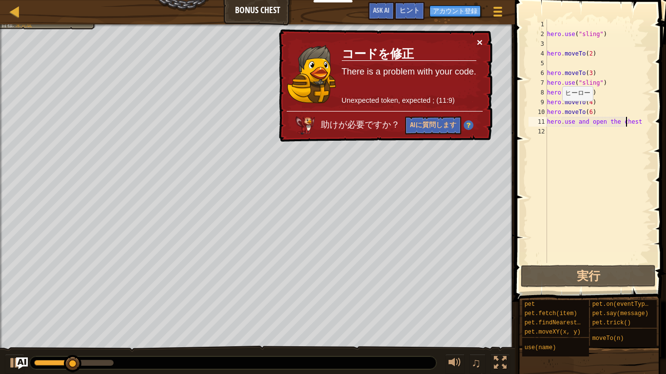
click at [477, 41] on button "×" at bounding box center [480, 42] width 6 height 10
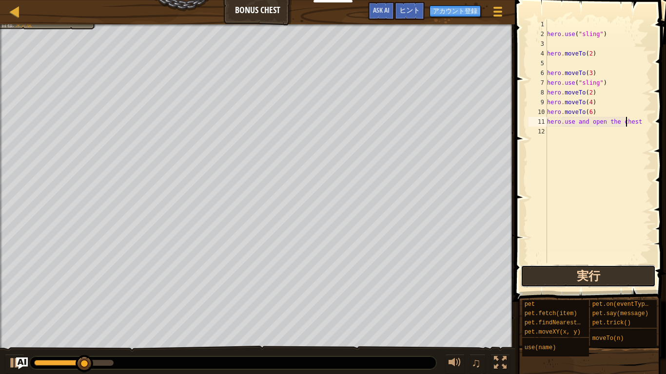
click at [618, 276] on button "実行" at bounding box center [588, 276] width 135 height 22
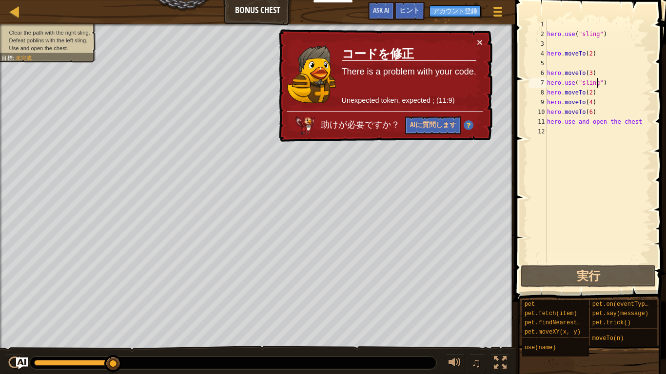
click at [612, 86] on div "hero . use ( "sling" ) hero . moveTo ( 2 ) hero . moveTo ( 3 ) hero . use ( "sl…" at bounding box center [598, 151] width 106 height 263
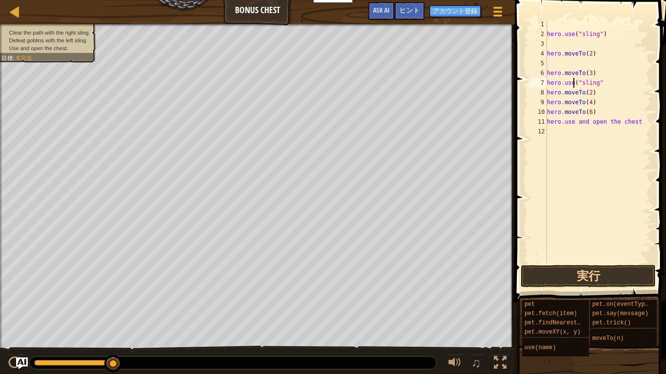
click at [572, 84] on div "hero . use ( "sling" ) hero . moveTo ( 2 ) hero . moveTo ( 3 ) hero . use ( "sl…" at bounding box center [598, 151] width 106 height 263
click at [614, 280] on button "実行" at bounding box center [588, 276] width 135 height 22
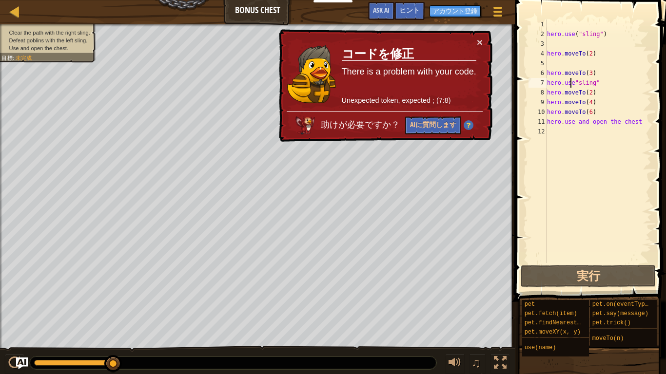
click at [599, 85] on div "hero . use ( "sling" ) hero . moveTo ( 2 ) hero . moveTo ( 3 ) hero . use "slin…" at bounding box center [598, 151] width 106 height 263
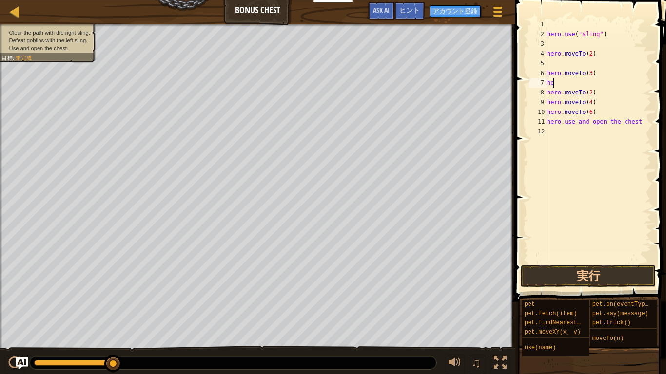
type textarea "h"
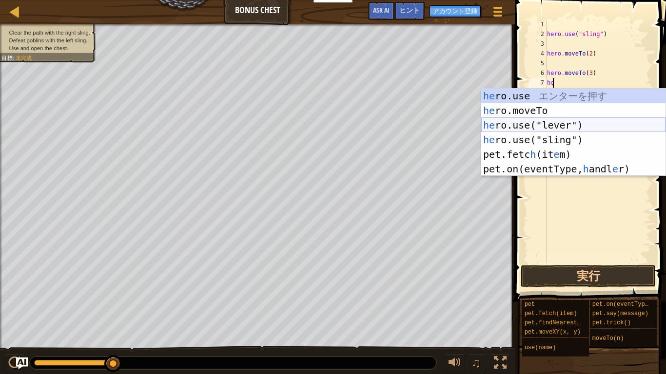
click at [599, 130] on div "he ro.use エ ン タ ー を 押 す he ro.moveTo エ ン タ ー を 押 す he ro.use("lever") エ ン タ ー を…" at bounding box center [573, 147] width 184 height 117
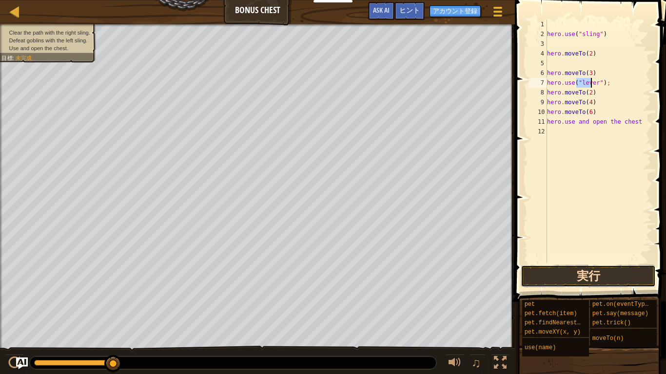
click at [602, 271] on button "実行" at bounding box center [588, 276] width 135 height 22
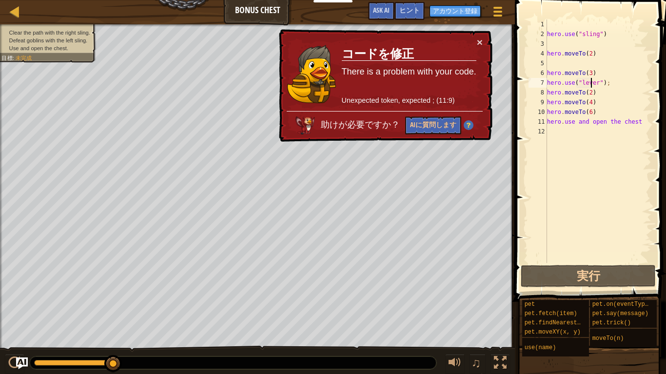
click at [609, 87] on div "hero . use ( "sling" ) hero . moveTo ( 2 ) hero . moveTo ( 3 ) hero . use ( "le…" at bounding box center [598, 151] width 106 height 263
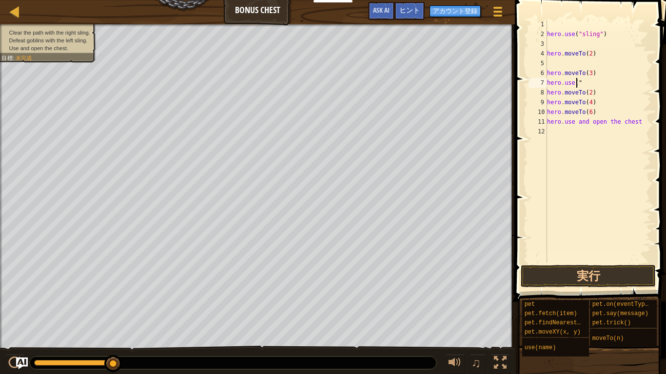
type textarea "h"
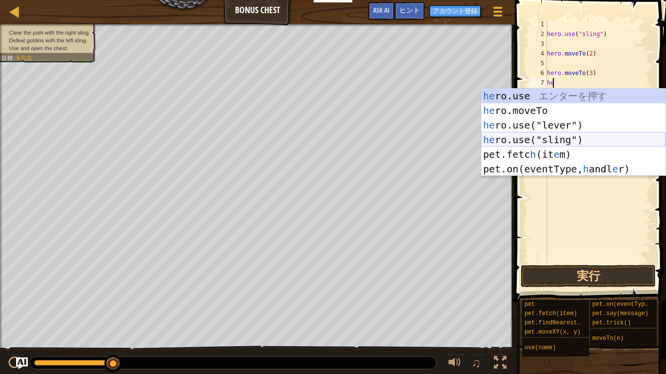
click at [609, 140] on div "he ro.use エ ン タ ー を 押 す he ro.moveTo エ ン タ ー を 押 す he ro.use("lever") エ ン タ ー を…" at bounding box center [573, 147] width 184 height 117
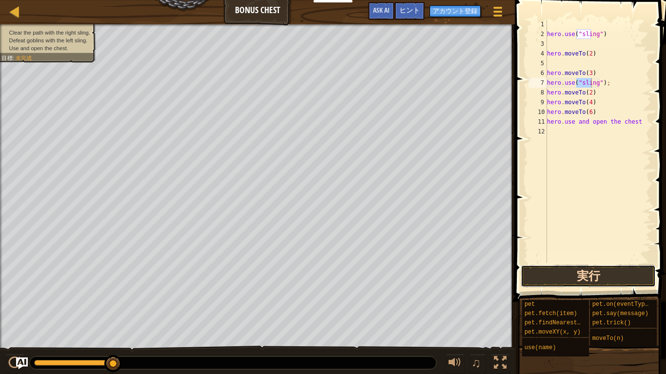
click at [620, 271] on button "実行" at bounding box center [588, 276] width 135 height 22
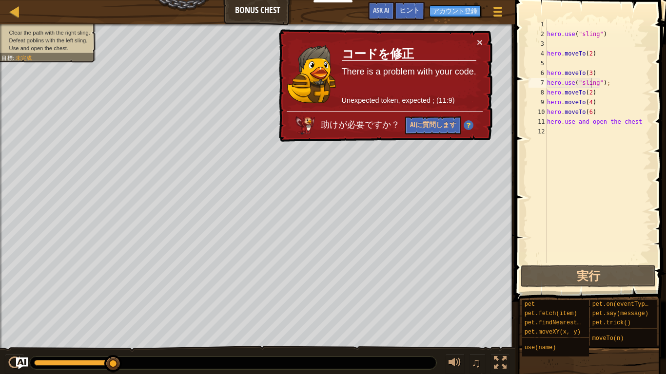
drag, startPoint x: 9, startPoint y: 31, endPoint x: 71, endPoint y: 32, distance: 61.9
click at [71, 32] on span "Clear the path with the right sling." at bounding box center [49, 32] width 81 height 6
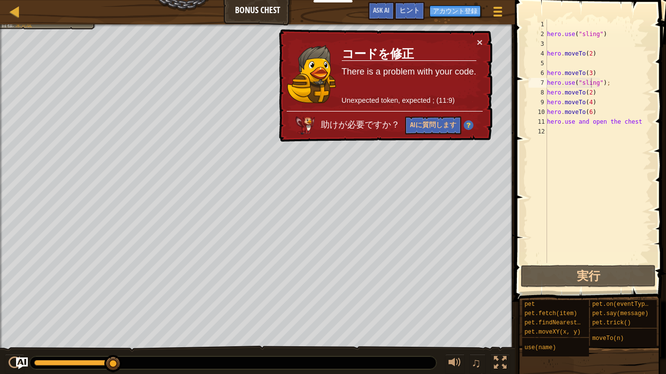
click at [606, 87] on div "hero . use ( "sling" ) hero . moveTo ( 2 ) hero . moveTo ( 3 ) hero . use ( "sl…" at bounding box center [598, 151] width 106 height 263
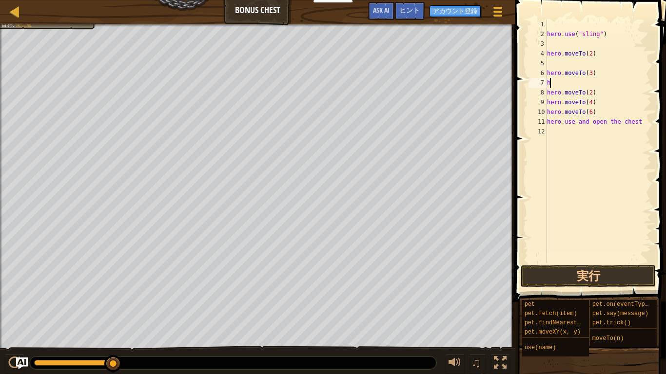
type textarea "h"
click at [630, 281] on button "実行" at bounding box center [588, 276] width 135 height 22
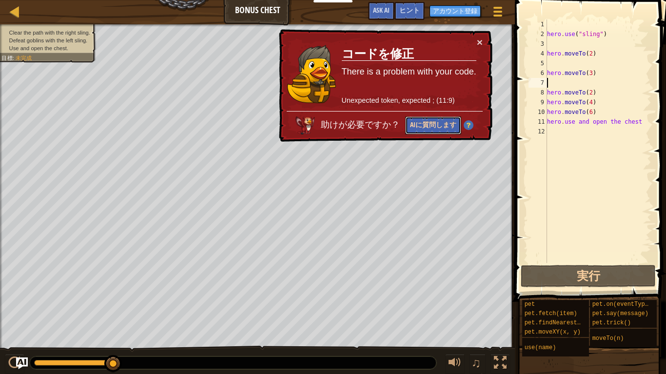
click at [435, 123] on button "AIに質問します" at bounding box center [433, 126] width 56 height 18
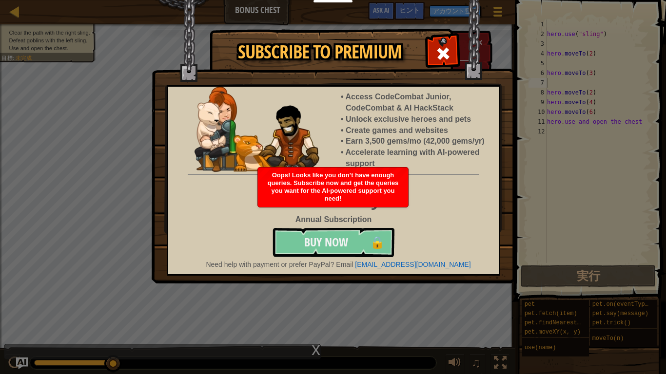
click at [310, 243] on button "Buy Now 🔒" at bounding box center [334, 242] width 122 height 29
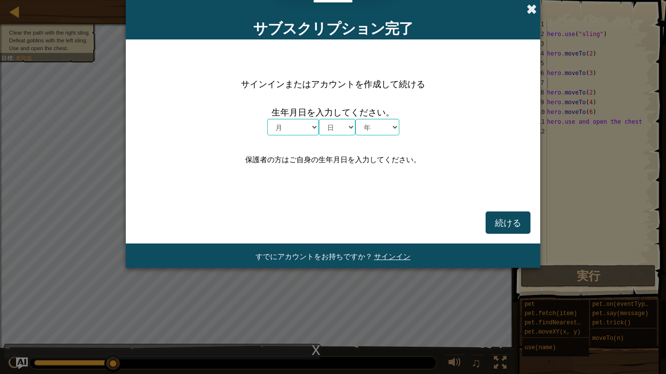
click at [529, 5] on span at bounding box center [532, 9] width 10 height 10
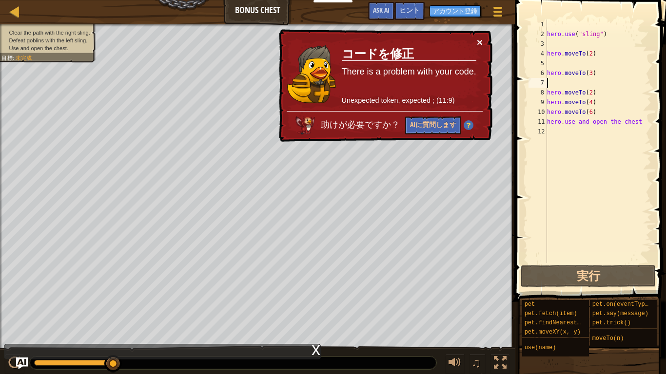
click at [479, 44] on button "×" at bounding box center [480, 42] width 6 height 10
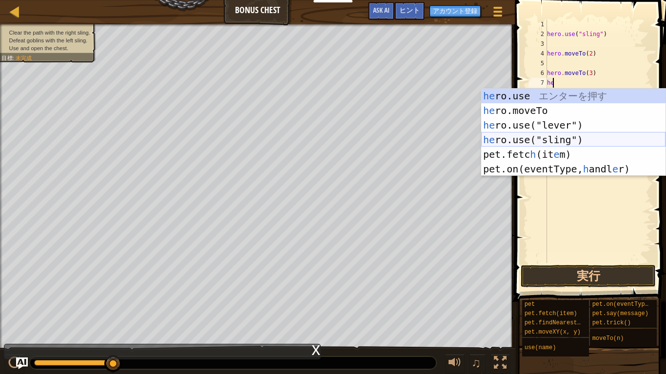
click at [564, 137] on div "he ro.use エ ン タ ー を 押 す he ro.moveTo エ ン タ ー を 押 す he ro.use("lever") エ ン タ ー を…" at bounding box center [573, 147] width 184 height 117
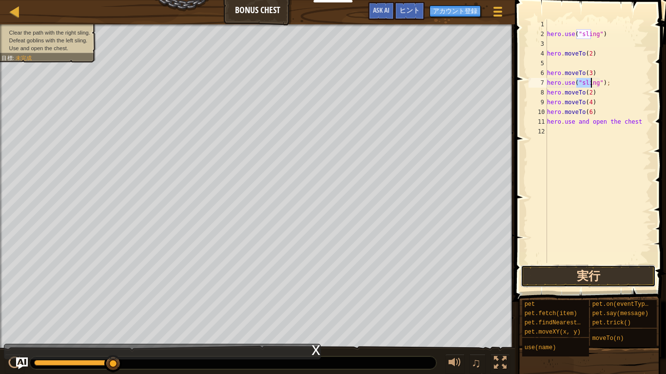
click at [632, 276] on button "実行" at bounding box center [588, 276] width 135 height 22
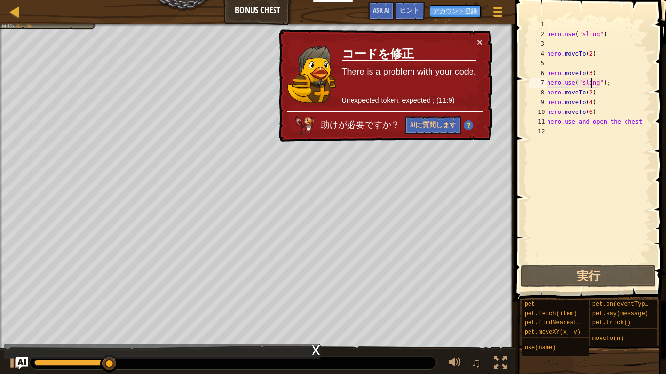
click at [622, 87] on div "hero . use ( "sling" ) hero . moveTo ( 2 ) hero . moveTo ( 3 ) hero . use ( "sl…" at bounding box center [598, 151] width 106 height 263
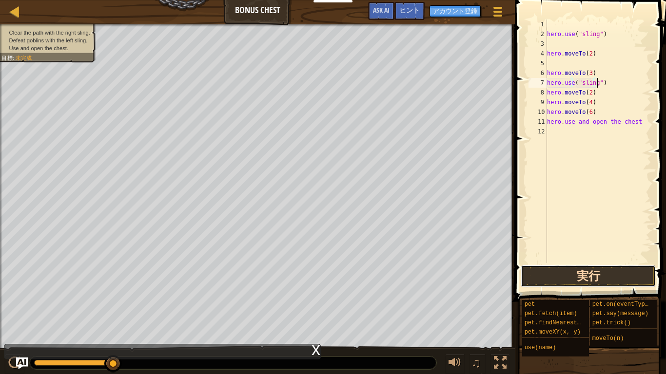
click at [617, 270] on button "実行" at bounding box center [588, 276] width 135 height 22
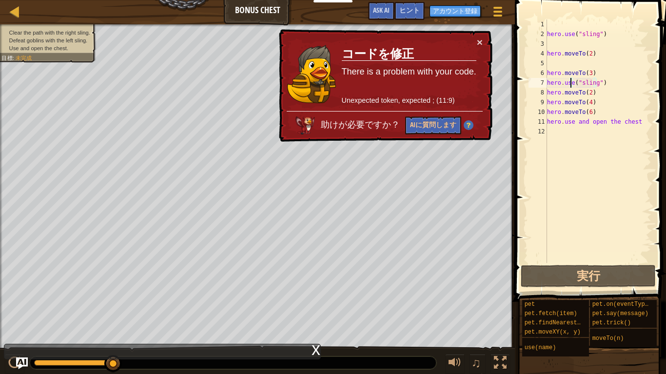
click at [570, 85] on div "hero . use ( "sling" ) hero . moveTo ( 2 ) hero . moveTo ( 3 ) hero . use ( "sl…" at bounding box center [598, 151] width 106 height 263
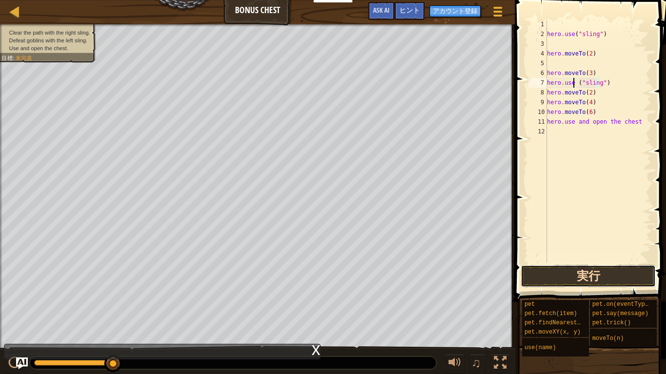
click at [636, 270] on button "実行" at bounding box center [588, 276] width 135 height 22
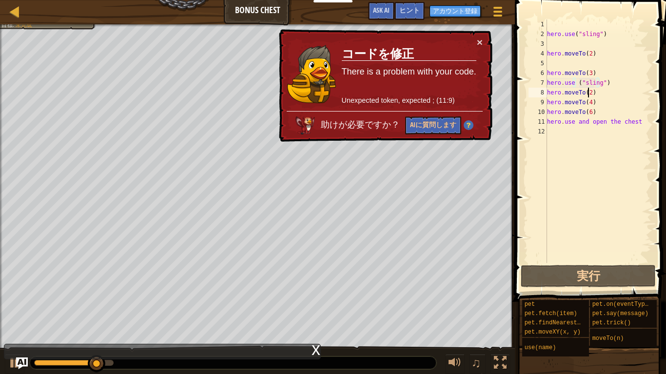
click at [611, 88] on div "hero . use ( "sling" ) hero . moveTo ( 2 ) hero . moveTo ( 3 ) hero . use ( "sl…" at bounding box center [598, 151] width 106 height 263
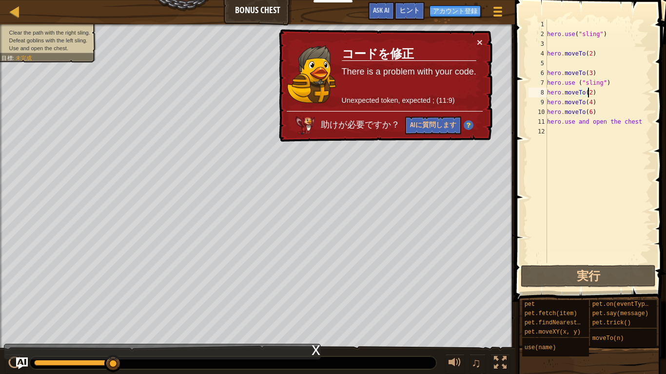
click at [572, 86] on div "hero . use ( "sling" ) hero . moveTo ( 2 ) hero . moveTo ( 3 ) hero . use ( "sl…" at bounding box center [598, 151] width 106 height 263
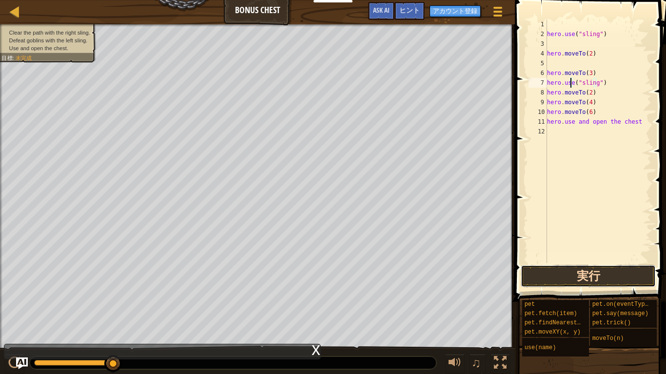
click at [571, 269] on button "実行" at bounding box center [588, 276] width 135 height 22
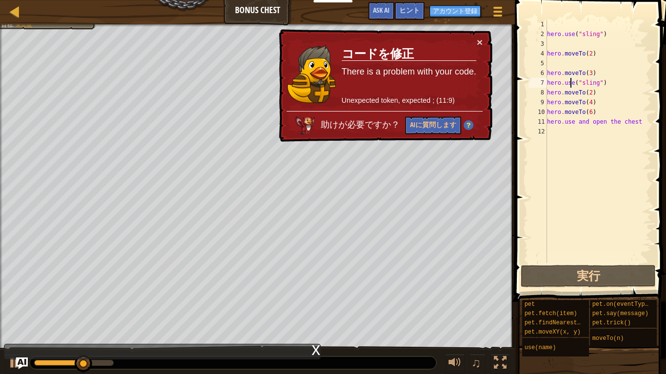
click at [625, 83] on div "hero . use ( "sling" ) hero . moveTo ( 2 ) hero . moveTo ( 3 ) hero . use ( "sl…" at bounding box center [598, 151] width 106 height 263
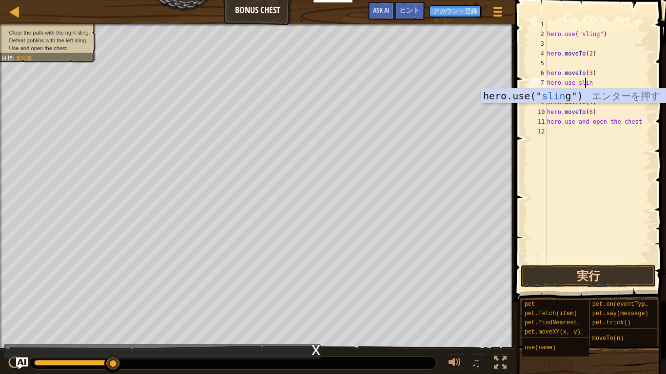
scroll to position [4, 3]
type textarea "hero.use sling"
click at [629, 278] on button "実行" at bounding box center [588, 276] width 135 height 22
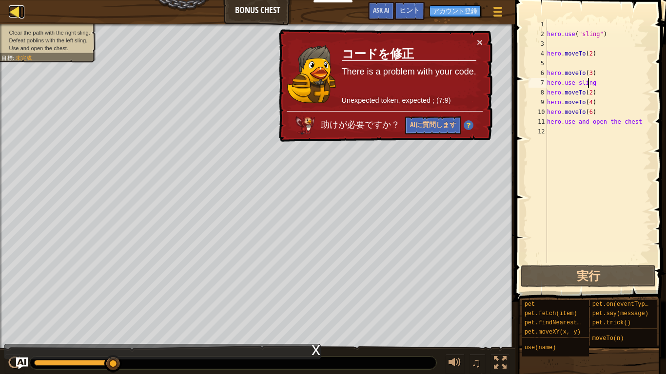
click at [14, 6] on div at bounding box center [15, 11] width 12 height 12
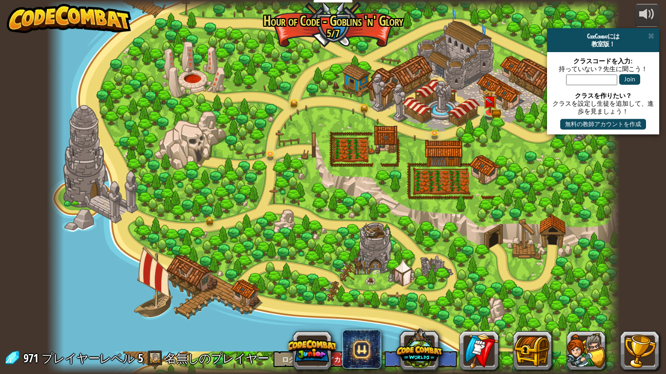
select select "ja"
click at [490, 94] on img at bounding box center [490, 95] width 15 height 32
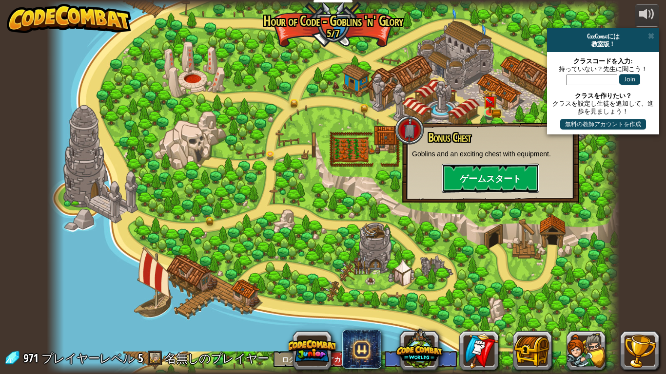
click at [486, 187] on button "ゲームスタート" at bounding box center [491, 178] width 98 height 29
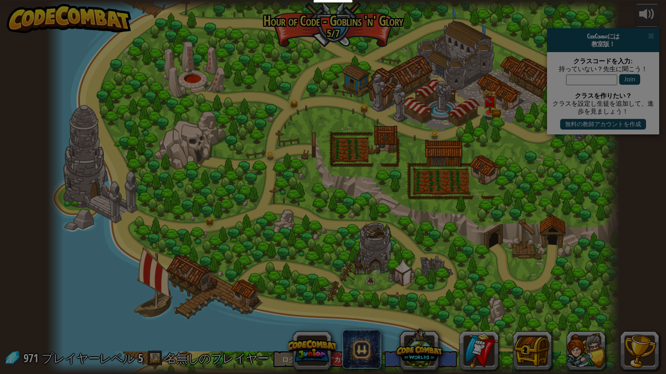
click at [0, 0] on img at bounding box center [0, 0] width 0 height 0
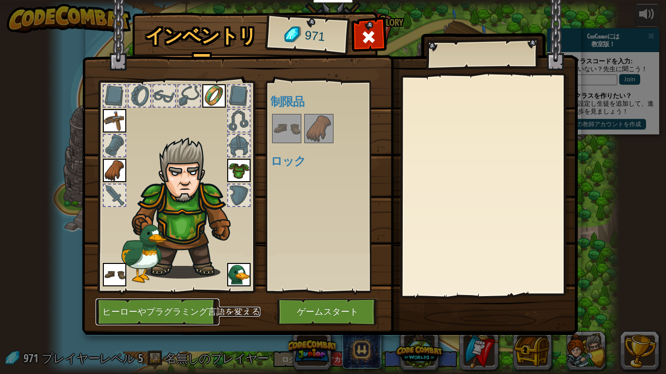
click at [199, 291] on button "ヒーローやプラグラミング言語を変える" at bounding box center [158, 312] width 124 height 27
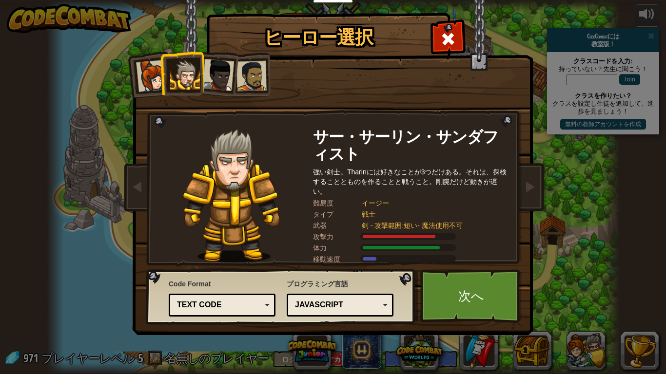
click at [392, 291] on div "Python (デフォルト) JavaScript Lua C++ Java (実験的) JavaScript" at bounding box center [340, 305] width 107 height 23
click at [474, 291] on link "次へ" at bounding box center [471, 297] width 102 height 54
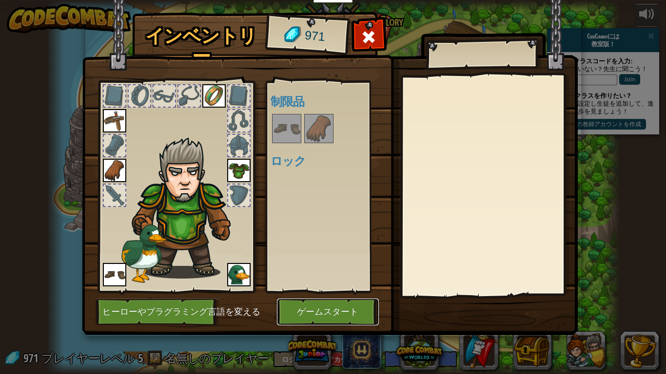
click at [317, 291] on button "ゲームスタート" at bounding box center [328, 312] width 102 height 27
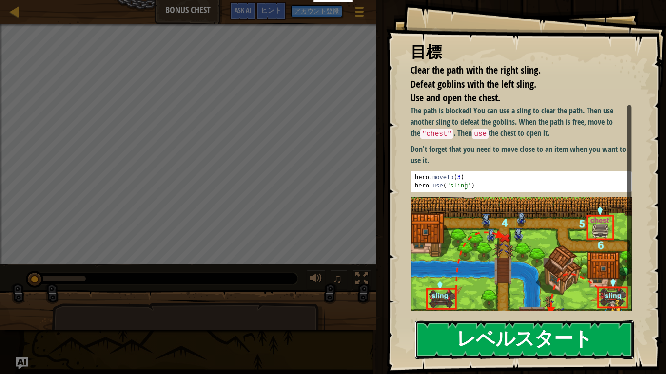
click at [473, 291] on button "レベルスタート" at bounding box center [524, 340] width 219 height 39
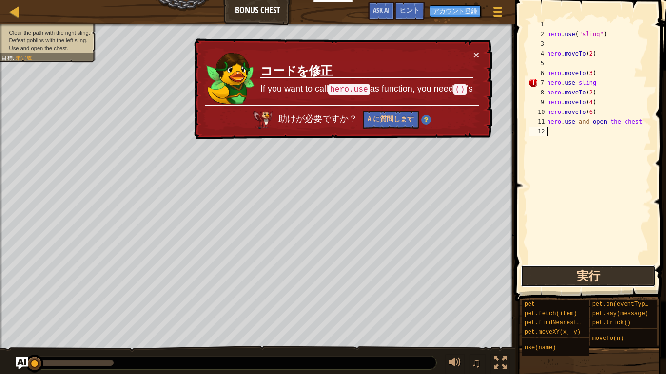
click at [563, 277] on button "実行" at bounding box center [588, 276] width 135 height 22
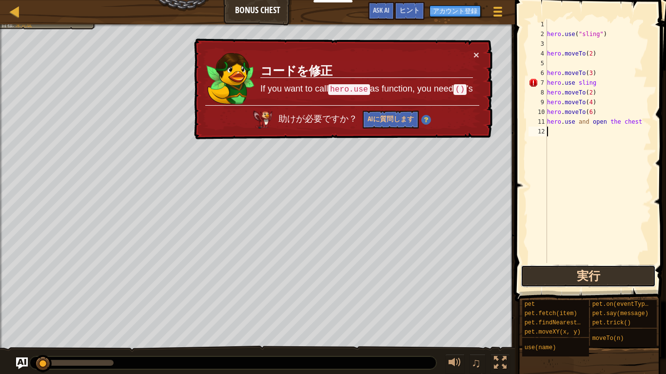
click at [563, 277] on button "実行" at bounding box center [588, 276] width 135 height 22
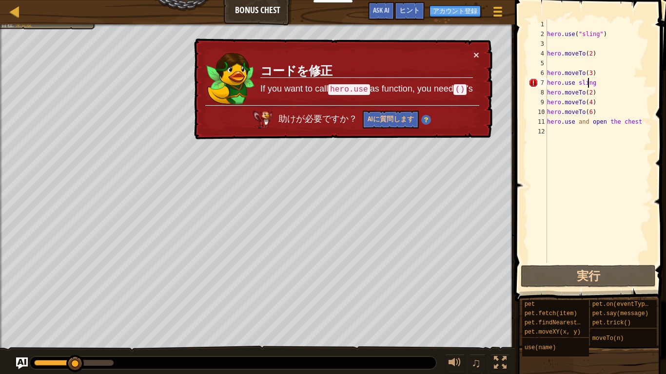
click at [596, 83] on div "hero . use ( "sling" ) hero . moveTo ( 2 ) hero . moveTo ( 3 ) hero . use sling…" at bounding box center [598, 151] width 106 height 263
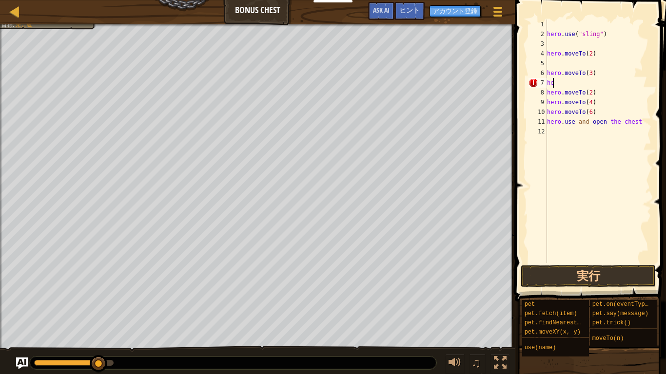
type textarea "h"
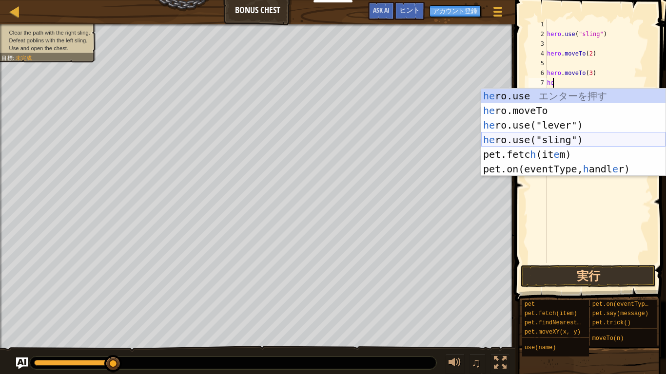
click at [614, 143] on div "he ro.use エ ン タ ー を 押 す he ro.moveTo エ ン タ ー を 押 す he ro.use("lever") エ ン タ ー を…" at bounding box center [573, 147] width 184 height 117
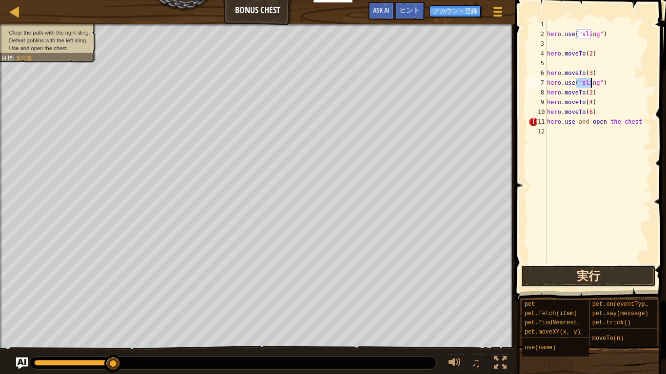
click at [617, 281] on button "実行" at bounding box center [588, 276] width 135 height 22
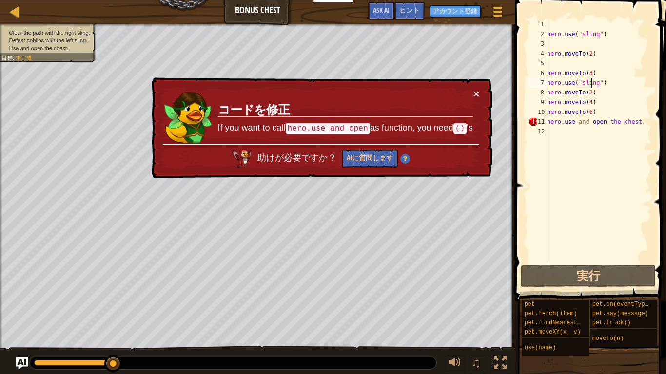
click at [615, 123] on div "hero . use ( "sling" ) hero . moveTo ( 2 ) hero . moveTo ( 3 ) hero . use ( "sl…" at bounding box center [598, 151] width 106 height 263
click at [611, 123] on div "hero . use ( "sling" ) hero . moveTo ( 2 ) hero . moveTo ( 3 ) hero . use ( "sl…" at bounding box center [598, 151] width 106 height 263
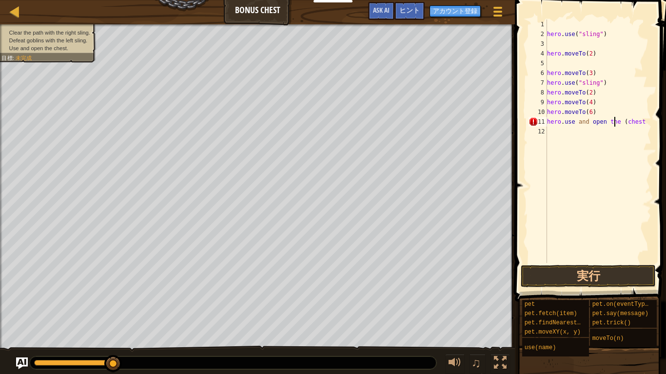
scroll to position [4, 6]
type textarea "hero.use and open the (chest)"
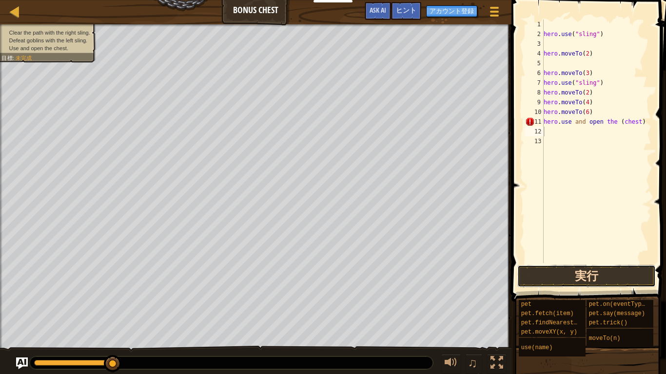
click at [588, 283] on button "実行" at bounding box center [586, 276] width 138 height 22
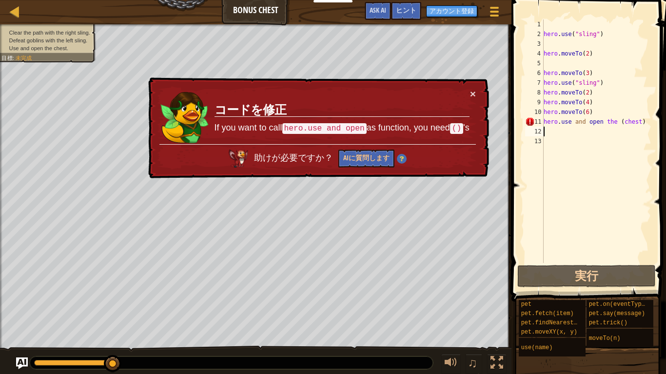
click at [636, 125] on div "hero . use ( "sling" ) hero . moveTo ( 2 ) hero . moveTo ( 3 ) hero . use ( "sl…" at bounding box center [597, 151] width 110 height 263
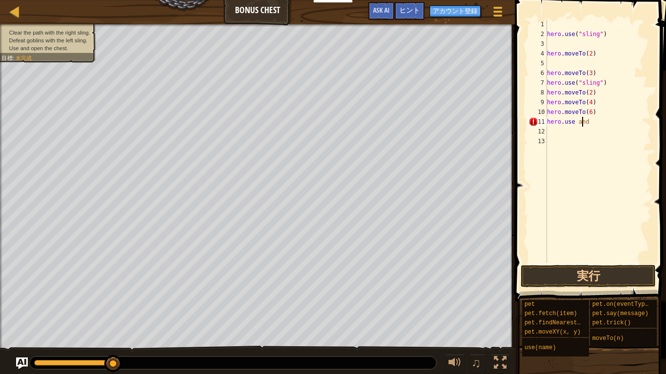
type textarea "h"
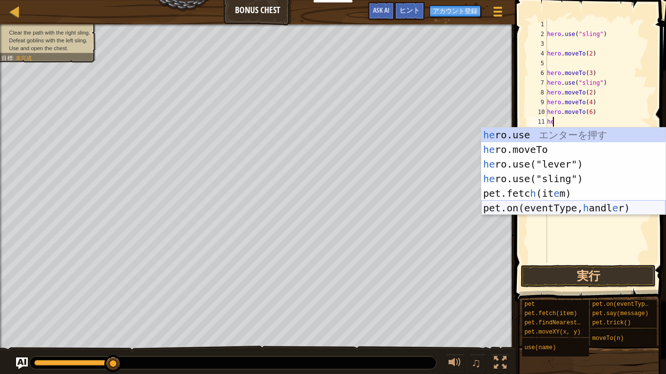
click at [606, 209] on div "he ro.use エ ン タ ー を 押 す he ro.moveTo エ ン タ ー を 押 す he ro.use("lever") エ ン タ ー を…" at bounding box center [573, 186] width 184 height 117
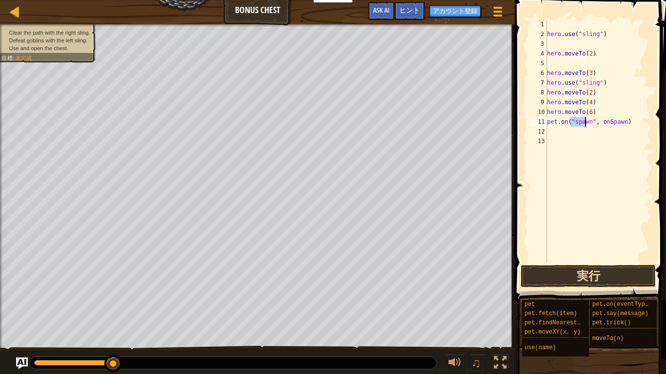
type textarea "pet.on("spawn", onSpawn)"
click at [619, 280] on button "実行" at bounding box center [588, 276] width 135 height 22
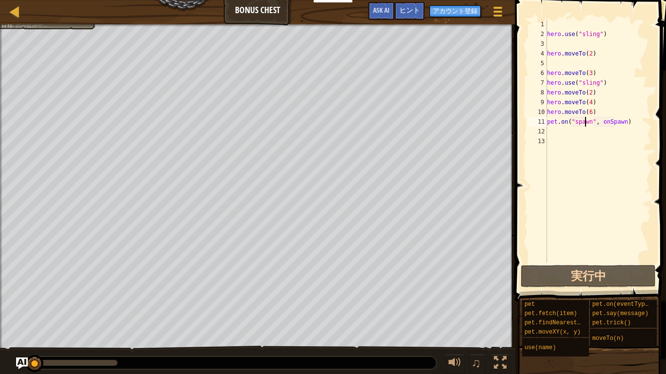
scroll to position [4, 0]
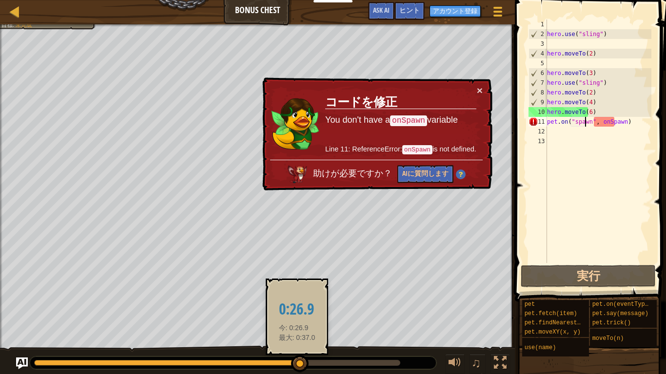
drag, startPoint x: 201, startPoint y: 361, endPoint x: 303, endPoint y: 370, distance: 102.3
click at [303, 366] on div at bounding box center [217, 363] width 366 height 6
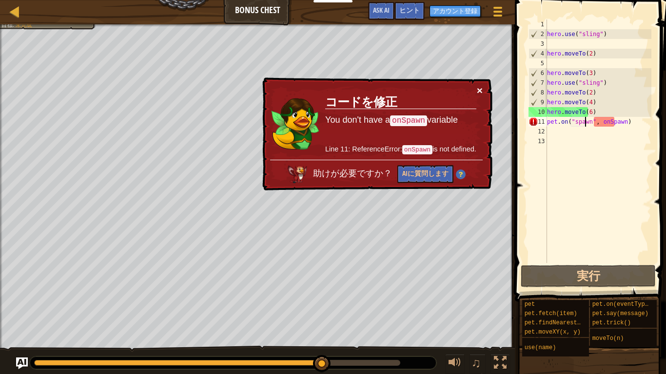
click at [478, 93] on button "×" at bounding box center [480, 90] width 6 height 10
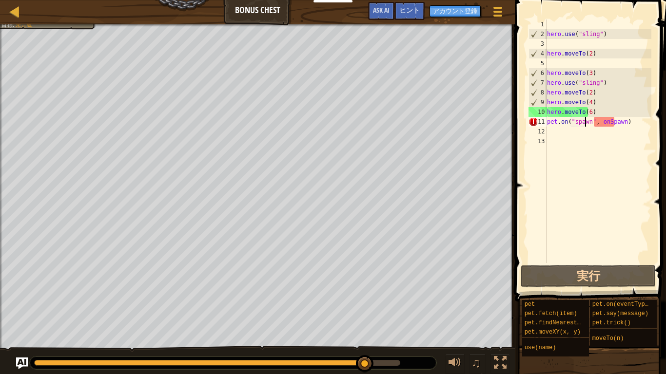
click at [626, 122] on div "hero . use ( "sling" ) hero . moveTo ( 2 ) hero . moveTo ( 3 ) hero . use ( "sl…" at bounding box center [598, 151] width 106 height 263
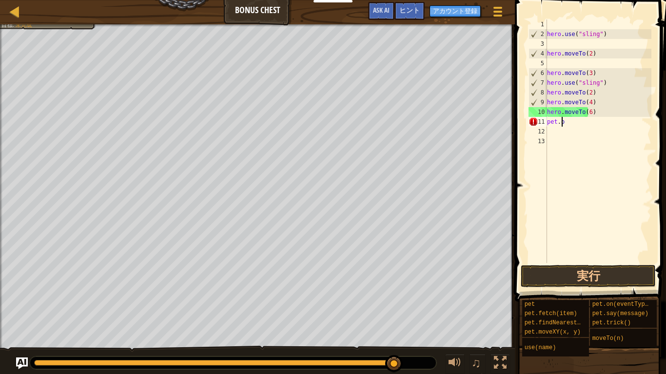
type textarea "p"
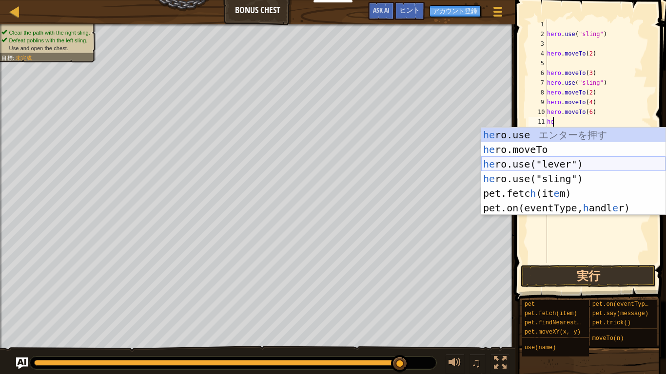
click at [594, 165] on div "he ro.use エ ン タ ー を 押 す he ro.moveTo エ ン タ ー を 押 す he ro.use("lever") エ ン タ ー を…" at bounding box center [573, 186] width 184 height 117
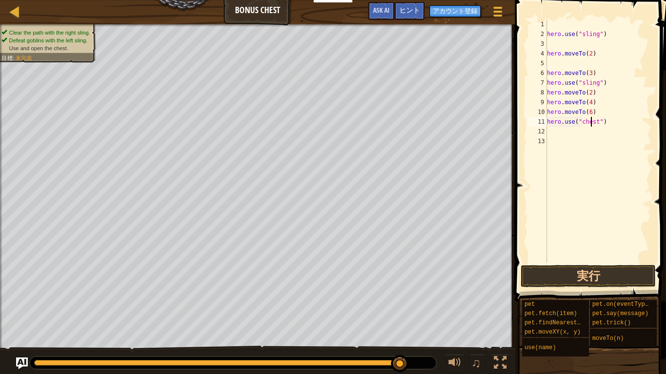
scroll to position [4, 4]
type textarea "hero.use("chest")"
click at [608, 277] on button "実行" at bounding box center [588, 276] width 135 height 22
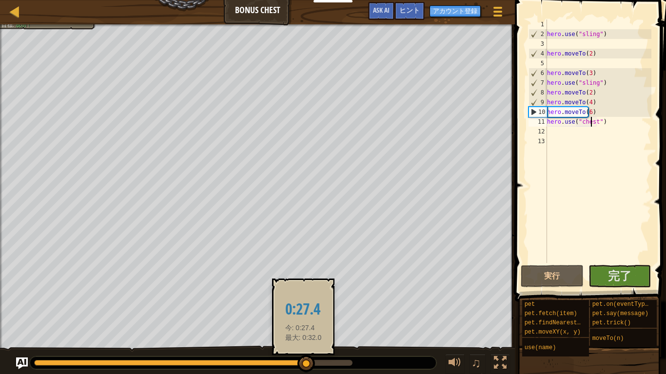
drag, startPoint x: 206, startPoint y: 362, endPoint x: 312, endPoint y: 361, distance: 105.8
click at [312, 361] on div at bounding box center [193, 363] width 318 height 6
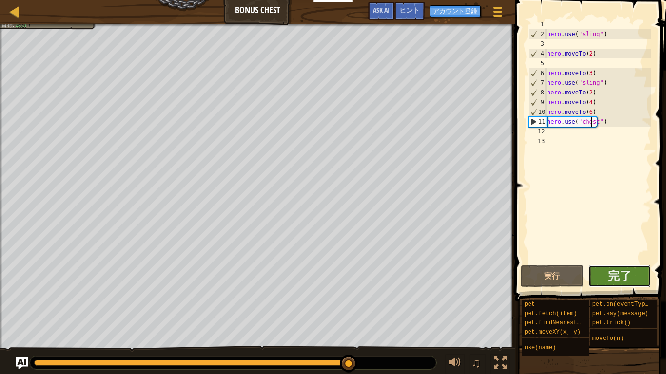
click at [639, 283] on button "完了" at bounding box center [619, 276] width 63 height 22
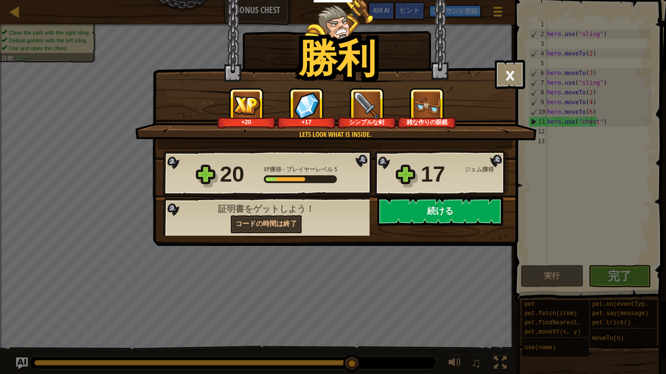
click at [474, 216] on button "続ける" at bounding box center [440, 211] width 126 height 29
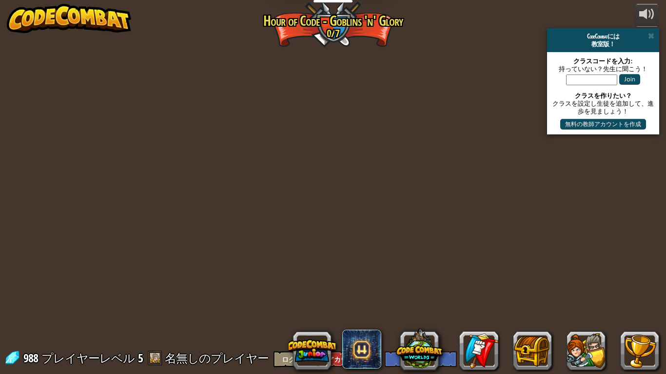
select select "ja"
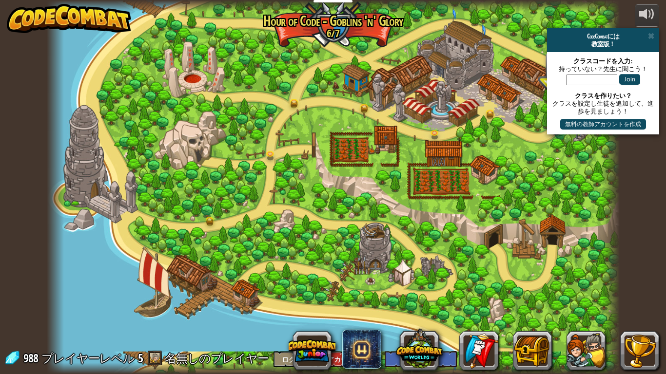
click at [655, 36] on div "CodeCombatには" at bounding box center [603, 36] width 104 height 8
click at [650, 37] on span at bounding box center [651, 36] width 6 height 8
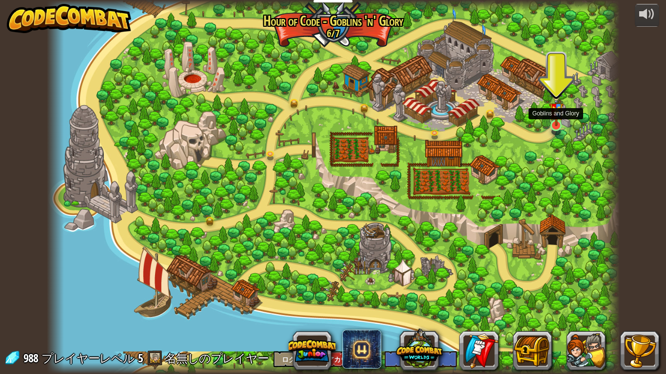
click at [553, 119] on img at bounding box center [556, 107] width 15 height 39
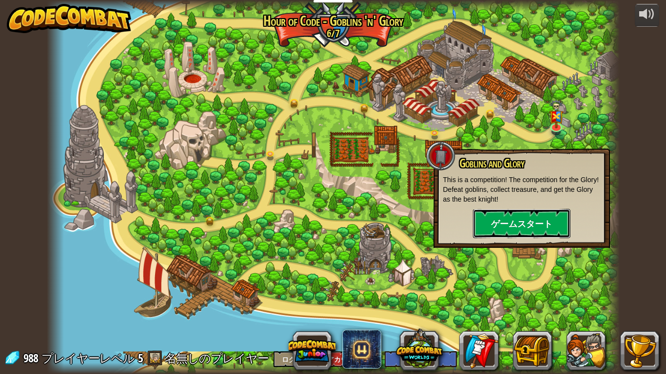
click at [521, 218] on button "ゲームスタート" at bounding box center [522, 223] width 98 height 29
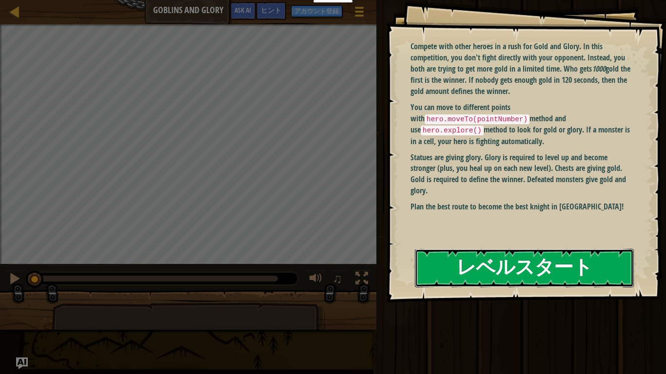
click at [483, 268] on button "レベルスタート" at bounding box center [524, 268] width 219 height 39
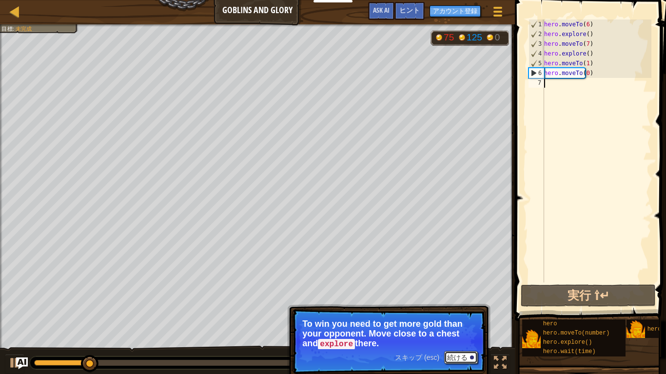
click at [458, 291] on button "続ける" at bounding box center [461, 357] width 34 height 13
click at [472, 291] on div at bounding box center [472, 358] width 4 height 4
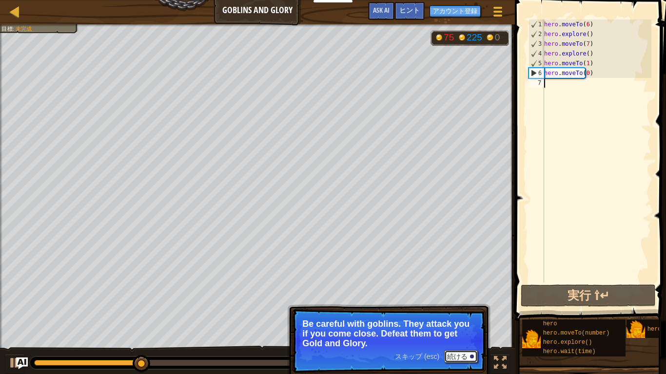
click at [467, 291] on button "続ける" at bounding box center [461, 357] width 34 height 13
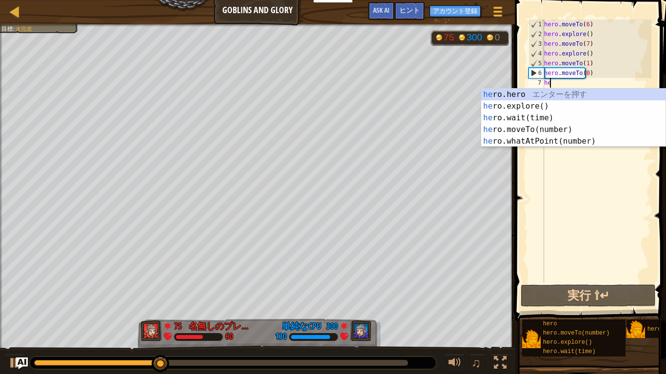
scroll to position [4, 0]
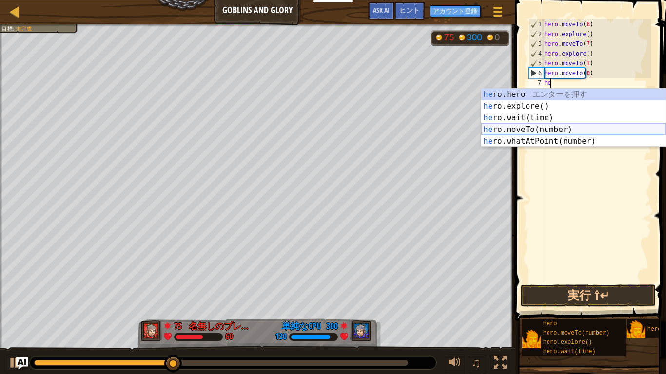
click at [567, 128] on div "he ro.hero エ ン タ ー を 押 す he ro.explore() エ ン タ ー を 押 す he ro.wait(time) エ ン タ ー…" at bounding box center [573, 130] width 184 height 82
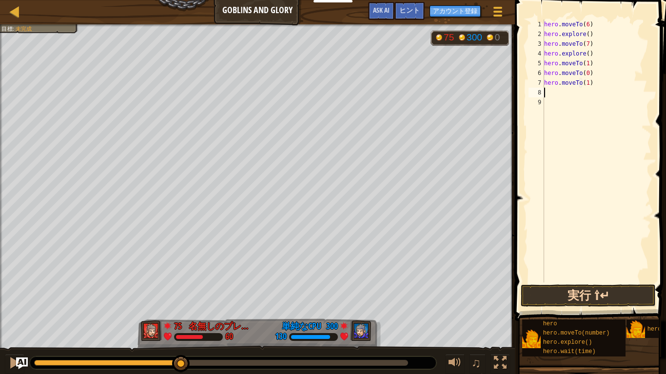
type textarea "hero.moveTo(1)"
click at [611, 291] on button "実行 ⇧↵" at bounding box center [588, 296] width 135 height 22
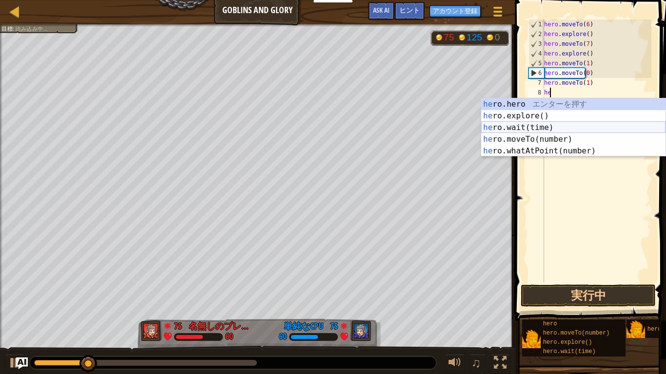
click at [580, 135] on div "he ro.hero エ ン タ ー を 押 す he ro.explore() エ ン タ ー を 押 す he ro.wait(time) エ ン タ ー…" at bounding box center [573, 139] width 184 height 82
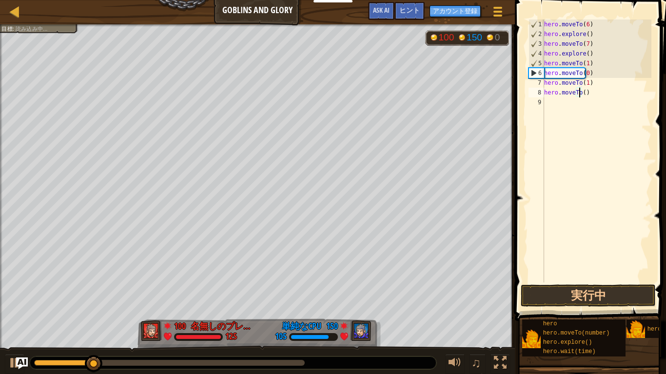
type textarea "hero.moveTo(7)"
type textarea "\"
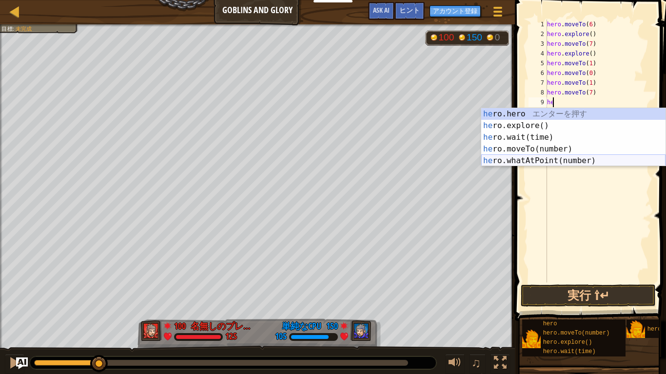
click at [580, 158] on div "he ro.hero エ ン タ ー を 押 す he ro.explore() エ ン タ ー を 押 す he ro.wait(time) エ ン タ ー…" at bounding box center [573, 149] width 184 height 82
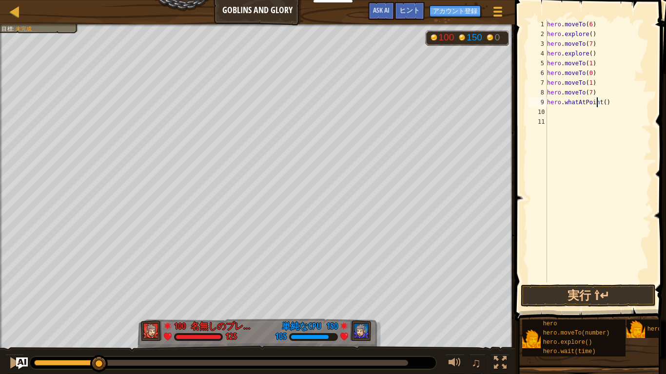
scroll to position [4, 4]
click at [604, 291] on button "実行 ⇧↵" at bounding box center [588, 296] width 135 height 22
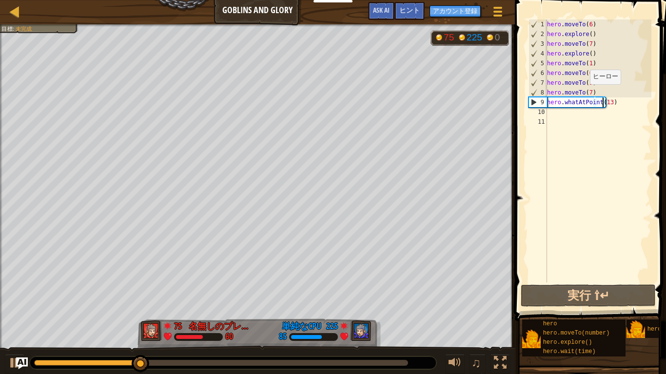
click at [584, 94] on div "hero . moveTo ( 6 ) hero . explore ( ) hero . moveTo ( 7 ) hero . explore ( ) h…" at bounding box center [598, 161] width 106 height 283
click at [585, 83] on div "hero . moveTo ( 6 ) hero . explore ( ) hero . moveTo ( 7 ) hero . explore ( ) h…" at bounding box center [598, 161] width 106 height 283
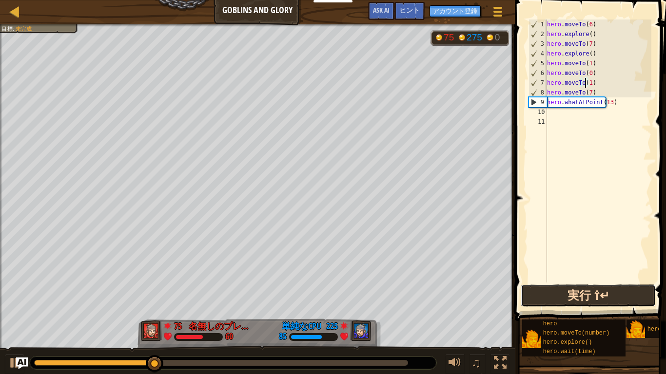
click at [577, 287] on button "実行 ⇧↵" at bounding box center [588, 296] width 135 height 22
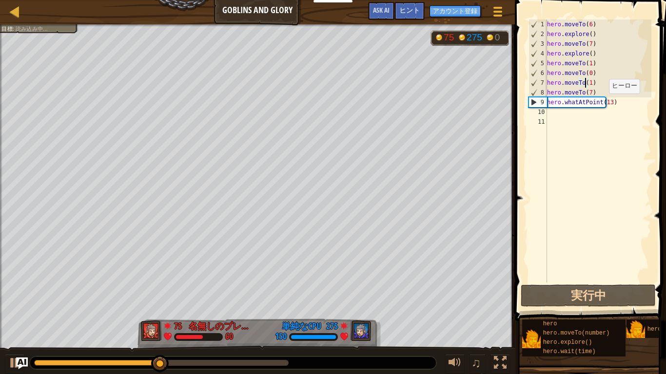
click at [603, 103] on div "hero . moveTo ( 6 ) hero . explore ( ) hero . moveTo ( 7 ) hero . explore ( ) h…" at bounding box center [598, 161] width 106 height 283
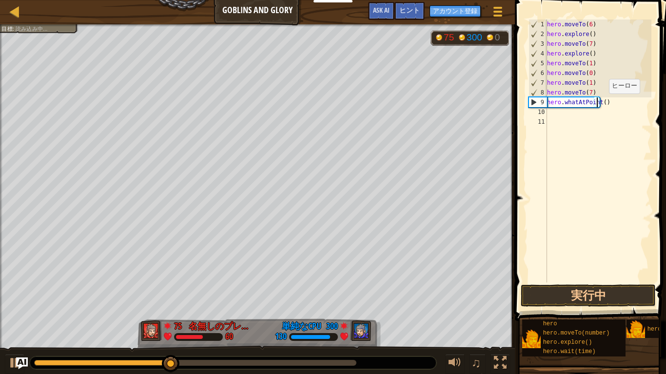
type textarea "hero.whatAtPoint(6)"
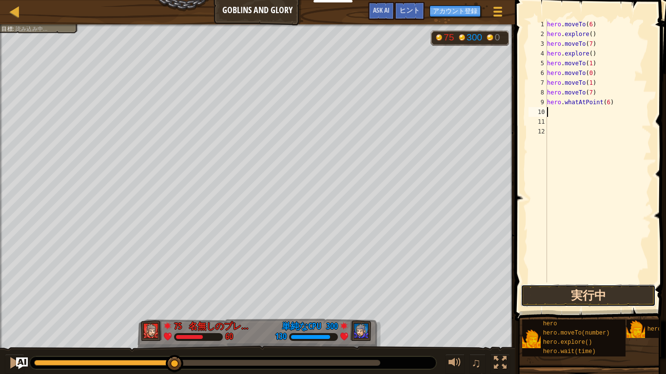
click at [612, 291] on button "実行中" at bounding box center [588, 296] width 135 height 22
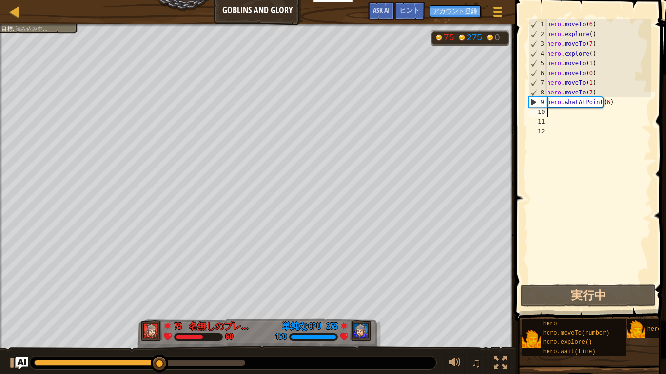
click at [607, 106] on div "hero . moveTo ( 6 ) hero . explore ( ) hero . moveTo ( 7 ) hero . explore ( ) h…" at bounding box center [598, 161] width 106 height 283
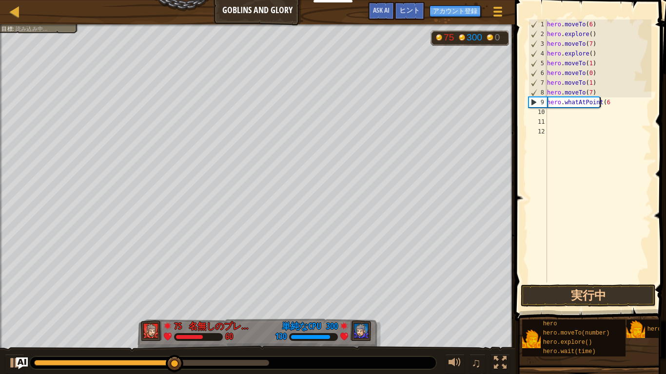
type textarea "h"
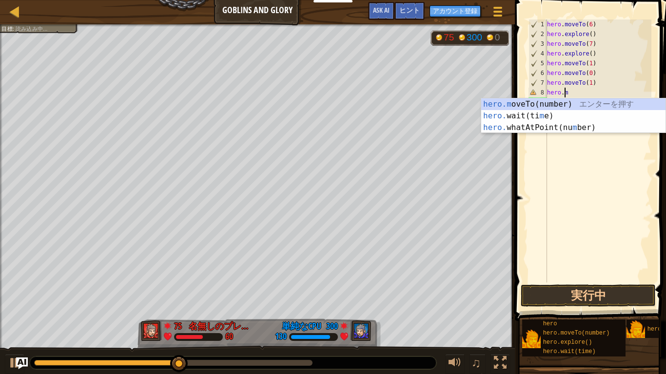
type textarea "h"
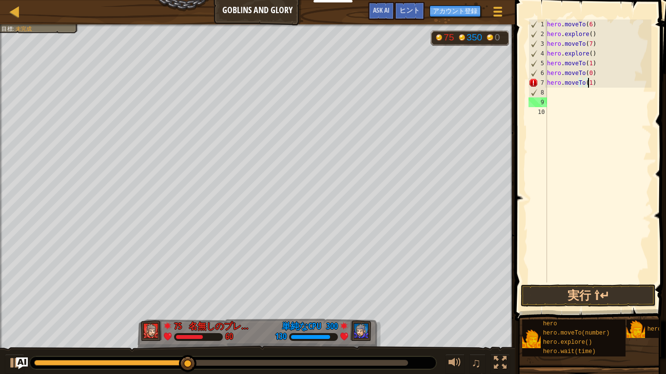
scroll to position [4, 3]
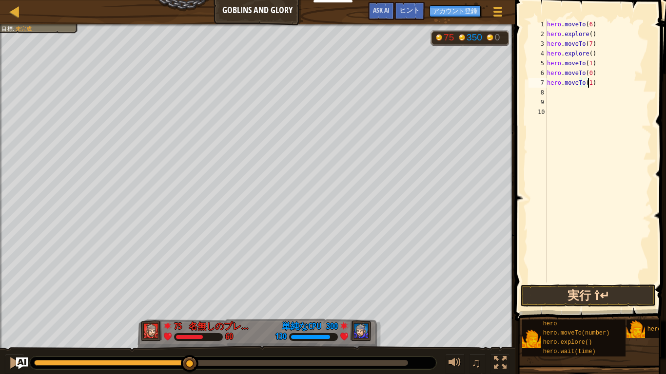
type textarea "hero.moveTo(1)"
click at [622, 291] on button "実行 ⇧↵" at bounding box center [588, 296] width 135 height 22
